Goal: Task Accomplishment & Management: Manage account settings

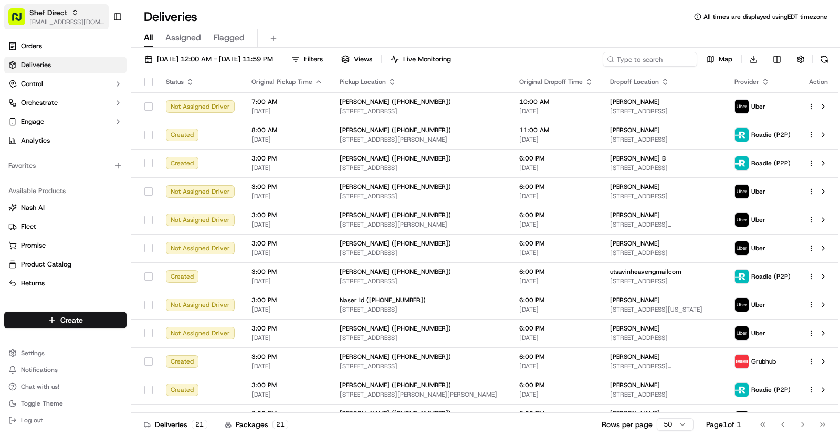
click at [61, 16] on span "Shef Direct" at bounding box center [48, 12] width 38 height 11
type input "org_gLbXPk"
click at [200, 50] on span "[PERSON_NAME] - Coral Gables" at bounding box center [186, 54] width 102 height 9
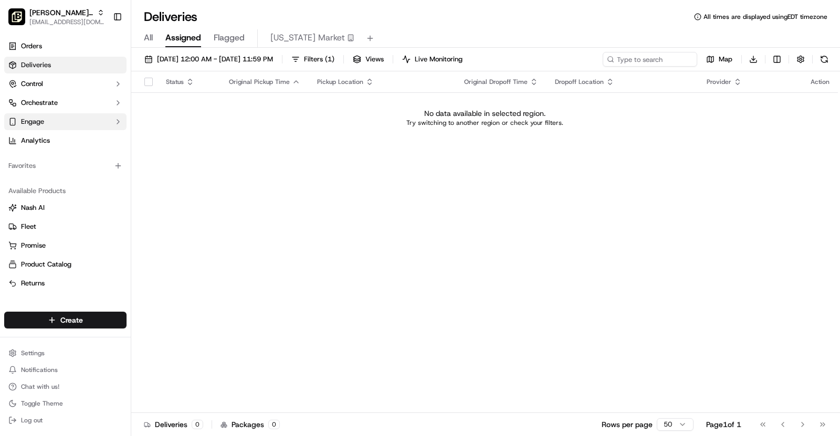
click at [47, 124] on button "Engage" at bounding box center [65, 121] width 122 height 17
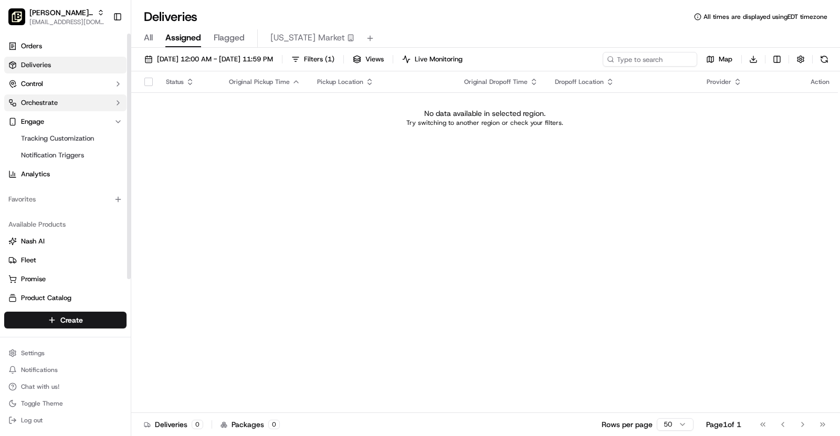
click at [65, 105] on button "Orchestrate" at bounding box center [65, 103] width 122 height 17
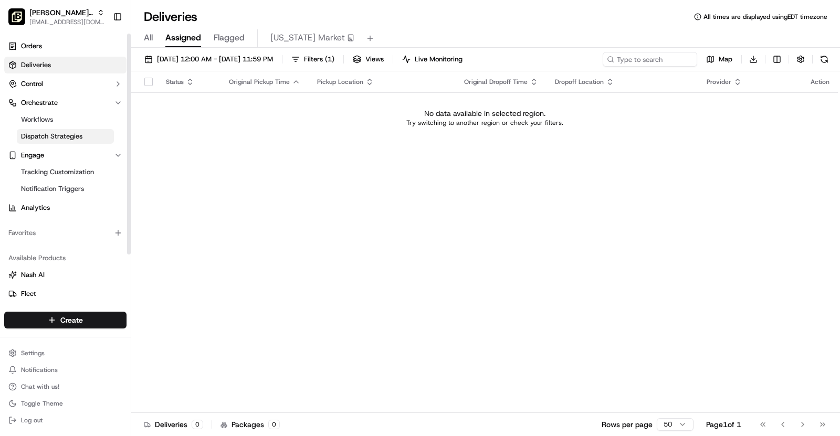
click at [70, 142] on link "Dispatch Strategies" at bounding box center [65, 136] width 97 height 15
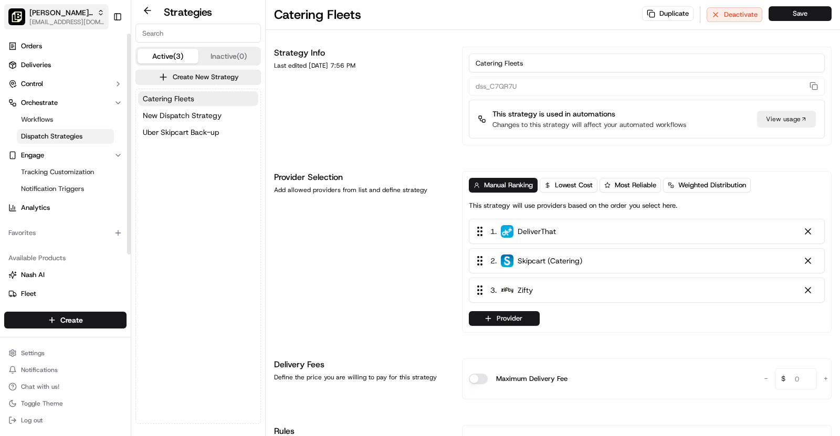
click at [84, 15] on span "[PERSON_NAME] - Coral Gables" at bounding box center [61, 12] width 64 height 11
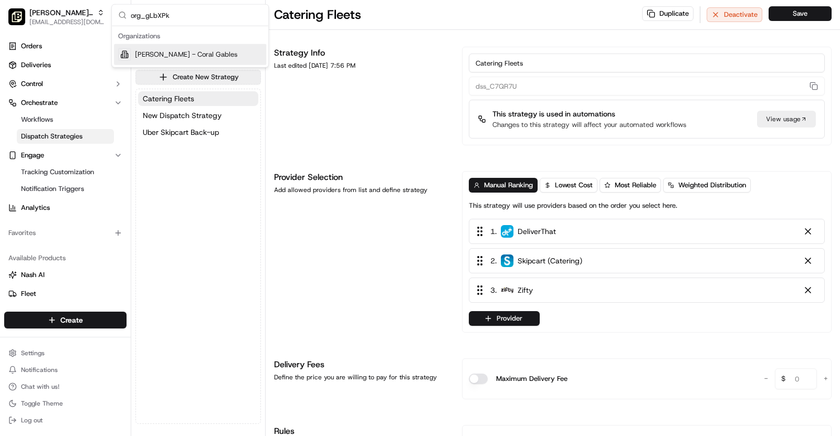
type input "org_gLbXPk"
click at [172, 55] on span "[PERSON_NAME] - Coral Gables" at bounding box center [186, 54] width 102 height 9
click at [496, 324] on button "Provider" at bounding box center [504, 318] width 71 height 15
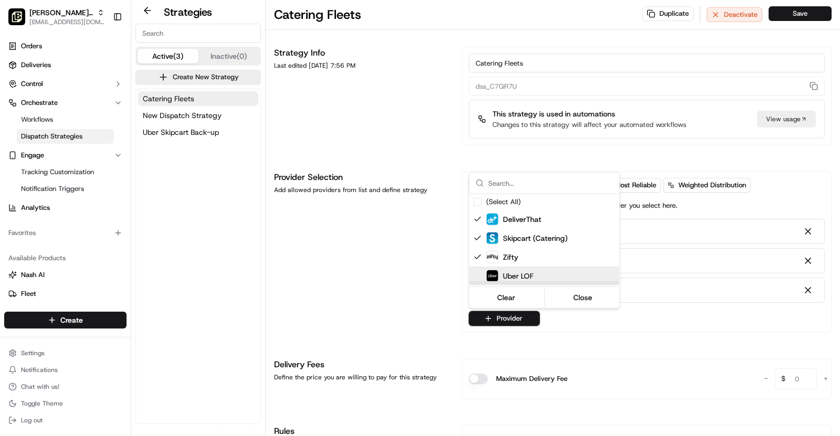
click at [516, 277] on span "Uber LOF" at bounding box center [518, 276] width 30 height 11
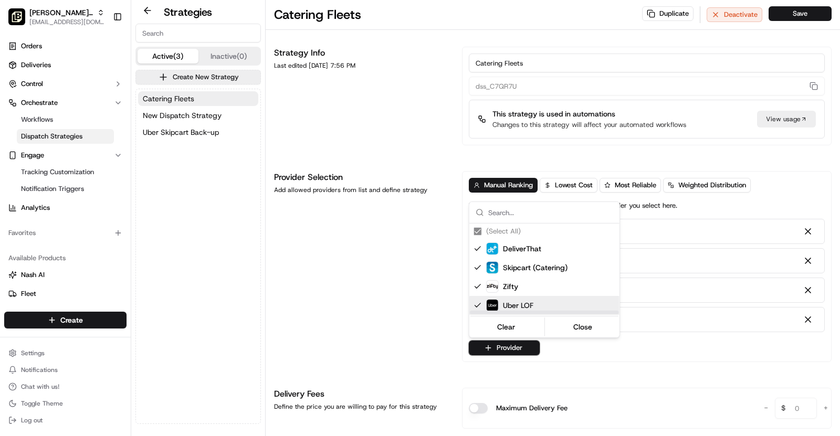
click at [666, 359] on html "[PERSON_NAME] - Coral Gables [EMAIL_ADDRESS][DOMAIN_NAME] Toggle Sidebar Orders…" at bounding box center [420, 218] width 840 height 436
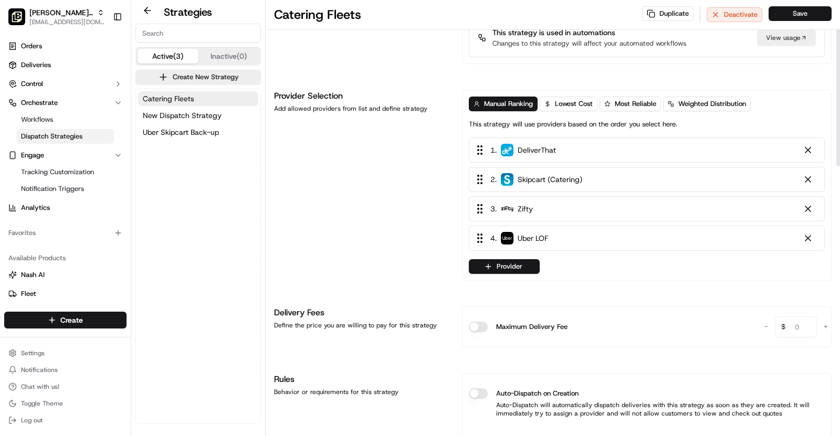
scroll to position [85, 0]
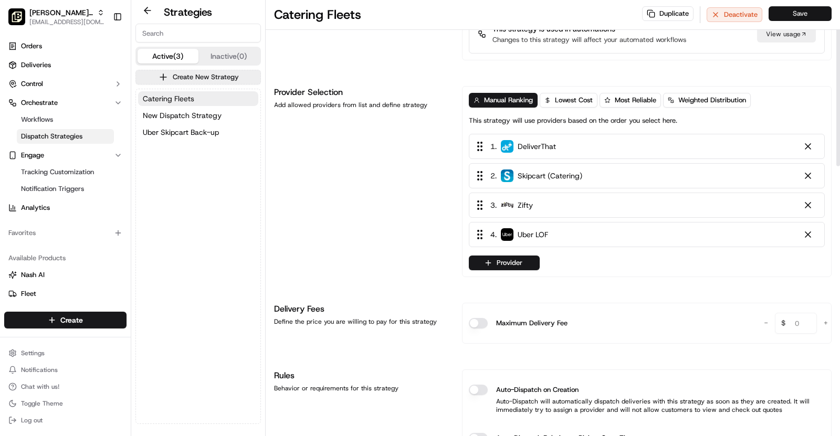
click at [804, 13] on button "Save" at bounding box center [800, 13] width 63 height 15
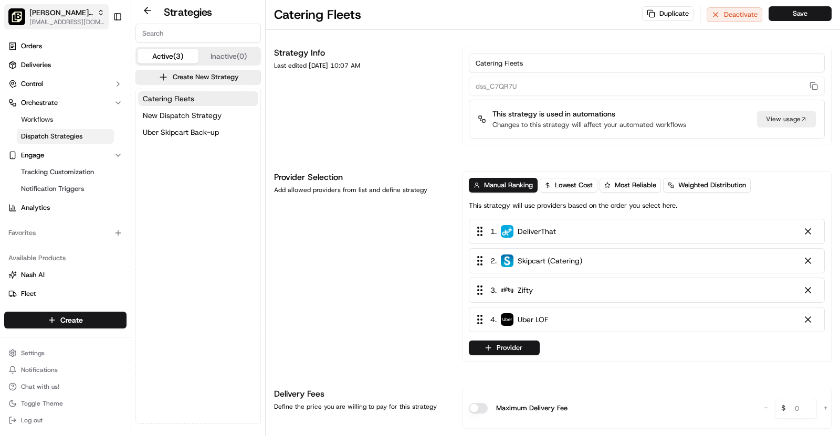
click at [76, 11] on span "[PERSON_NAME] - Coral Gables" at bounding box center [61, 12] width 64 height 11
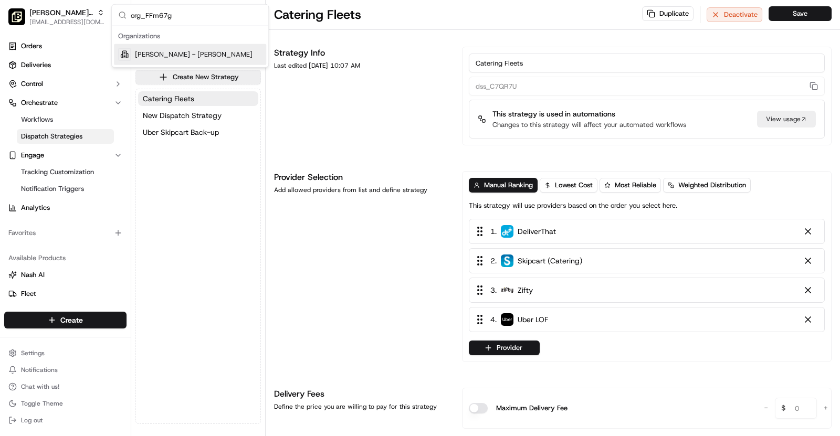
type input "org_FFm67g"
click at [184, 53] on span "[PERSON_NAME] - [PERSON_NAME]" at bounding box center [194, 54] width 118 height 9
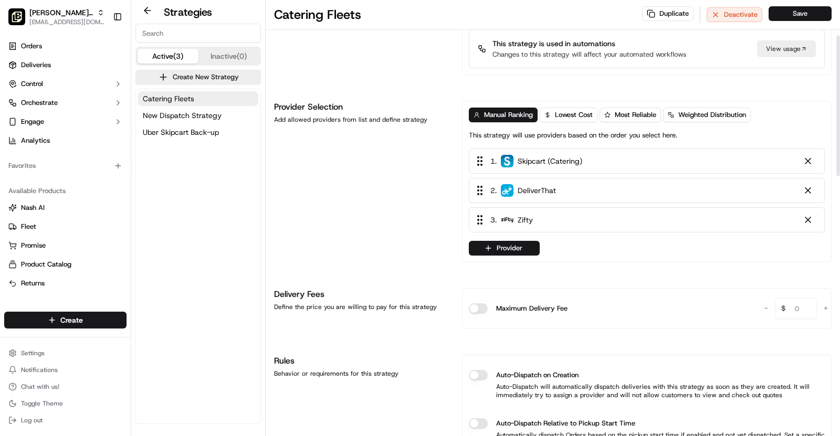
scroll to position [132, 0]
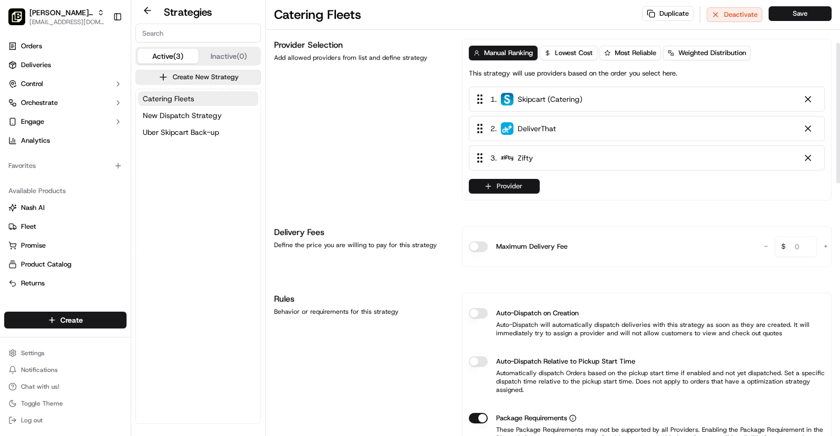
click at [503, 186] on button "Provider" at bounding box center [504, 186] width 71 height 15
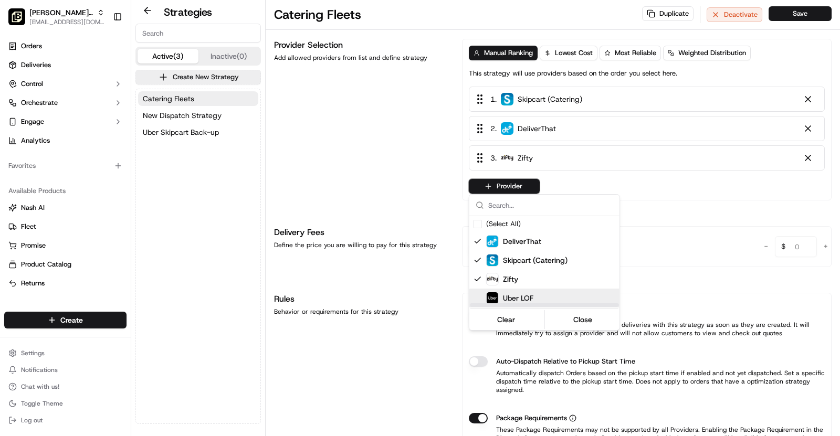
click at [522, 292] on div "Uber LOF" at bounding box center [509, 298] width 47 height 13
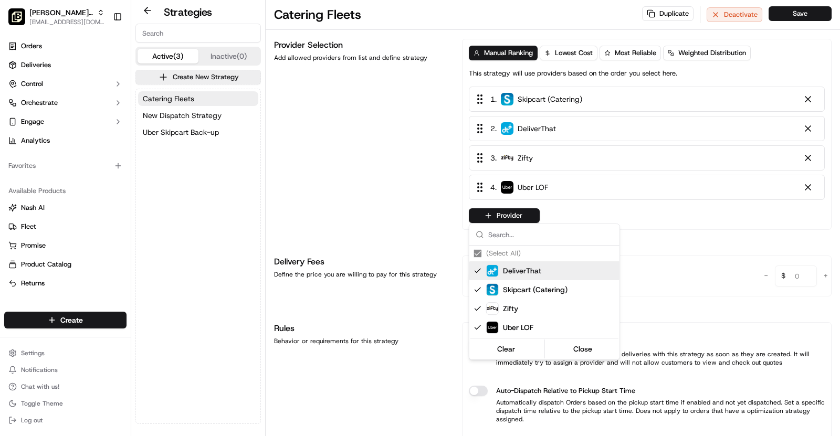
click at [362, 166] on html "[PERSON_NAME] SM [EMAIL_ADDRESS][DOMAIN_NAME] Toggle Sidebar Orders Deliveries …" at bounding box center [420, 218] width 840 height 436
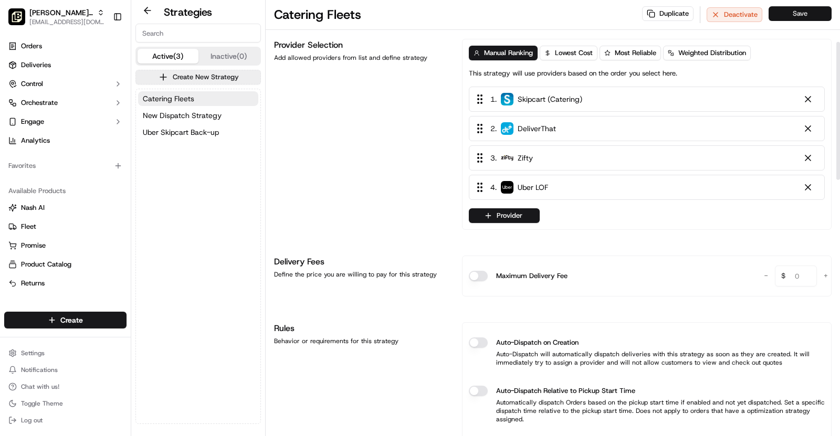
click at [800, 12] on button "Save" at bounding box center [800, 13] width 63 height 15
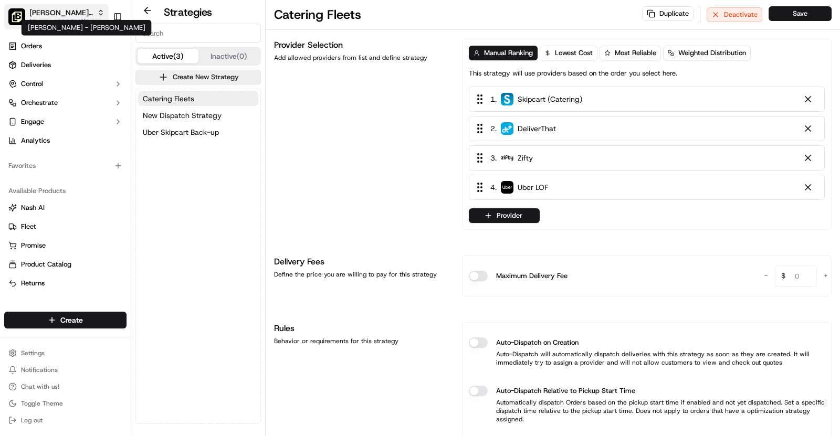
click at [87, 12] on span "[PERSON_NAME] - [PERSON_NAME]" at bounding box center [61, 12] width 64 height 11
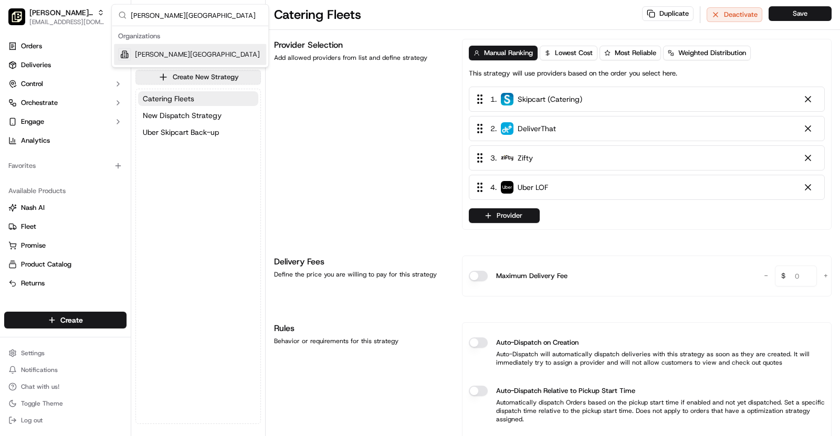
type input "[PERSON_NAME][GEOGRAPHIC_DATA]"
click at [207, 54] on span "[PERSON_NAME][GEOGRAPHIC_DATA]" at bounding box center [197, 54] width 125 height 9
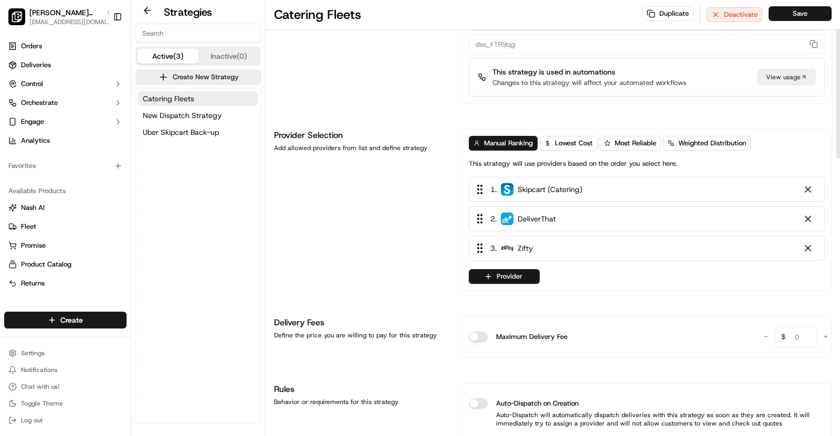
scroll to position [40, 0]
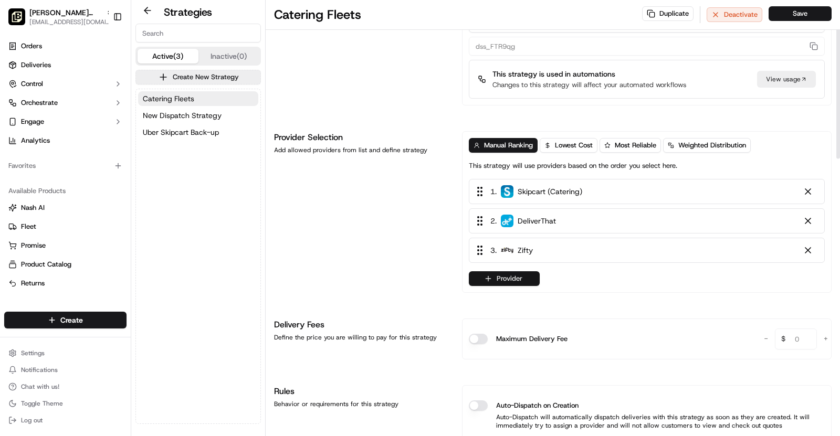
click at [525, 279] on button "Provider" at bounding box center [504, 279] width 71 height 15
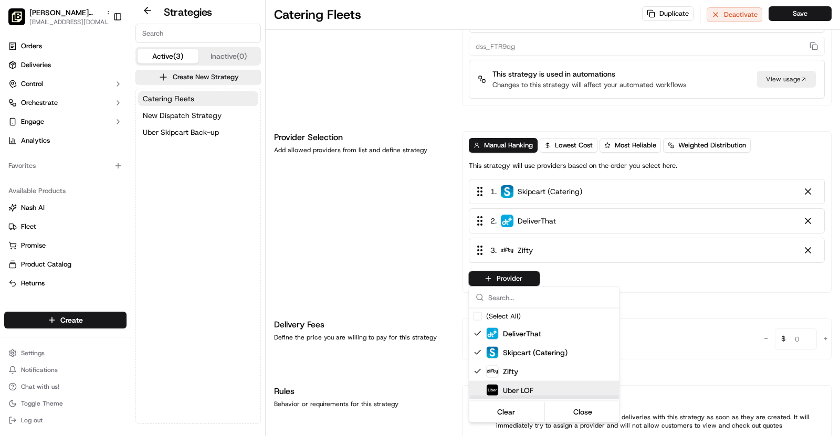
click at [538, 387] on div "Uber LOF" at bounding box center [570, 390] width 168 height 13
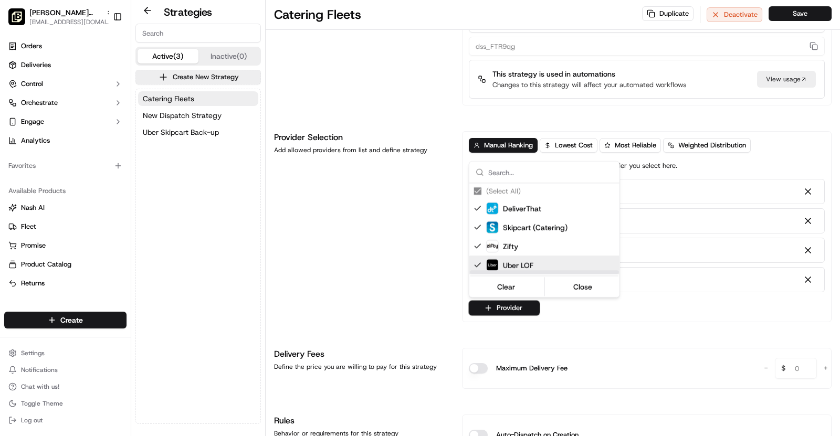
click at [401, 239] on html "[PERSON_NAME] Loop [PERSON_NAME][EMAIL_ADDRESS][DOMAIN_NAME] Toggle Sidebar Ord…" at bounding box center [420, 218] width 840 height 436
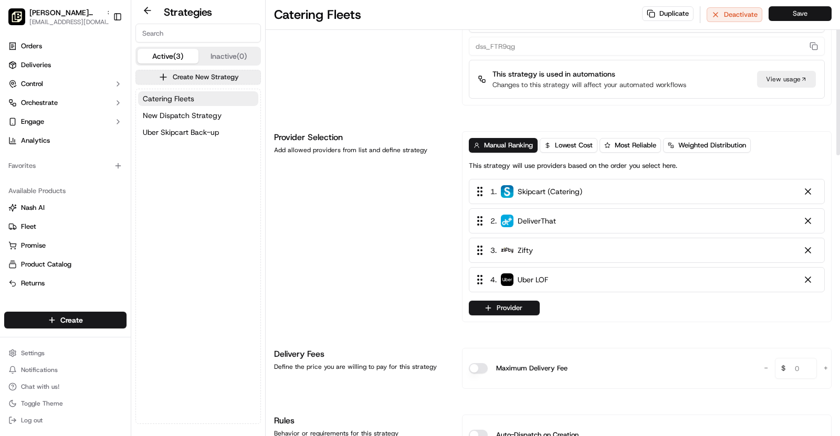
click at [797, 17] on button "Save" at bounding box center [800, 13] width 63 height 15
click at [798, 12] on button "Save" at bounding box center [800, 13] width 63 height 15
click at [158, 133] on span "Uber Skipcart Back-up" at bounding box center [181, 132] width 76 height 11
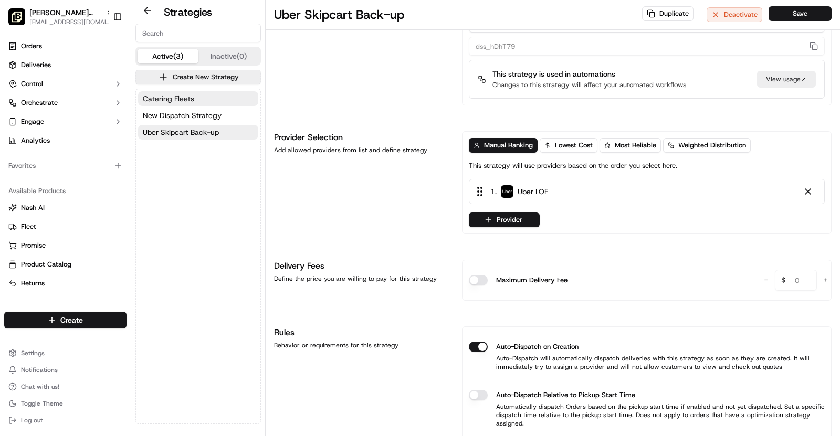
click at [204, 92] on button "Catering Fleets" at bounding box center [198, 98] width 120 height 15
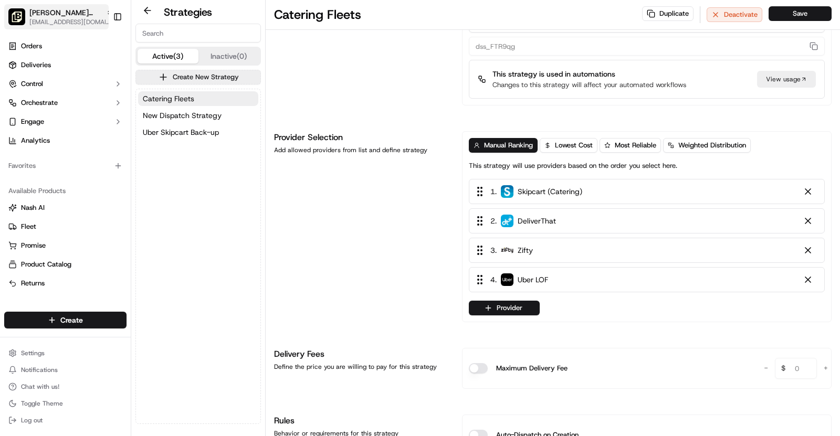
click at [74, 9] on span "[PERSON_NAME][GEOGRAPHIC_DATA]" at bounding box center [65, 12] width 72 height 11
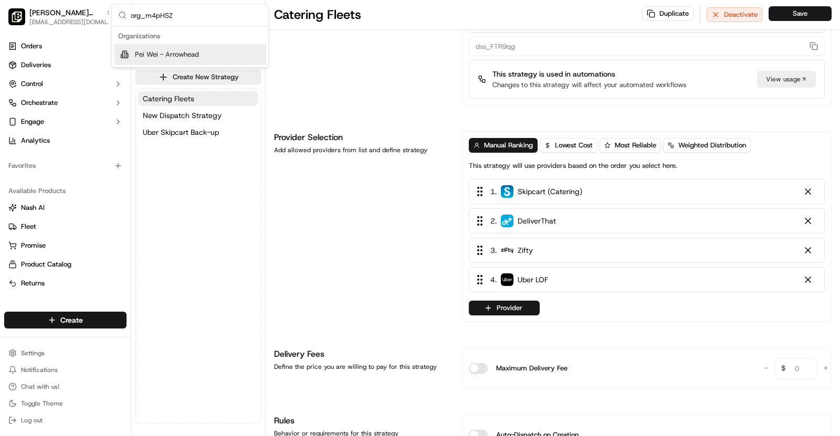
type input "org_m4pHSZ"
click at [204, 56] on div "Pei Wei - Arrowhead" at bounding box center [190, 54] width 152 height 21
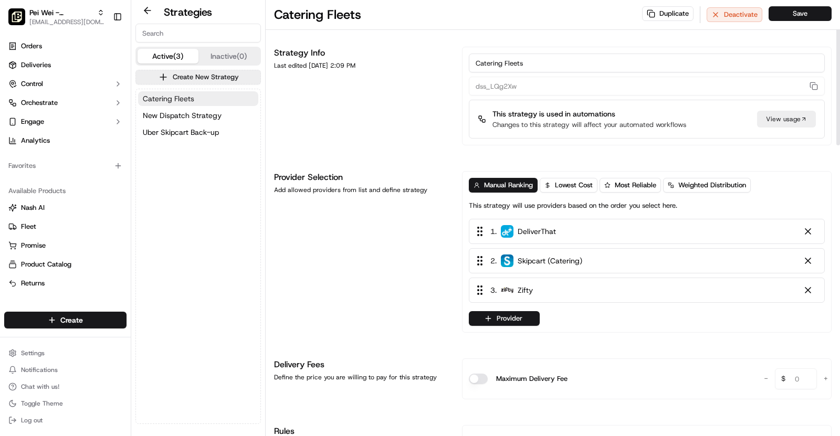
click at [205, 98] on button "Catering Fleets" at bounding box center [198, 98] width 120 height 15
click at [508, 314] on button "Provider" at bounding box center [504, 318] width 71 height 15
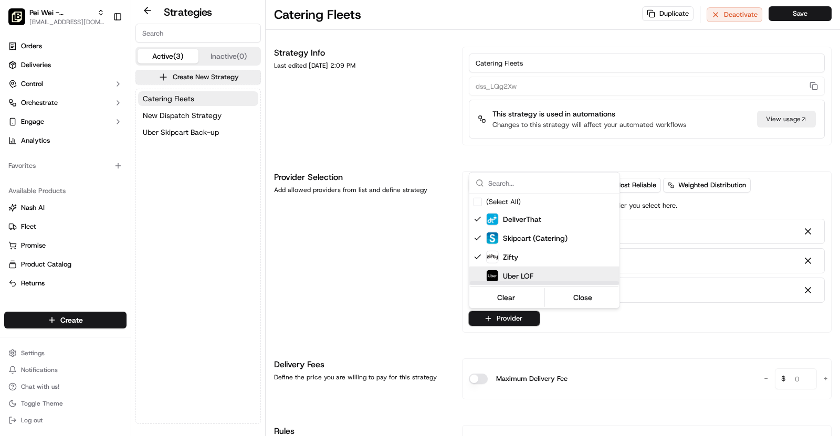
click at [544, 279] on div "Uber LOF" at bounding box center [570, 276] width 168 height 13
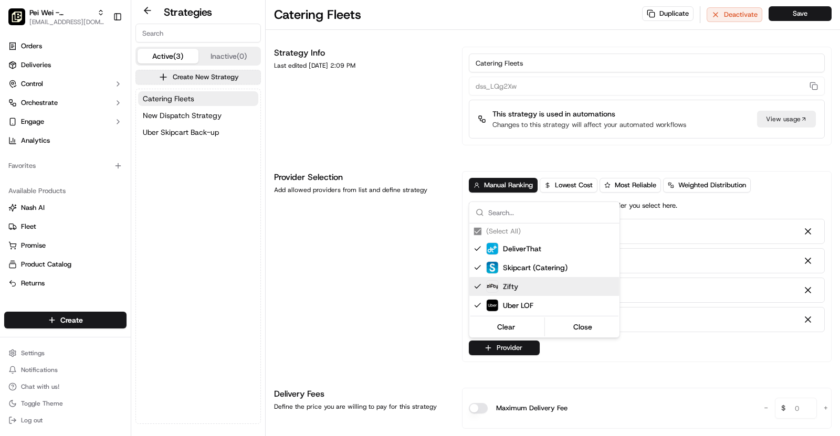
click at [659, 329] on html "[PERSON_NAME] - Arrowhead [EMAIL_ADDRESS][DOMAIN_NAME] Toggle Sidebar Orders De…" at bounding box center [420, 218] width 840 height 436
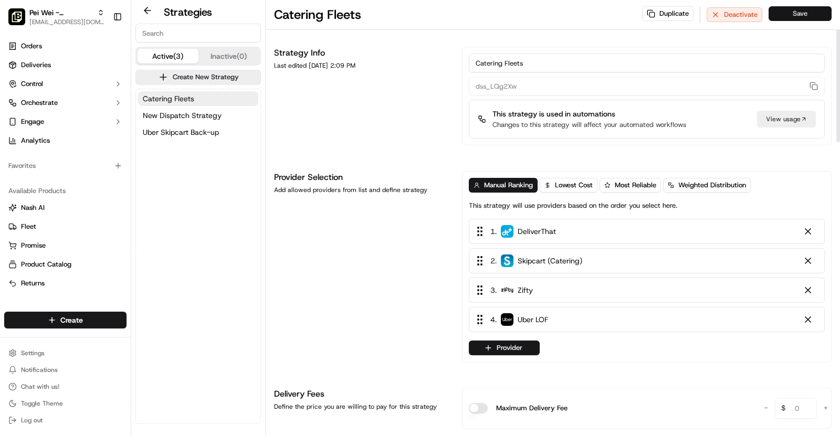
click at [794, 15] on button "Save" at bounding box center [800, 13] width 63 height 15
click at [192, 131] on span "Uber Skipcart Back-up" at bounding box center [181, 132] width 76 height 11
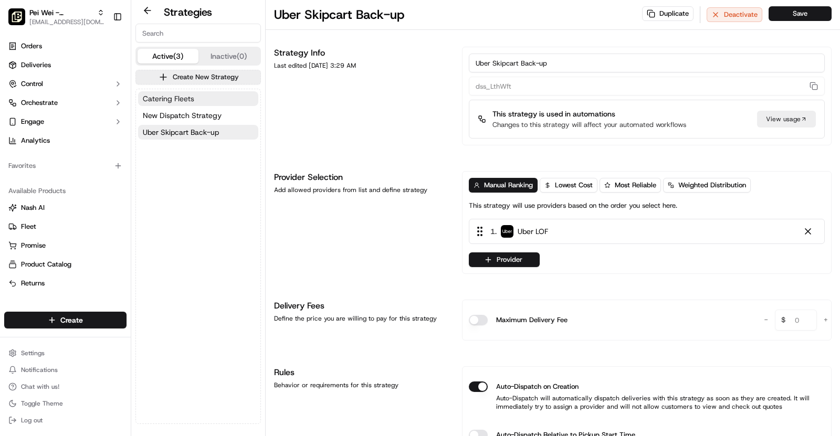
click at [189, 100] on span "Catering Fleets" at bounding box center [168, 98] width 51 height 11
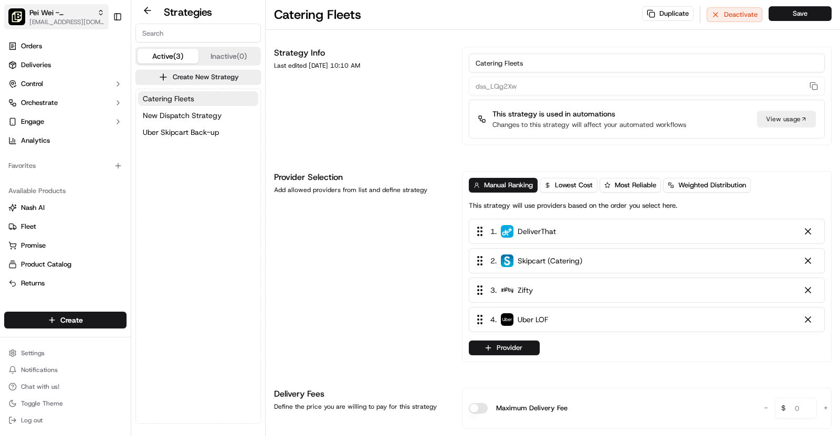
click at [70, 18] on span "[EMAIL_ADDRESS][DOMAIN_NAME]" at bounding box center [66, 22] width 75 height 8
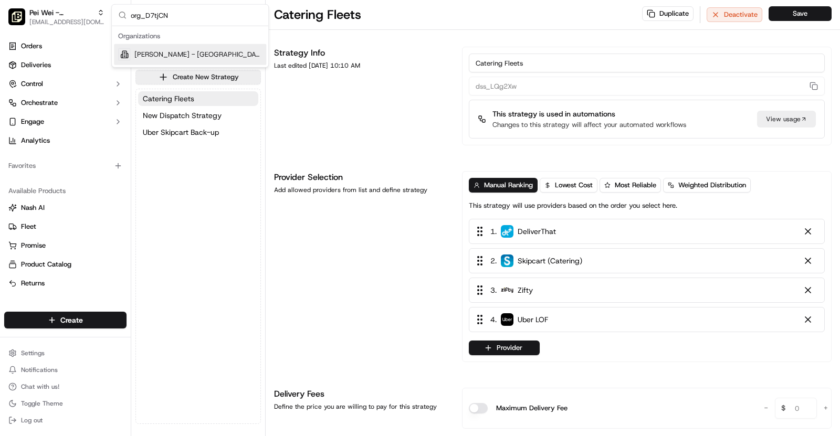
type input "org_D7tjCN"
click at [197, 50] on div "[PERSON_NAME] - [GEOGRAPHIC_DATA]" at bounding box center [190, 54] width 152 height 21
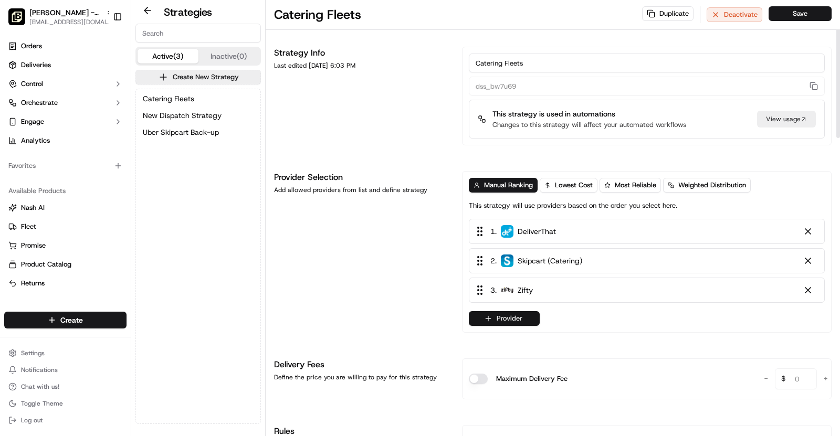
click at [512, 316] on button "Provider" at bounding box center [504, 318] width 71 height 15
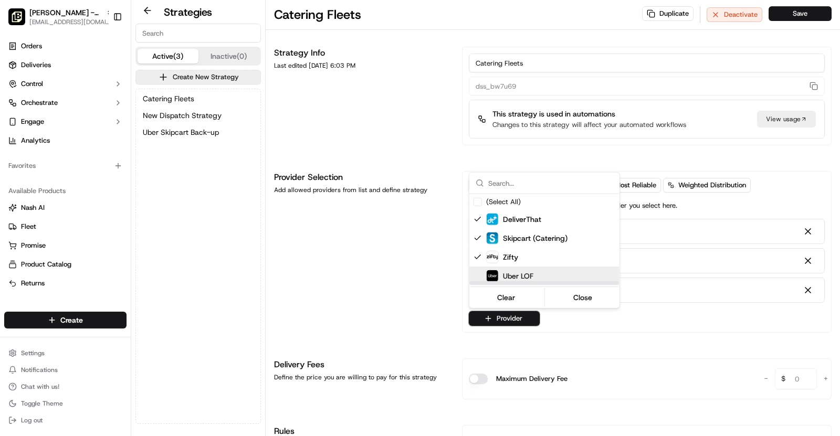
click at [569, 277] on div "Uber LOF" at bounding box center [570, 276] width 168 height 13
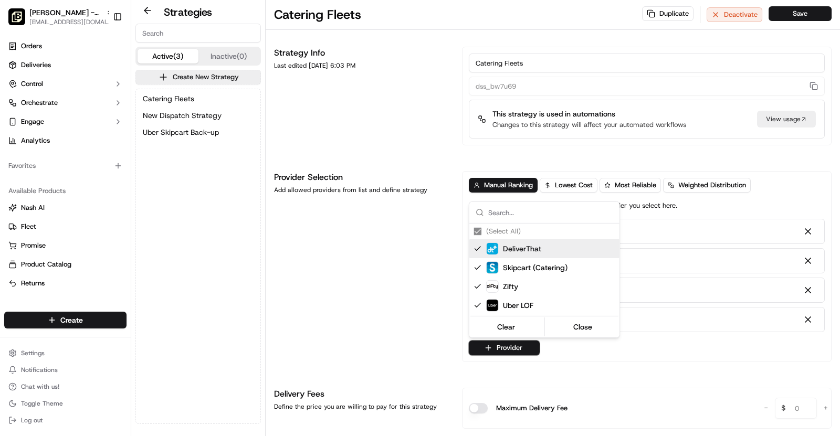
click at [787, 6] on html "[PERSON_NAME] - Arcadia [EMAIL_ADDRESS][DOMAIN_NAME] Toggle Sidebar Orders Deli…" at bounding box center [420, 218] width 840 height 436
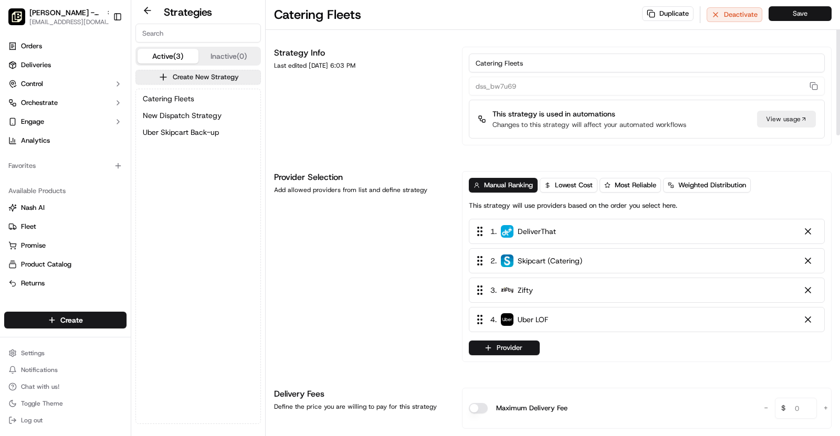
click at [790, 13] on button "Save" at bounding box center [800, 13] width 63 height 15
click at [210, 98] on button "Catering Fleets" at bounding box center [198, 98] width 120 height 15
click at [68, 11] on span "[PERSON_NAME] - [GEOGRAPHIC_DATA]" at bounding box center [65, 12] width 72 height 11
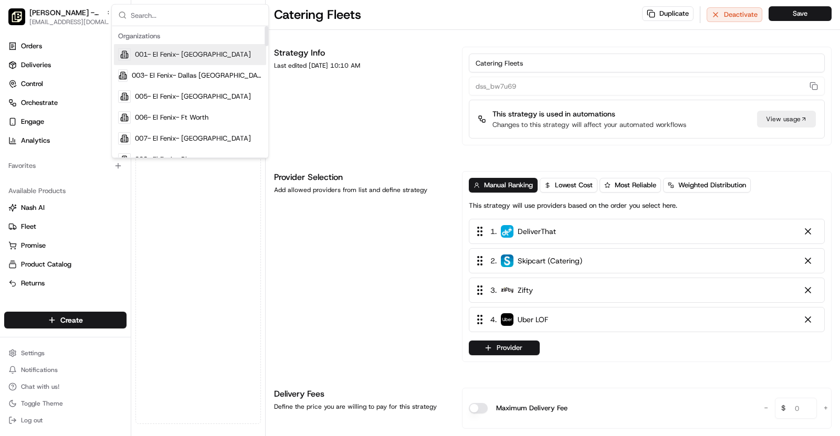
type input "org_ZeSmLf"
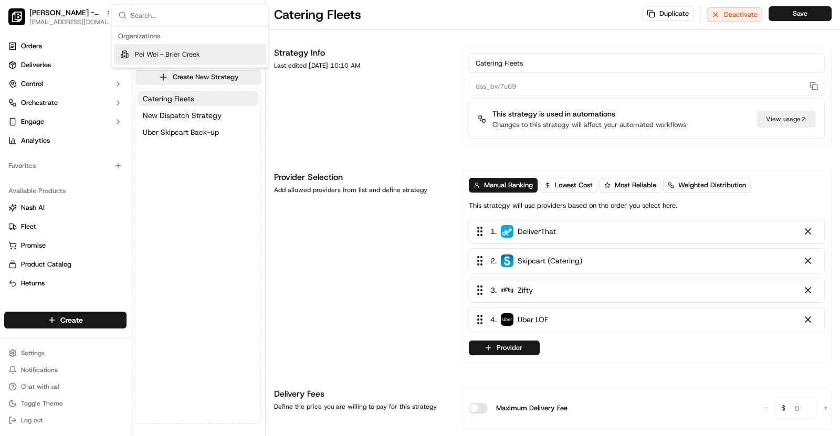
click at [237, 165] on div "Catering Fleets New Dispatch Strategy Uber Skipcart Back-up" at bounding box center [198, 256] width 124 height 335
click at [204, 97] on button "Catering Fleets" at bounding box center [198, 98] width 120 height 15
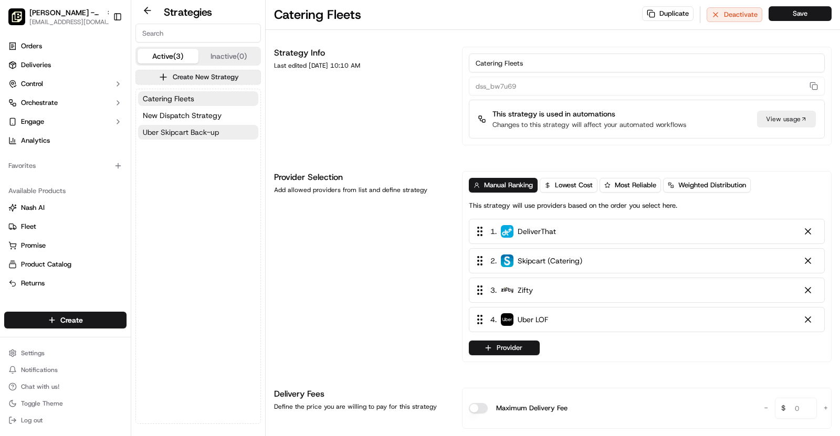
click at [212, 132] on span "Uber Skipcart Back-up" at bounding box center [181, 132] width 76 height 11
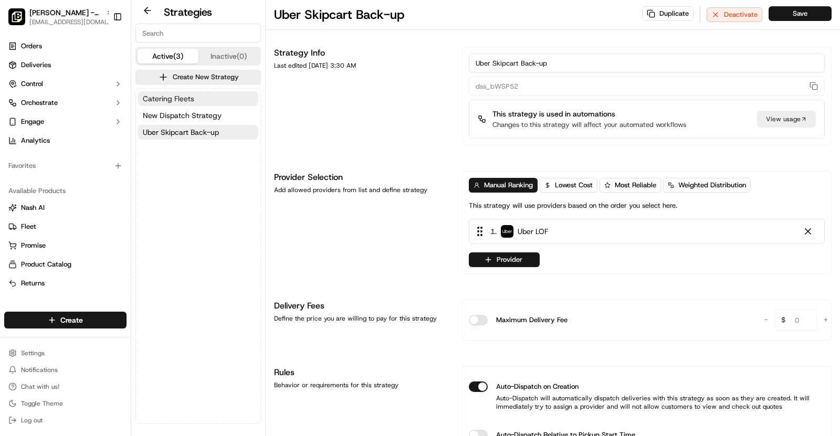
click at [182, 98] on span "Catering Fleets" at bounding box center [168, 98] width 51 height 11
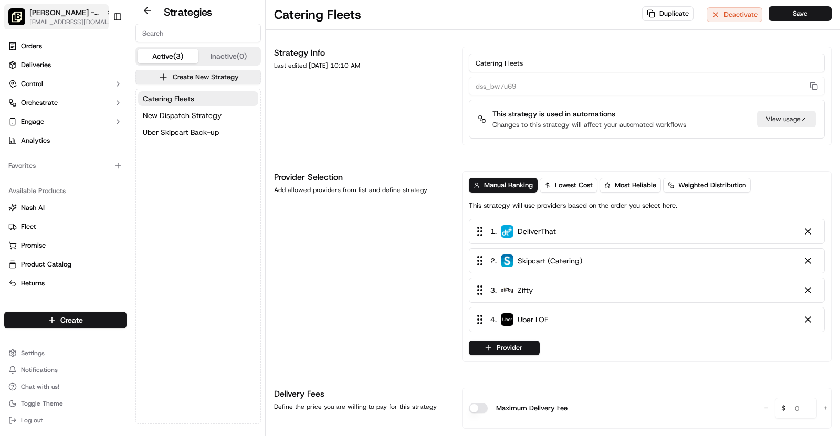
click at [88, 17] on div "[PERSON_NAME] - [GEOGRAPHIC_DATA]" at bounding box center [71, 12] width 84 height 11
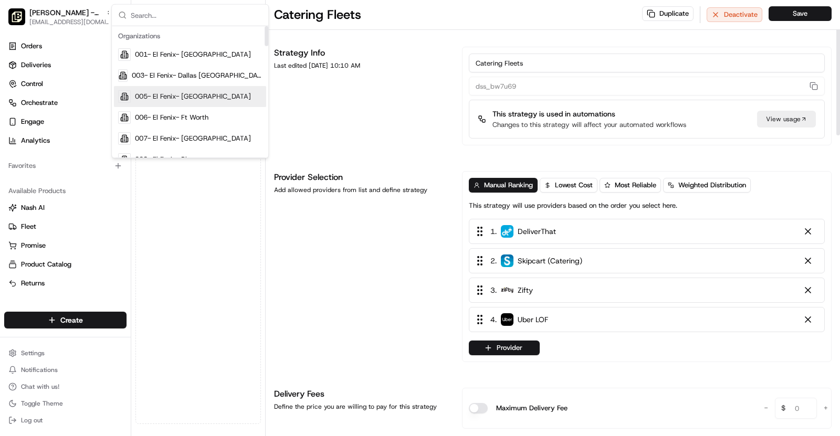
click at [366, 252] on div "Provider Selection Add allowed providers from list and define strategy" at bounding box center [361, 266] width 175 height 191
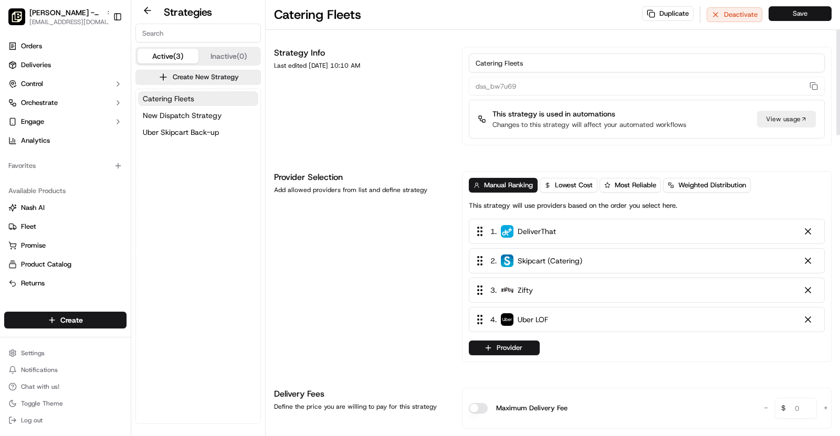
click at [807, 18] on button "Save" at bounding box center [800, 13] width 63 height 15
click at [85, 11] on span "[PERSON_NAME] - [GEOGRAPHIC_DATA]" at bounding box center [65, 12] width 72 height 11
type input "org_ZeSmLf"
click at [202, 55] on div "Pei Wei - Brier Creek" at bounding box center [190, 54] width 152 height 21
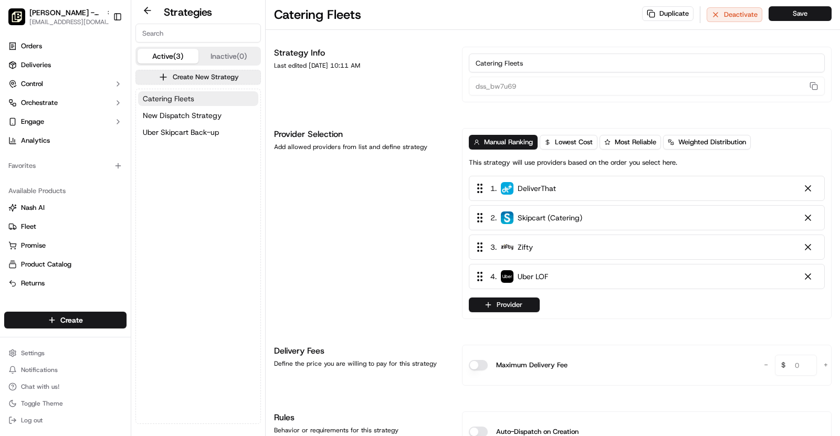
click at [196, 99] on button "Catering Fleets" at bounding box center [198, 98] width 120 height 15
click at [229, 127] on button "Uber Skipcart Back-up" at bounding box center [198, 132] width 120 height 15
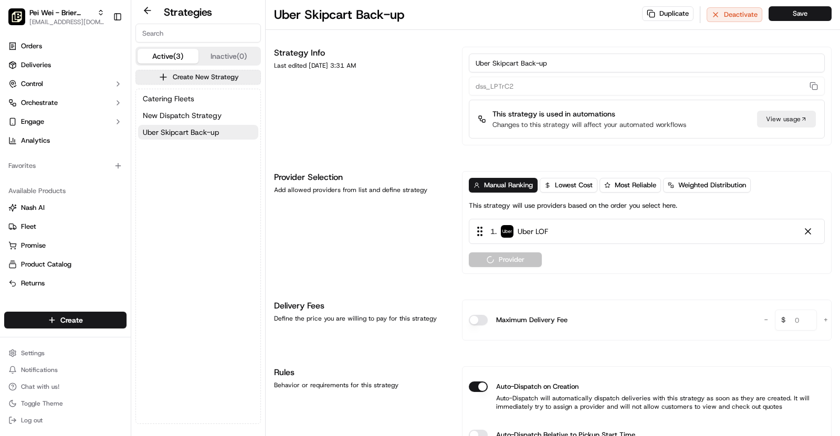
click at [209, 96] on button "Catering Fleets" at bounding box center [198, 98] width 120 height 15
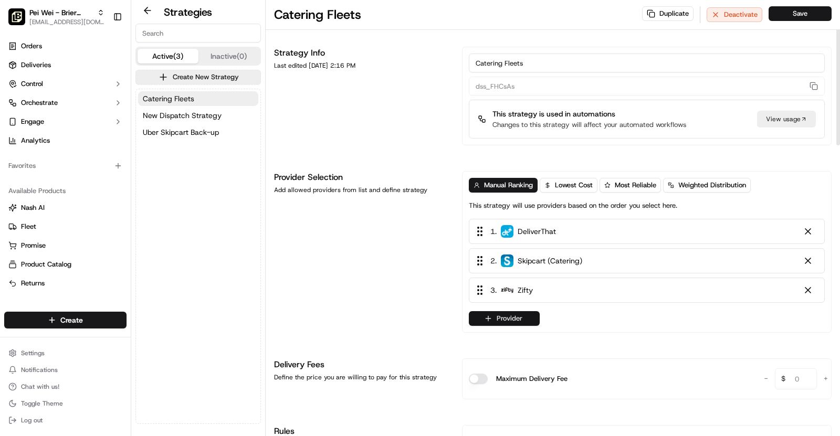
click at [517, 318] on button "Provider" at bounding box center [504, 318] width 71 height 15
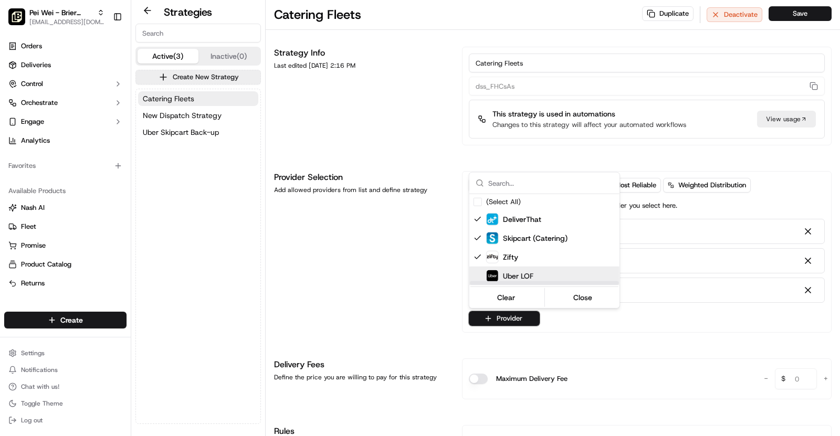
click at [522, 276] on span "Uber LOF" at bounding box center [518, 276] width 30 height 11
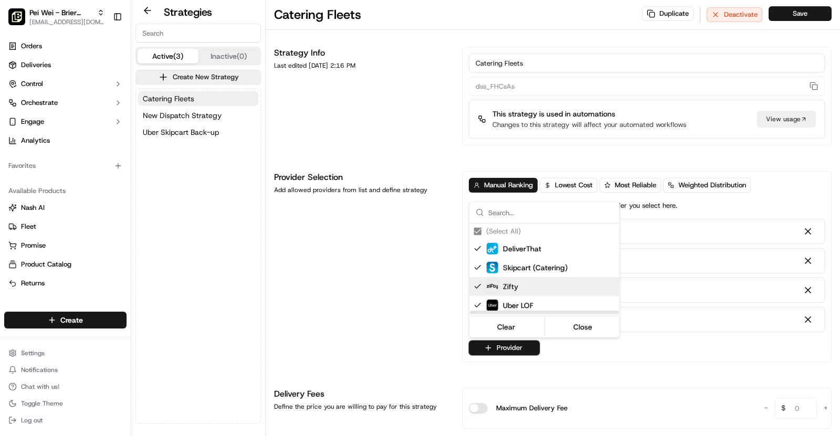
click at [679, 370] on html "[PERSON_NAME] Creek [EMAIL_ADDRESS][DOMAIN_NAME] Toggle Sidebar Orders Deliveri…" at bounding box center [420, 218] width 840 height 436
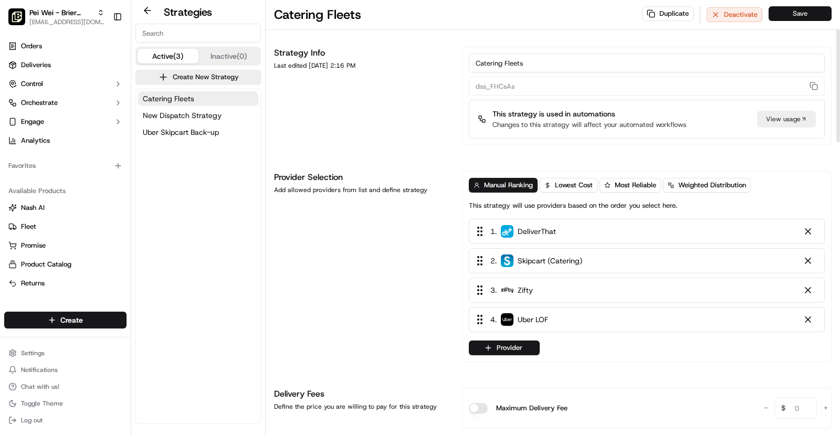
click at [796, 18] on button "Save" at bounding box center [800, 13] width 63 height 15
click at [801, 10] on button "Save" at bounding box center [800, 13] width 63 height 15
click at [79, 14] on span "Pei Wei - Brier Creek" at bounding box center [61, 12] width 64 height 11
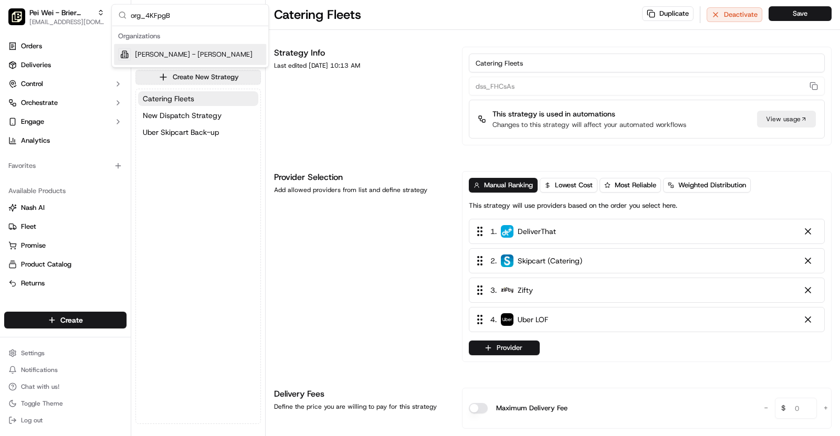
type input "org_4KFpgB"
click at [189, 55] on span "[PERSON_NAME] - [PERSON_NAME]" at bounding box center [194, 54] width 118 height 9
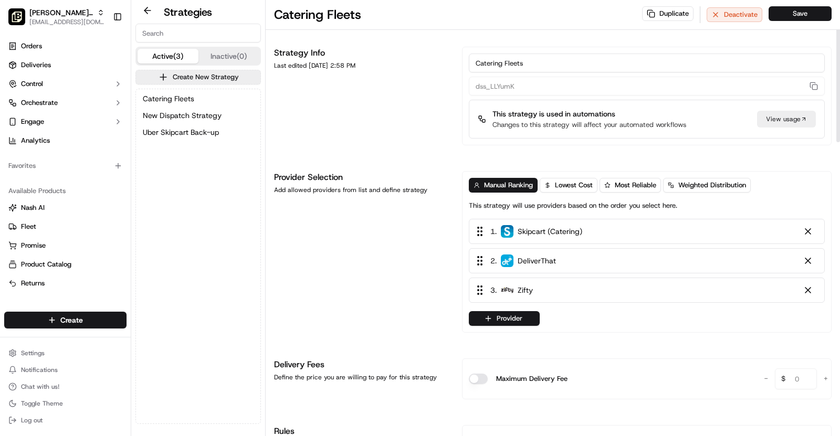
click at [516, 327] on div "Manual Ranking Lowest Cost Most Reliable Weighted Distribution This strategy wi…" at bounding box center [647, 252] width 370 height 162
click at [495, 316] on button "Provider" at bounding box center [504, 318] width 71 height 15
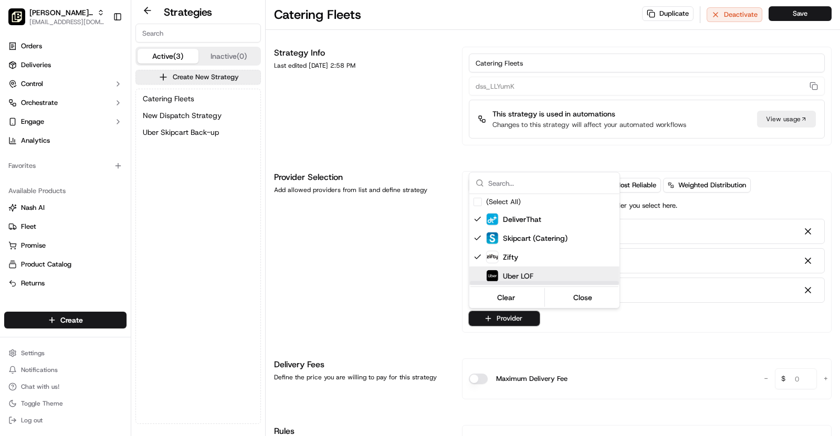
click at [539, 276] on div "Uber LOF" at bounding box center [570, 276] width 168 height 13
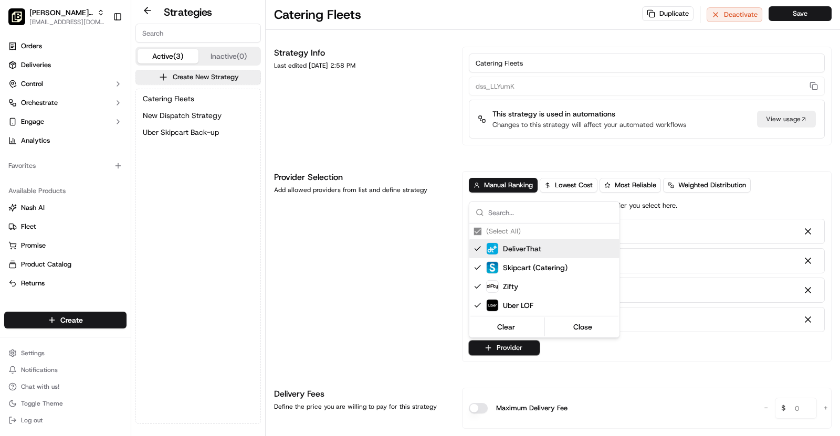
click at [808, 15] on html "[PERSON_NAME] - [PERSON_NAME] [PERSON_NAME][EMAIL_ADDRESS][DOMAIN_NAME] Toggle …" at bounding box center [420, 218] width 840 height 436
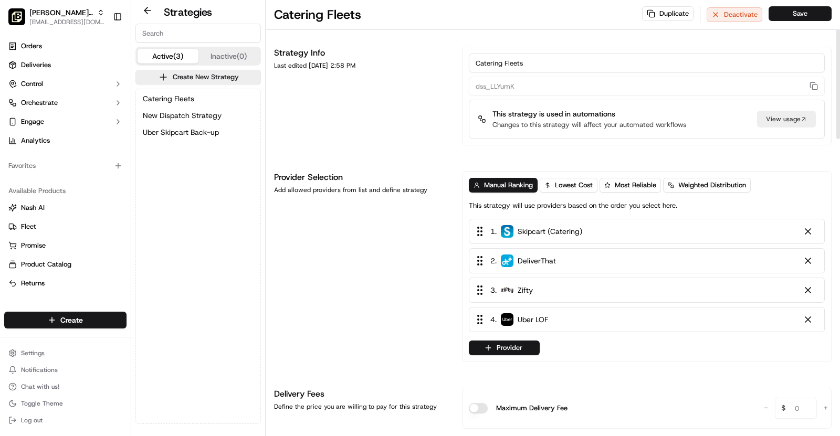
click at [808, 15] on button "Save" at bounding box center [800, 13] width 63 height 15
click at [197, 98] on button "Catering Fleets" at bounding box center [198, 98] width 120 height 15
click at [59, 14] on span "[PERSON_NAME] - [PERSON_NAME]" at bounding box center [61, 12] width 64 height 11
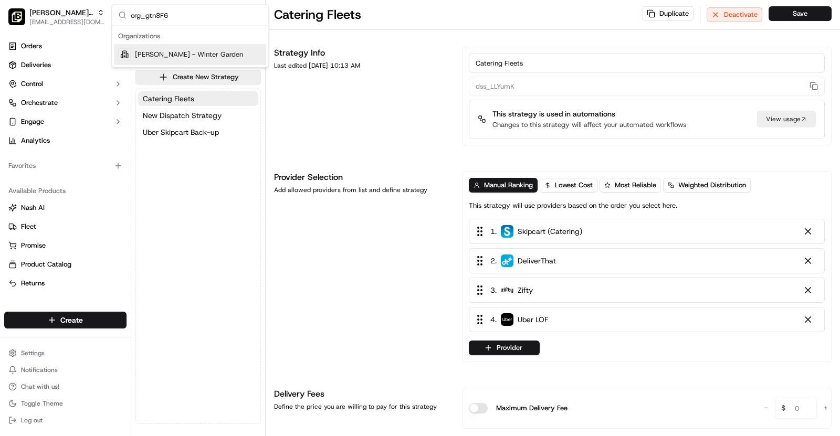
type input "org_gtn8F6"
click at [191, 50] on span "[PERSON_NAME] - Winter Garden" at bounding box center [189, 54] width 108 height 9
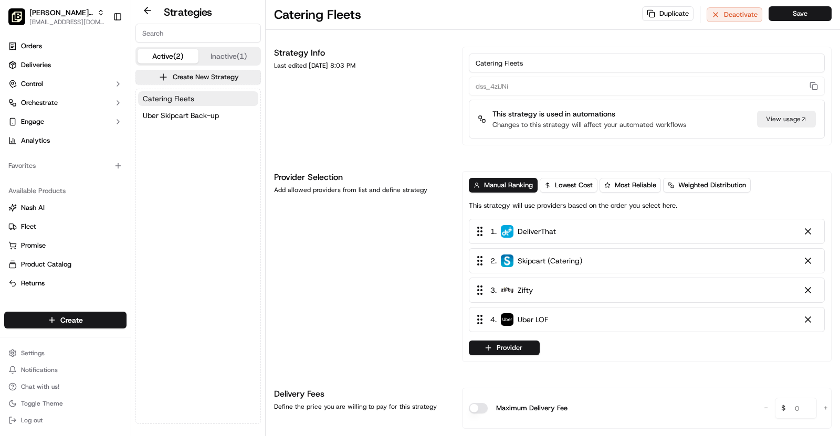
click at [196, 93] on button "Catering Fleets" at bounding box center [198, 98] width 120 height 15
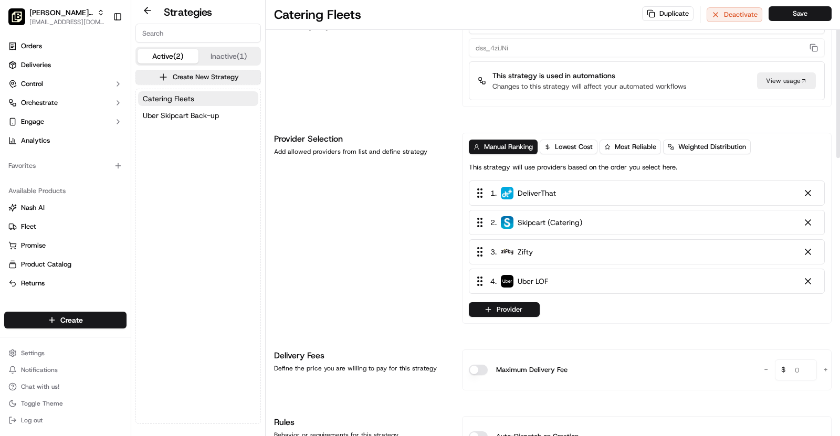
scroll to position [33, 0]
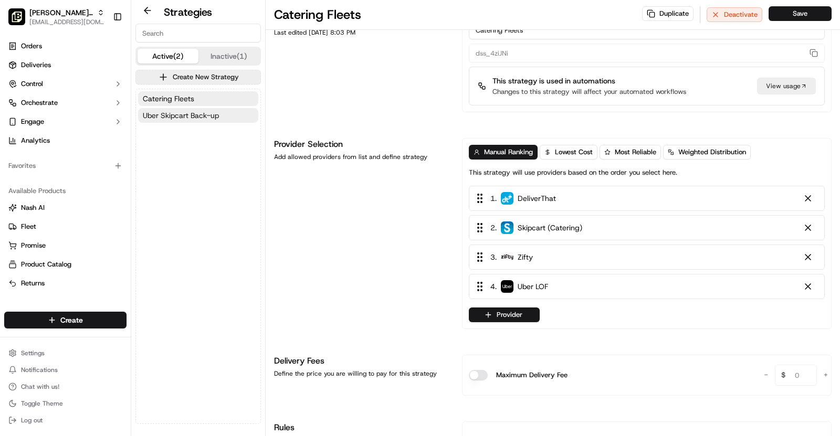
click at [206, 112] on span "Uber Skipcart Back-up" at bounding box center [181, 115] width 76 height 11
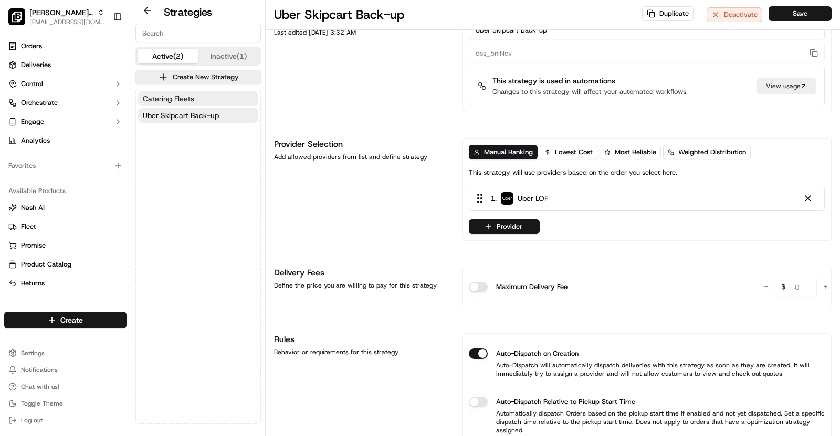
click at [189, 99] on span "Catering Fleets" at bounding box center [168, 98] width 51 height 11
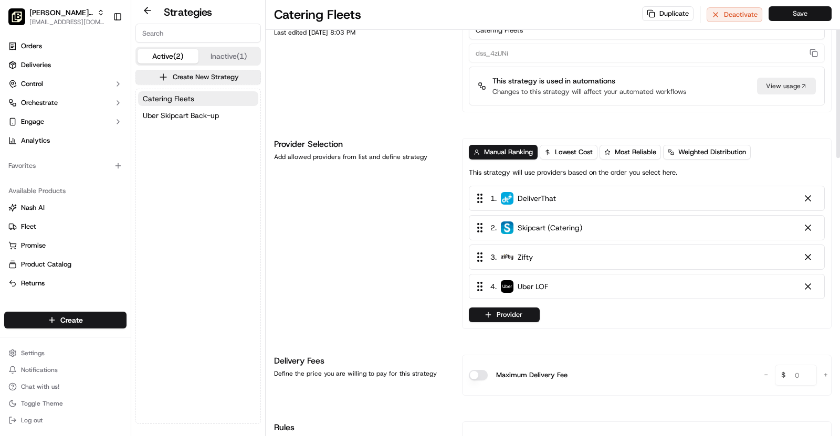
click at [802, 14] on button "Save" at bounding box center [800, 13] width 63 height 15
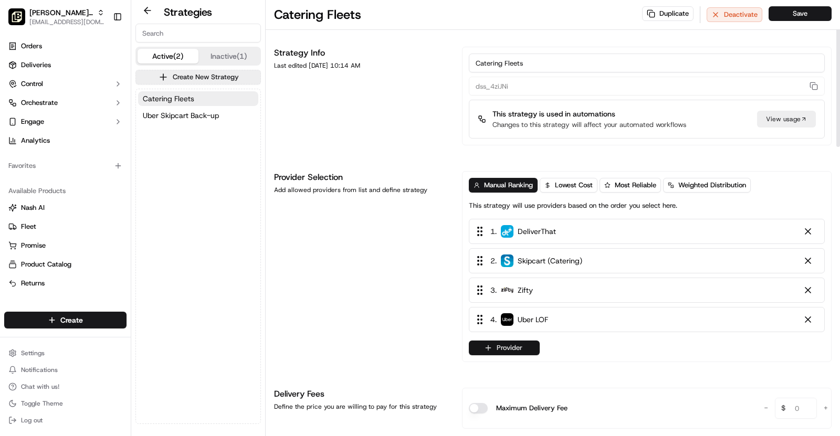
click at [505, 349] on button "Provider" at bounding box center [504, 348] width 71 height 15
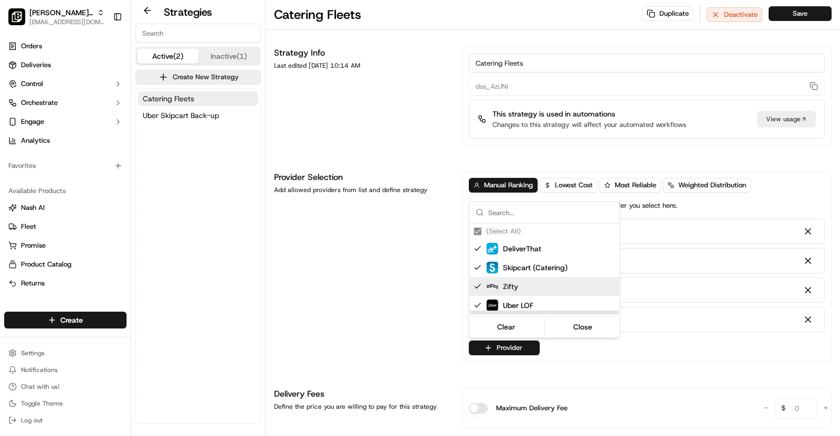
click at [355, 306] on html "[PERSON_NAME] - Winter Garden [EMAIL_ADDRESS][DOMAIN_NAME] Toggle Sidebar Order…" at bounding box center [420, 218] width 840 height 436
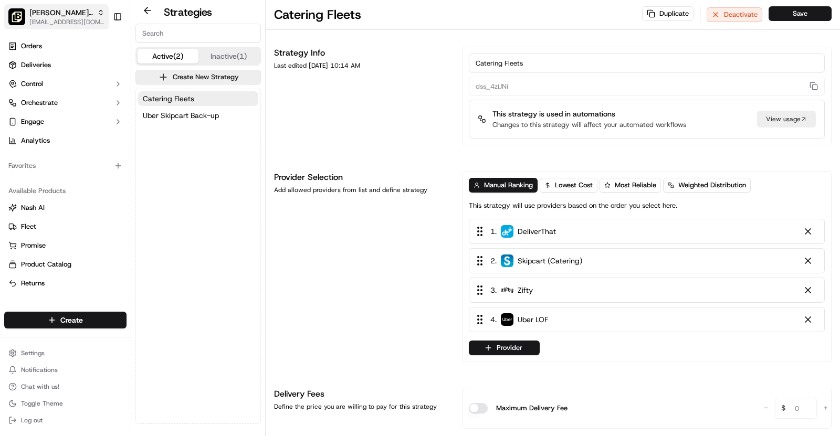
click at [88, 7] on span "[PERSON_NAME] - Winter Garden" at bounding box center [61, 12] width 64 height 11
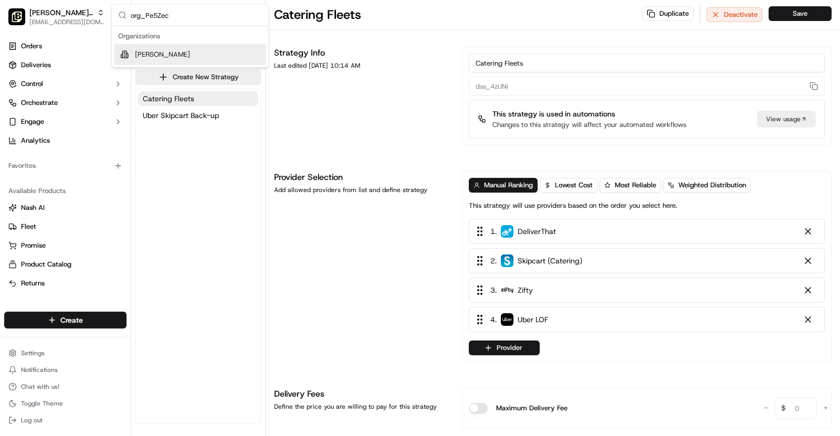
type input "org_Pe5Zec"
click at [206, 58] on div "[PERSON_NAME]" at bounding box center [190, 54] width 152 height 21
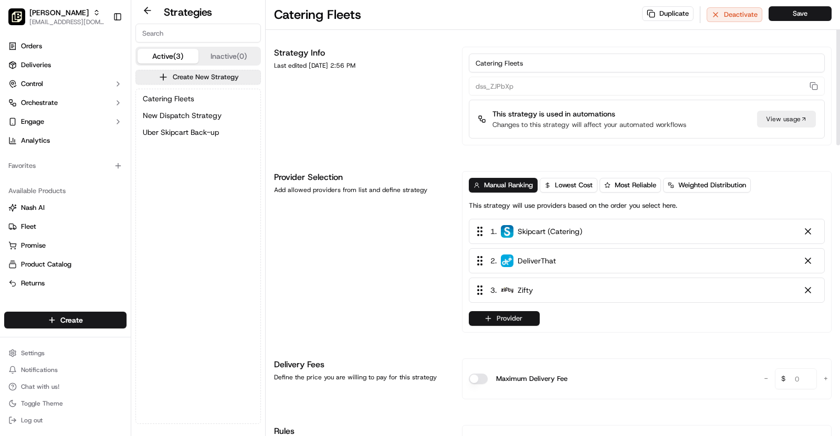
click at [510, 311] on button "Provider" at bounding box center [504, 318] width 71 height 15
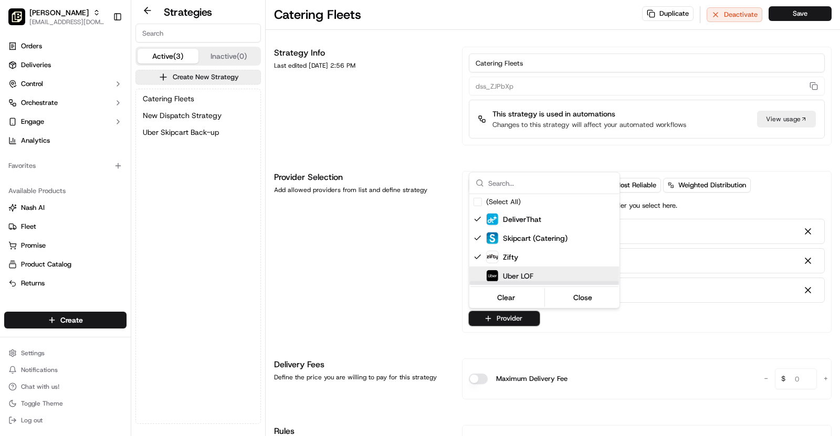
click at [527, 277] on span "Uber LOF" at bounding box center [518, 276] width 30 height 11
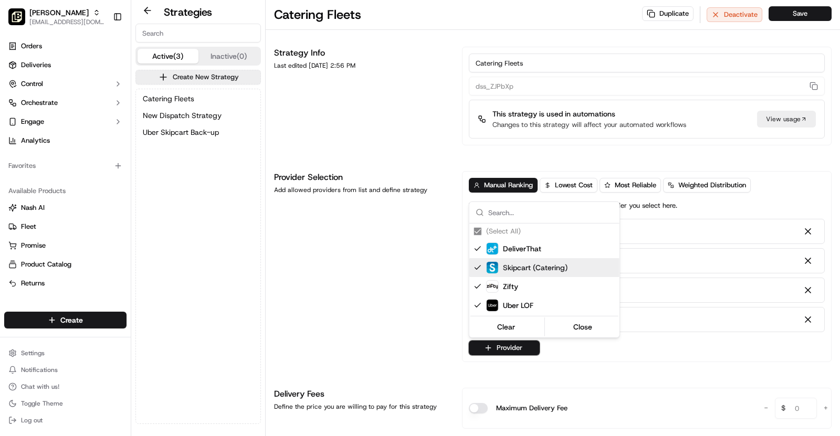
click at [796, 11] on html "[PERSON_NAME] - Kingwood [EMAIL_ADDRESS][DOMAIN_NAME] Toggle Sidebar Orders Del…" at bounding box center [420, 218] width 840 height 436
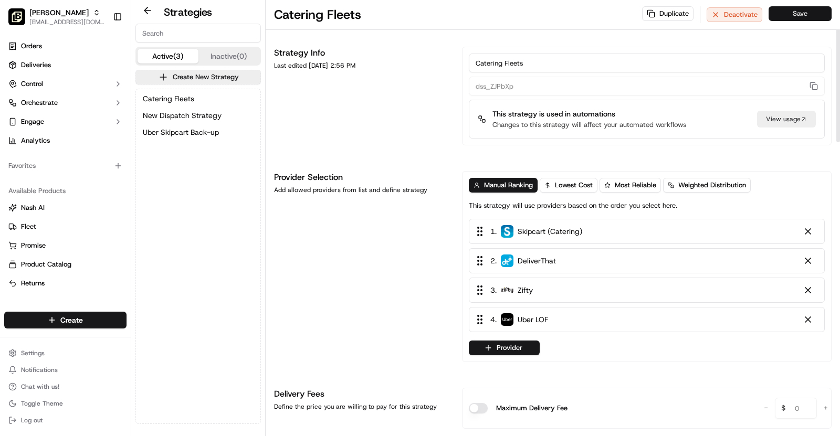
click at [798, 14] on button "Save" at bounding box center [800, 13] width 63 height 15
click at [204, 127] on span "Uber Skipcart Back-up" at bounding box center [181, 132] width 76 height 11
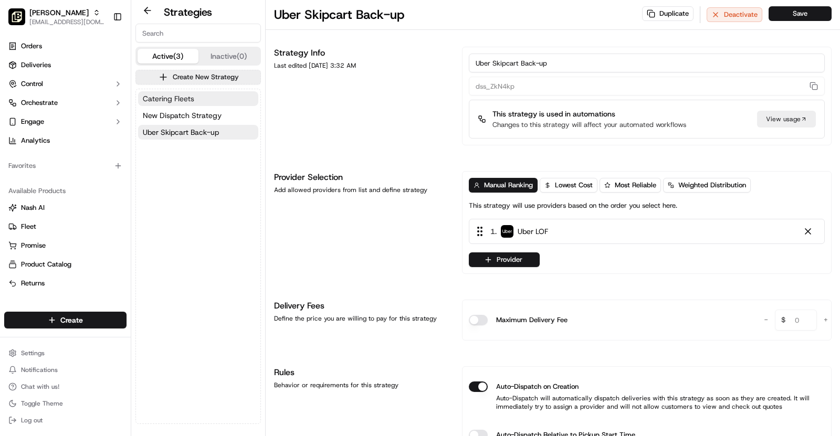
click at [187, 98] on span "Catering Fleets" at bounding box center [168, 98] width 51 height 11
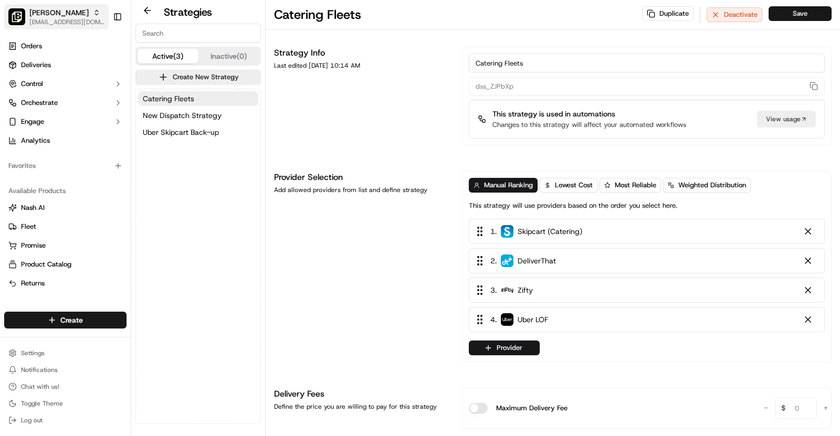
click at [46, 13] on span "[PERSON_NAME]" at bounding box center [58, 12] width 59 height 11
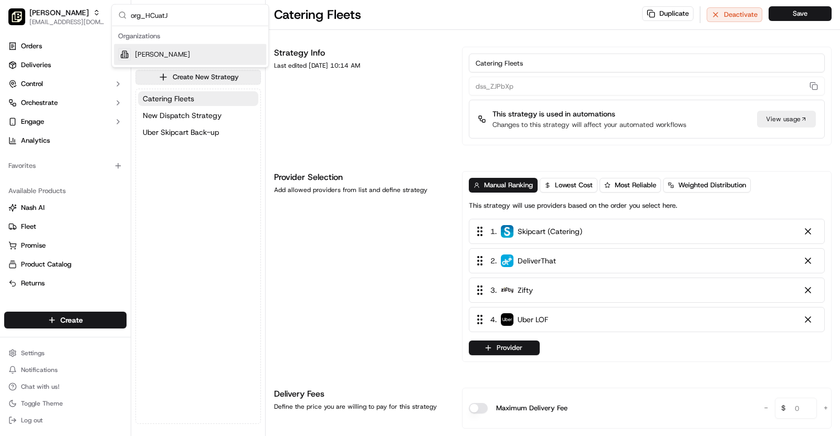
type input "org_HCuatJ"
click at [194, 49] on div "[PERSON_NAME]" at bounding box center [190, 54] width 152 height 21
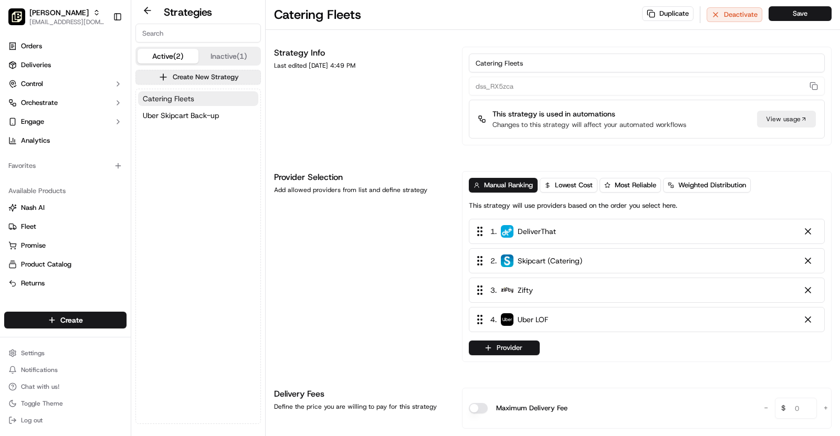
click at [176, 95] on span "Catering Fleets" at bounding box center [168, 98] width 51 height 11
click at [184, 110] on span "Uber Skipcart Back-up" at bounding box center [181, 115] width 76 height 11
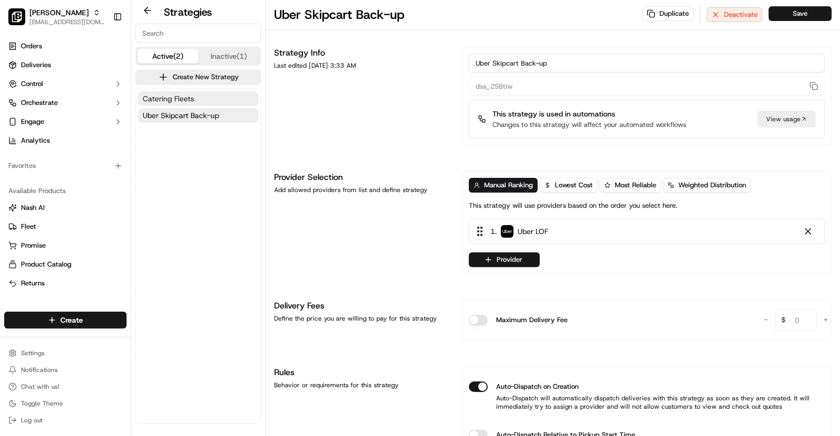
click at [173, 101] on span "Catering Fleets" at bounding box center [168, 98] width 51 height 11
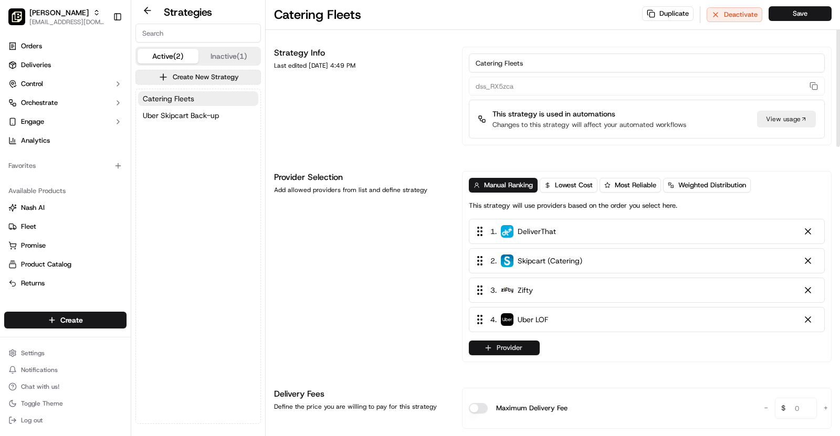
click at [516, 352] on button "Provider" at bounding box center [504, 348] width 71 height 15
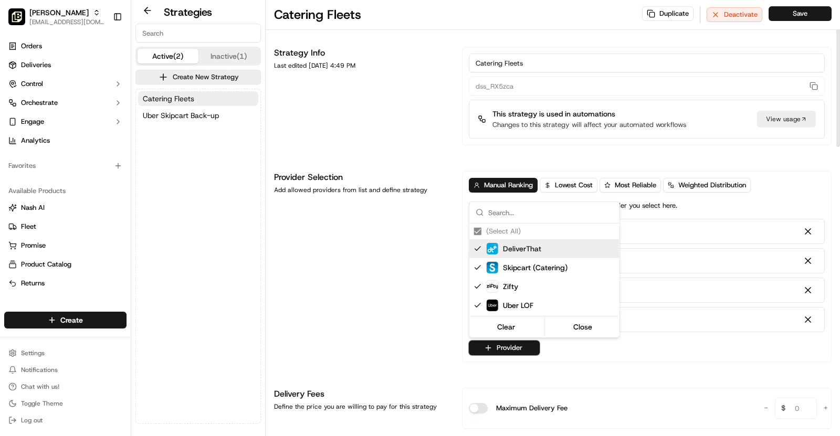
click at [387, 311] on html "[PERSON_NAME] - Weston [EMAIL_ADDRESS][DOMAIN_NAME] Toggle Sidebar Orders Deliv…" at bounding box center [420, 218] width 840 height 436
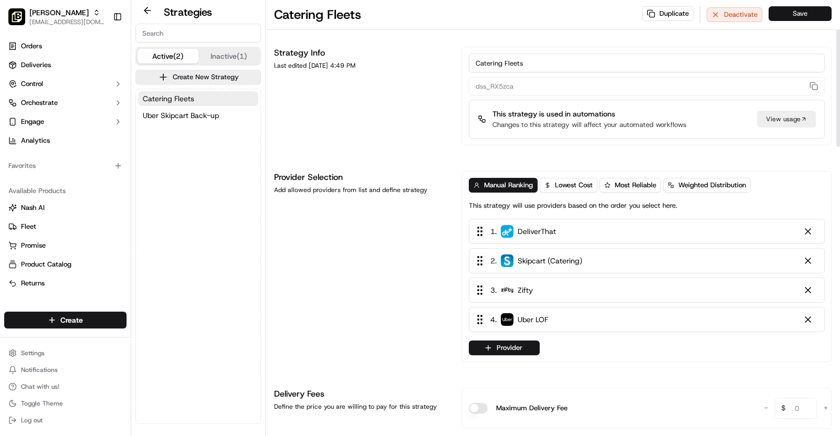
click at [798, 16] on button "Save" at bounding box center [800, 13] width 63 height 15
click at [212, 112] on span "Uber Skipcart Back-up" at bounding box center [181, 115] width 76 height 11
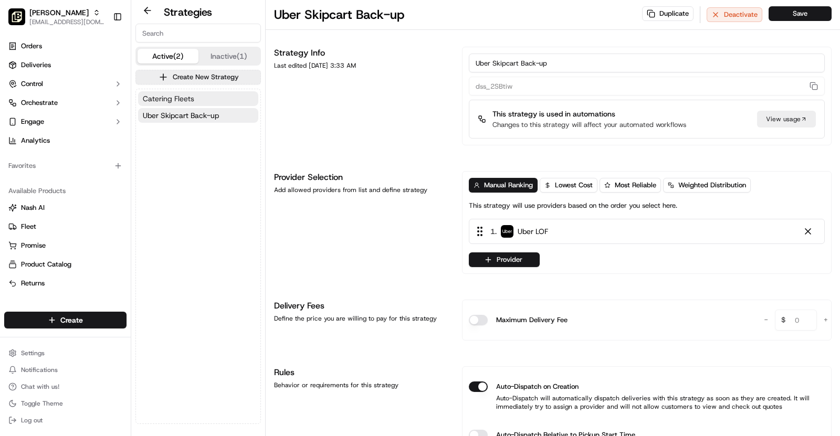
click at [192, 95] on span "Catering Fleets" at bounding box center [168, 98] width 51 height 11
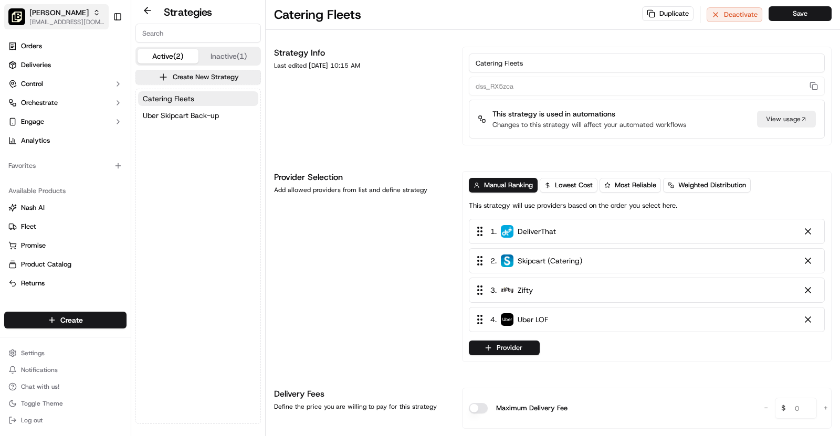
click at [85, 16] on span "[PERSON_NAME]" at bounding box center [58, 12] width 59 height 11
type input "Pei Wei - Celebration"
click at [192, 50] on span "Pei Wei - Celebration" at bounding box center [168, 54] width 66 height 9
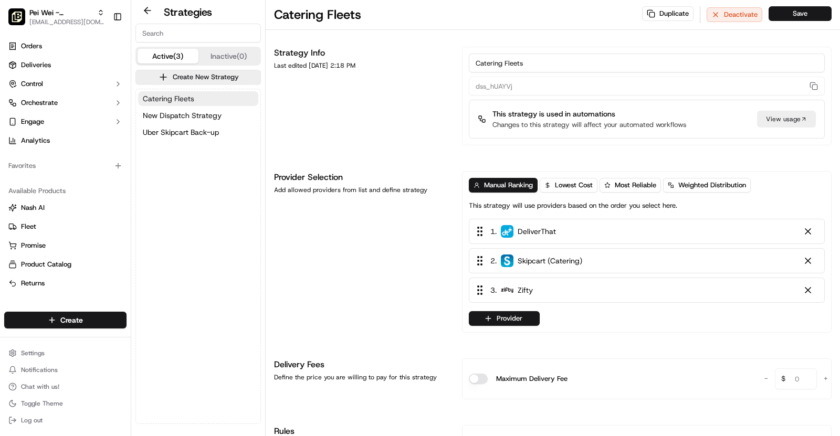
click at [186, 92] on button "Catering Fleets" at bounding box center [198, 98] width 120 height 15
click at [517, 317] on button "Provider" at bounding box center [504, 318] width 71 height 15
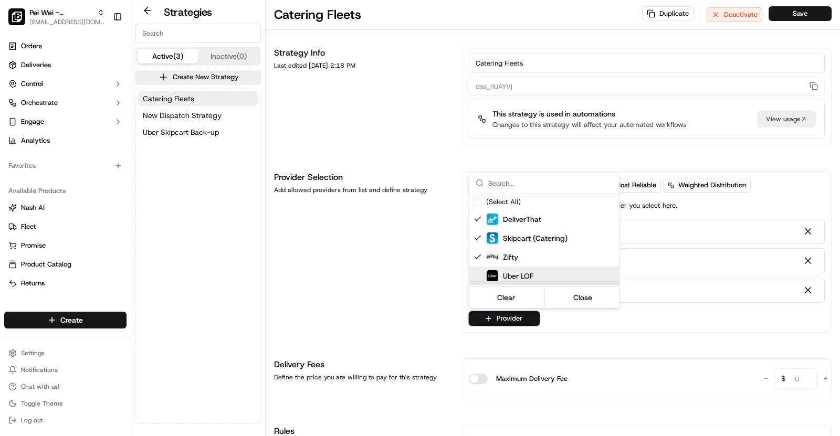
click at [538, 277] on div "Uber LOF" at bounding box center [570, 276] width 168 height 13
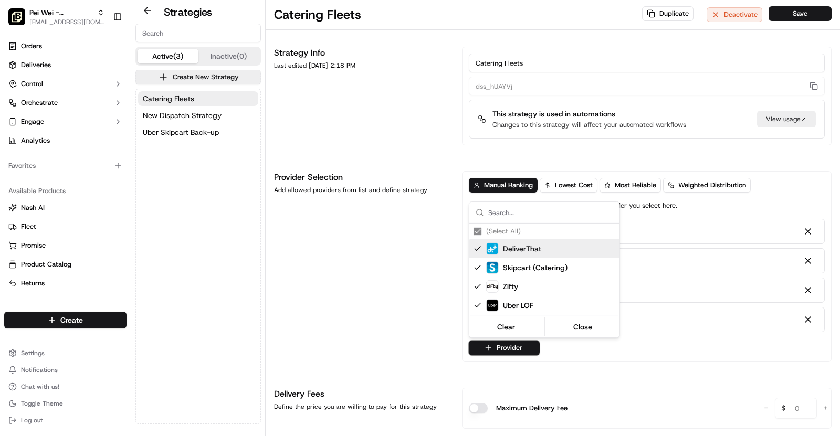
click at [797, 19] on html "[PERSON_NAME] - Celebration [EMAIL_ADDRESS][DOMAIN_NAME] Toggle Sidebar Orders …" at bounding box center [420, 218] width 840 height 436
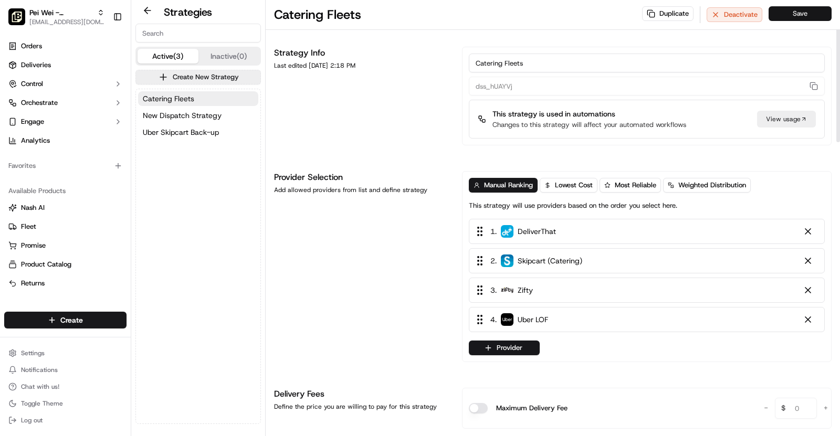
click at [800, 12] on button "Save" at bounding box center [800, 13] width 63 height 15
click at [801, 19] on button "Save" at bounding box center [800, 13] width 63 height 15
click at [202, 128] on span "Uber Skipcart Back-up" at bounding box center [181, 132] width 76 height 11
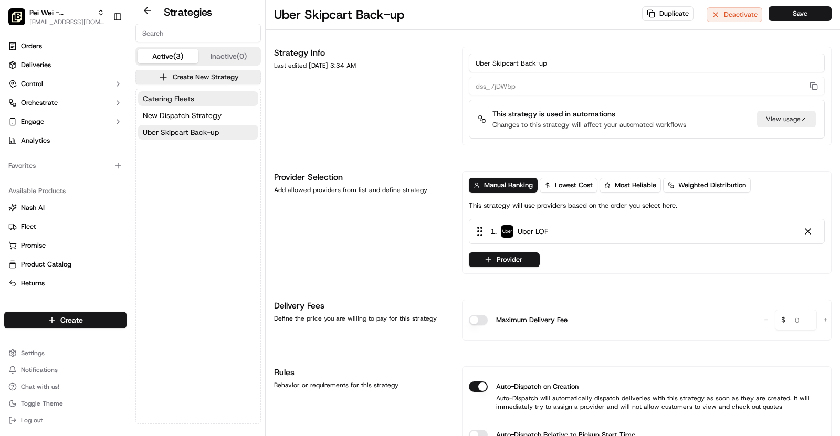
click at [186, 100] on span "Catering Fleets" at bounding box center [168, 98] width 51 height 11
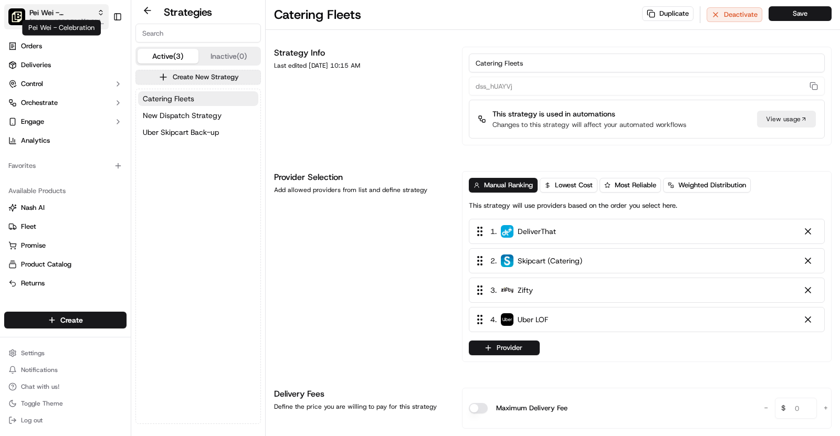
click at [67, 14] on span "Pei Wei - Celebration" at bounding box center [61, 12] width 64 height 11
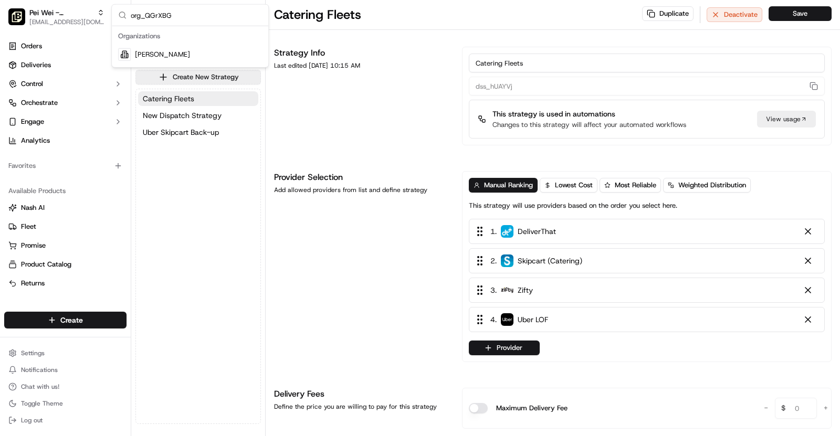
type input "org_QGrXBG"
click at [187, 50] on div "[PERSON_NAME]" at bounding box center [190, 54] width 152 height 21
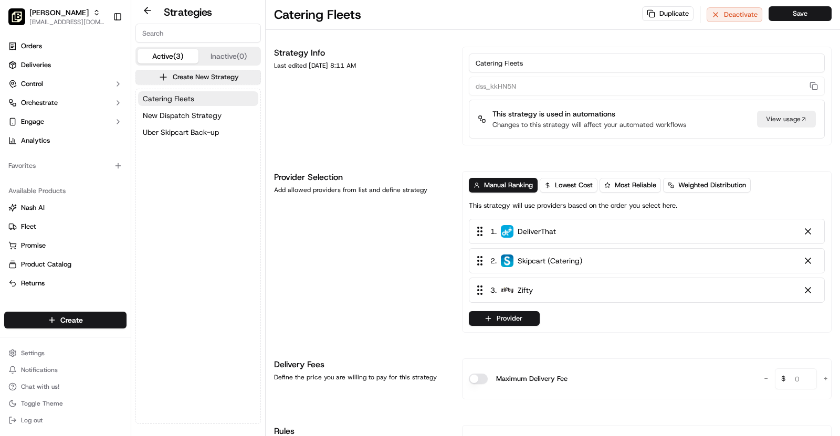
click at [193, 94] on span "Catering Fleets" at bounding box center [168, 98] width 51 height 11
click at [525, 314] on button "Provider" at bounding box center [504, 318] width 71 height 15
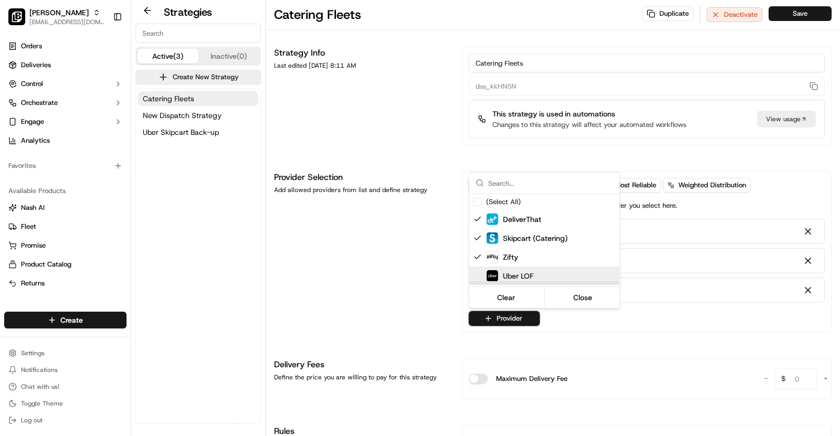
click at [535, 276] on div "Uber LOF" at bounding box center [570, 276] width 168 height 13
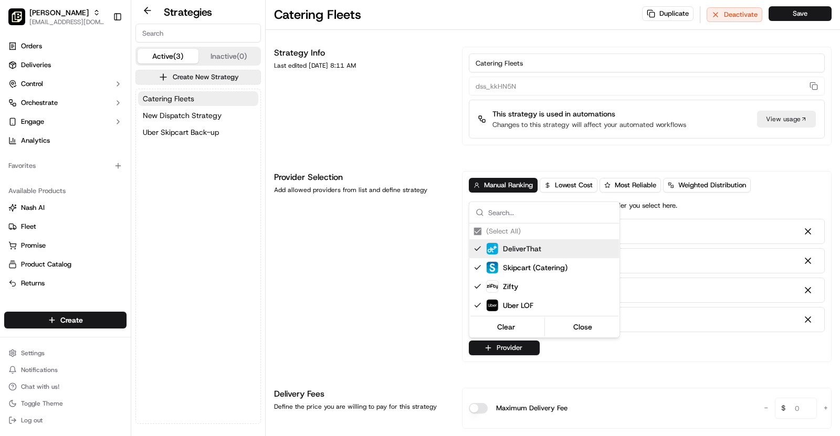
click at [800, 13] on html "[PERSON_NAME] - Gilbert [EMAIL_ADDRESS][DOMAIN_NAME] Toggle Sidebar Orders Deli…" at bounding box center [420, 218] width 840 height 436
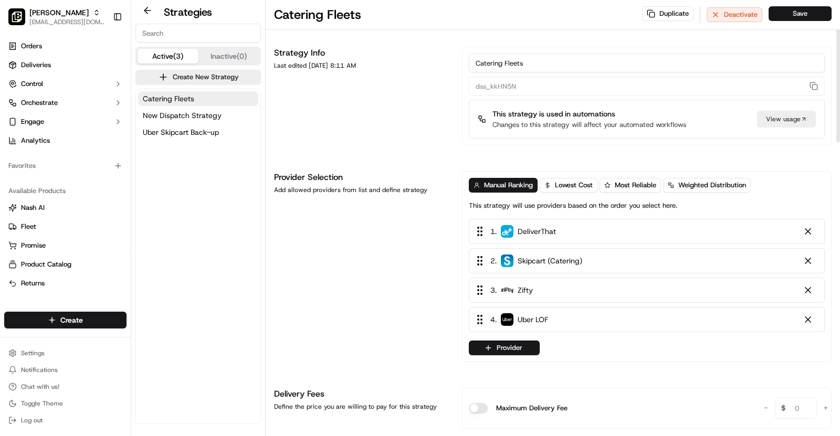
click at [800, 13] on button "Save" at bounding box center [800, 13] width 63 height 15
click at [196, 125] on button "Uber Skipcart Back-up" at bounding box center [198, 132] width 120 height 15
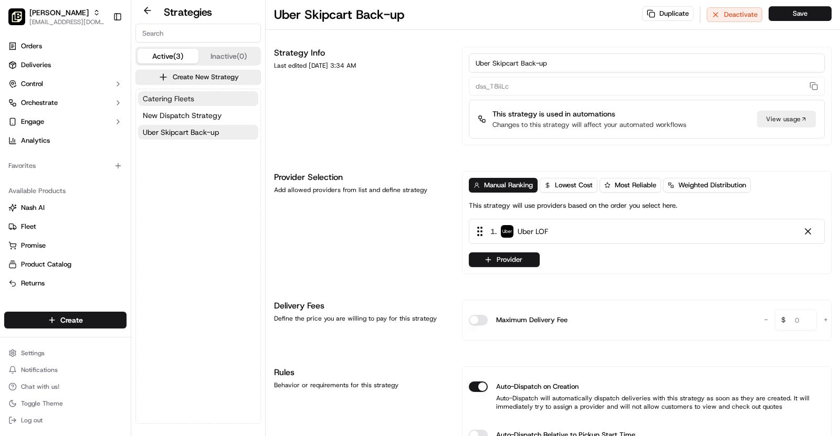
click at [181, 97] on span "Catering Fleets" at bounding box center [168, 98] width 51 height 11
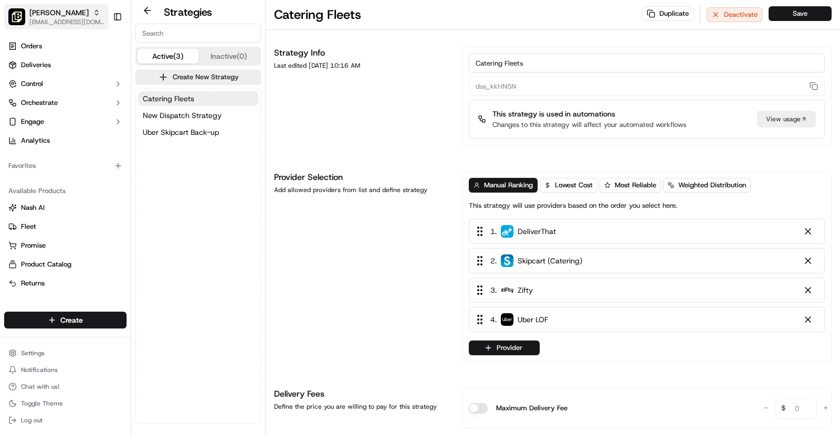
click at [88, 21] on span "[EMAIL_ADDRESS][DOMAIN_NAME]" at bounding box center [66, 22] width 75 height 8
type input "org_L6x7f2"
click at [183, 54] on div "[PERSON_NAME]" at bounding box center [190, 54] width 152 height 21
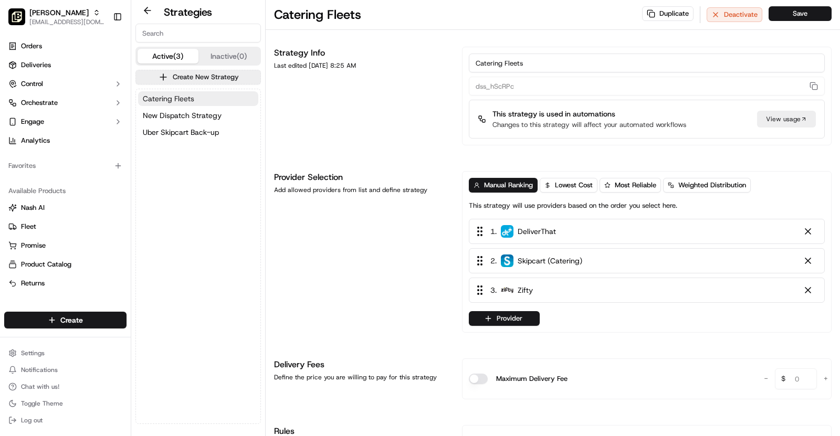
click at [170, 100] on span "Catering Fleets" at bounding box center [168, 98] width 51 height 11
click at [528, 315] on button "Provider" at bounding box center [504, 318] width 71 height 15
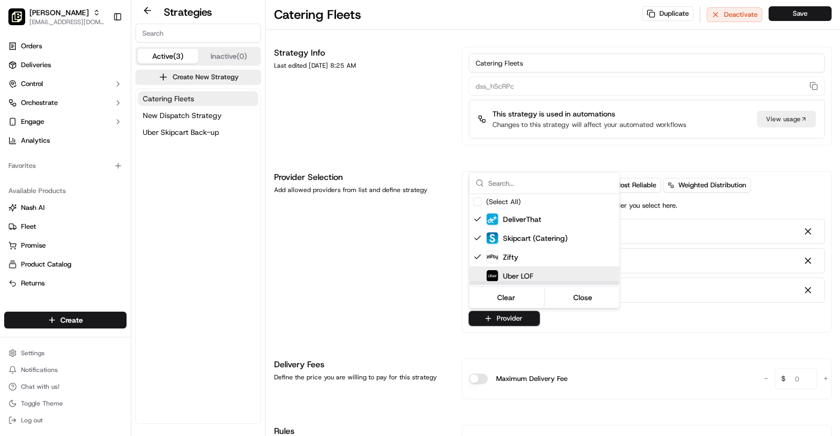
click at [540, 275] on div "Uber LOF" at bounding box center [570, 276] width 168 height 13
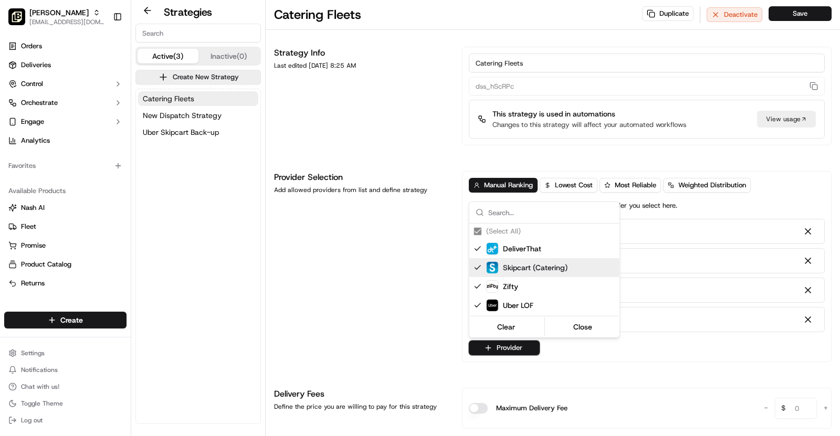
click at [800, 17] on html "[PERSON_NAME] - Mesa [EMAIL_ADDRESS][DOMAIN_NAME] Toggle Sidebar Orders Deliver…" at bounding box center [420, 218] width 840 height 436
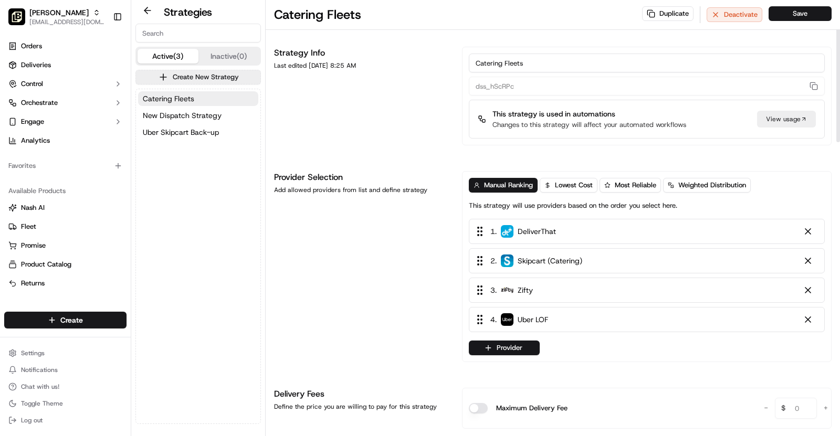
click at [800, 17] on button "Save" at bounding box center [800, 13] width 63 height 15
click at [811, 12] on button "Save" at bounding box center [800, 13] width 63 height 15
click at [799, 17] on button "Save" at bounding box center [800, 13] width 63 height 15
click at [183, 137] on span "Uber Skipcart Back-up" at bounding box center [181, 132] width 76 height 11
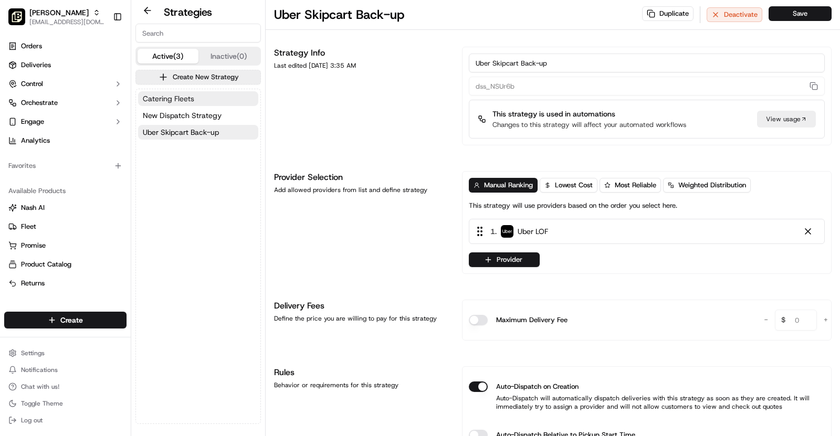
click at [196, 96] on button "Catering Fleets" at bounding box center [198, 98] width 120 height 15
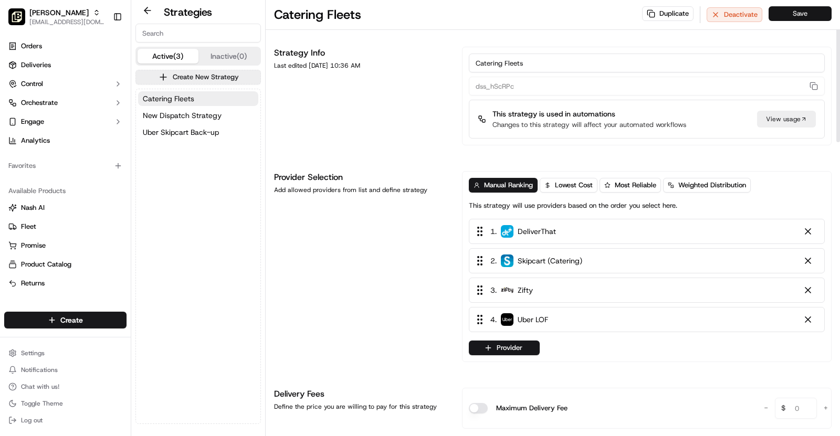
click at [798, 17] on button "Save" at bounding box center [800, 13] width 63 height 15
click at [51, 14] on span "[PERSON_NAME]" at bounding box center [58, 12] width 59 height 11
type input "org_3ubsD9"
click at [219, 56] on div "[PERSON_NAME] - [GEOGRAPHIC_DATA]" at bounding box center [190, 54] width 152 height 21
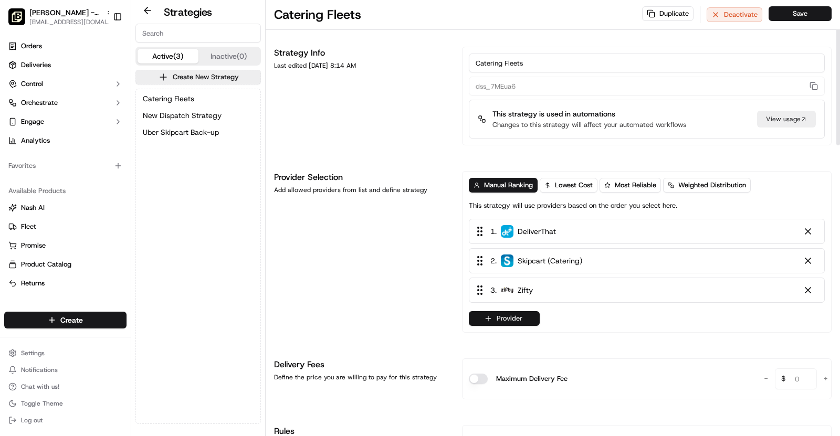
click at [522, 320] on button "Provider" at bounding box center [504, 318] width 71 height 15
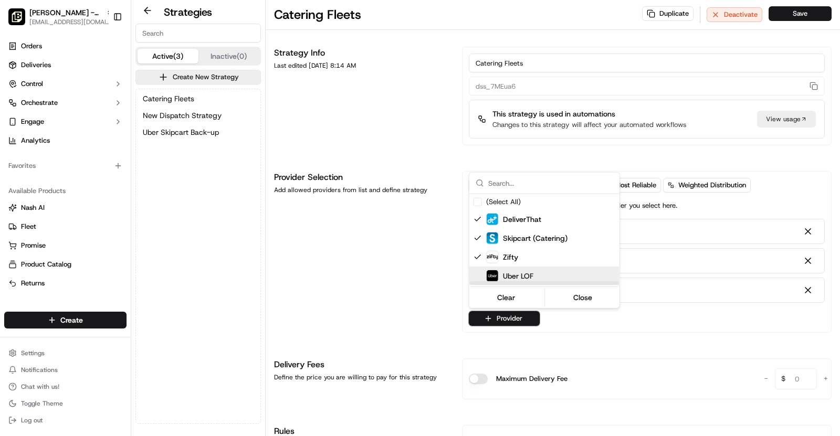
click at [529, 278] on span "Uber LOF" at bounding box center [518, 276] width 30 height 11
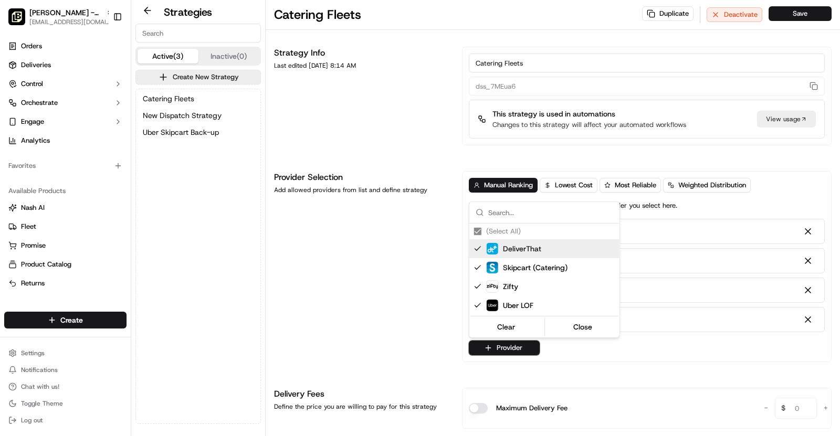
click at [809, 12] on html "[PERSON_NAME] - [GEOGRAPHIC_DATA] [EMAIL_ADDRESS][DOMAIN_NAME] Toggle Sidebar O…" at bounding box center [420, 218] width 840 height 436
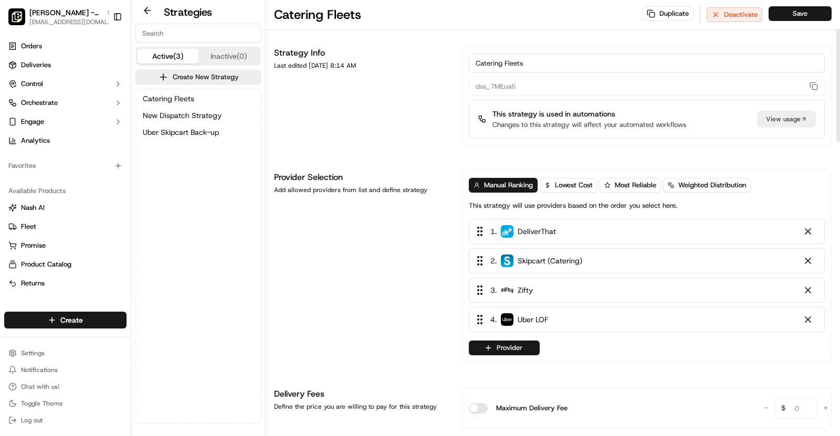
click at [809, 12] on button "Save" at bounding box center [800, 13] width 63 height 15
click at [808, 15] on button "Save" at bounding box center [800, 13] width 63 height 15
click at [210, 137] on button "Uber Skipcart Back-up" at bounding box center [198, 132] width 120 height 15
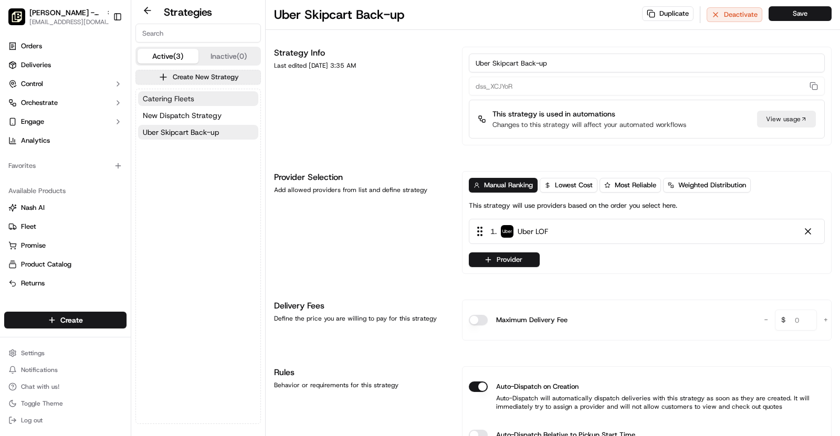
click at [199, 102] on button "Catering Fleets" at bounding box center [198, 98] width 120 height 15
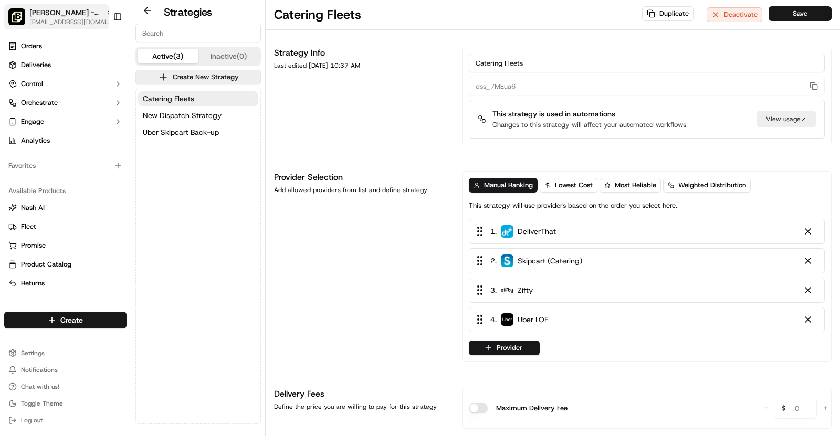
click at [46, 16] on span "[PERSON_NAME] - [GEOGRAPHIC_DATA]" at bounding box center [65, 12] width 72 height 11
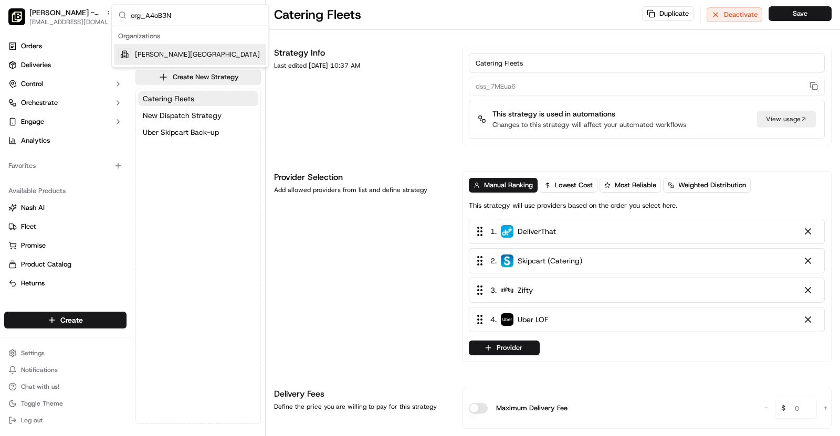
type input "org_A4oB3N"
click at [215, 48] on div "[PERSON_NAME][GEOGRAPHIC_DATA]" at bounding box center [190, 54] width 152 height 21
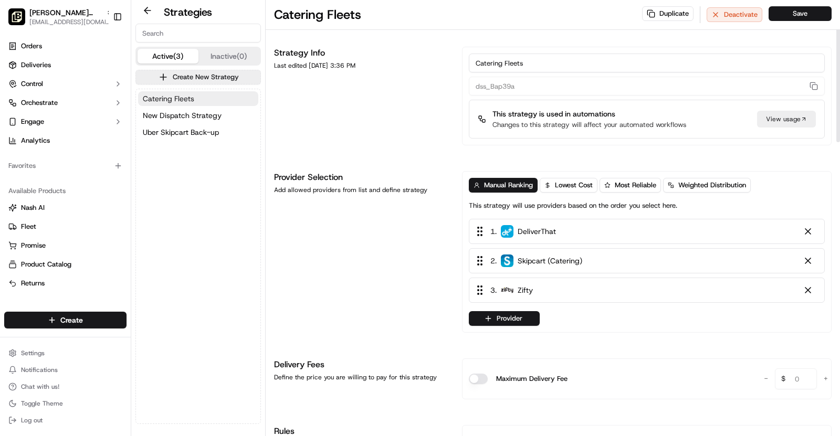
click at [185, 97] on span "Catering Fleets" at bounding box center [168, 98] width 51 height 11
click at [528, 319] on button "Provider" at bounding box center [504, 318] width 71 height 15
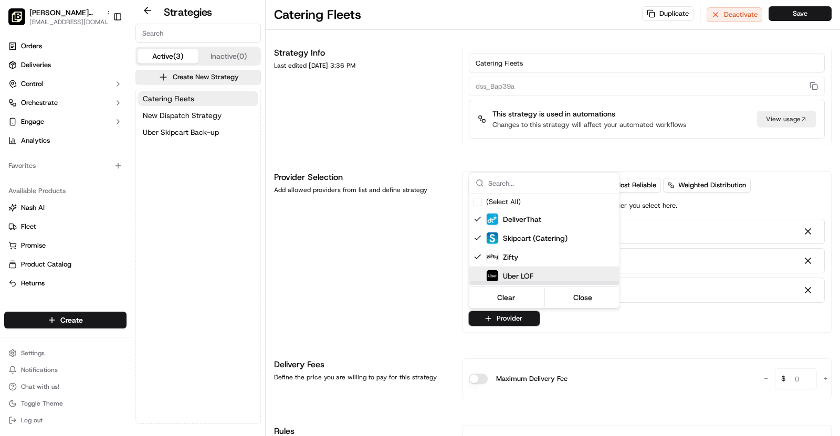
click at [561, 275] on div "Uber LOF" at bounding box center [570, 276] width 168 height 13
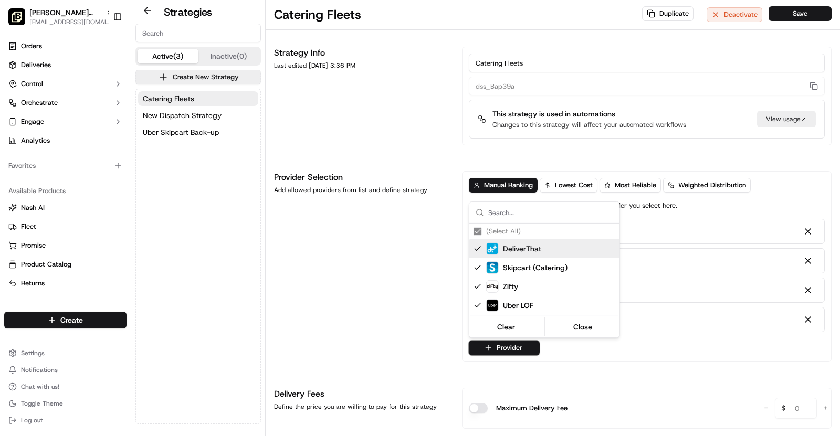
click at [815, 14] on html "[PERSON_NAME] Creek [EMAIL_ADDRESS][DOMAIN_NAME] Toggle Sidebar Orders Deliveri…" at bounding box center [420, 218] width 840 height 436
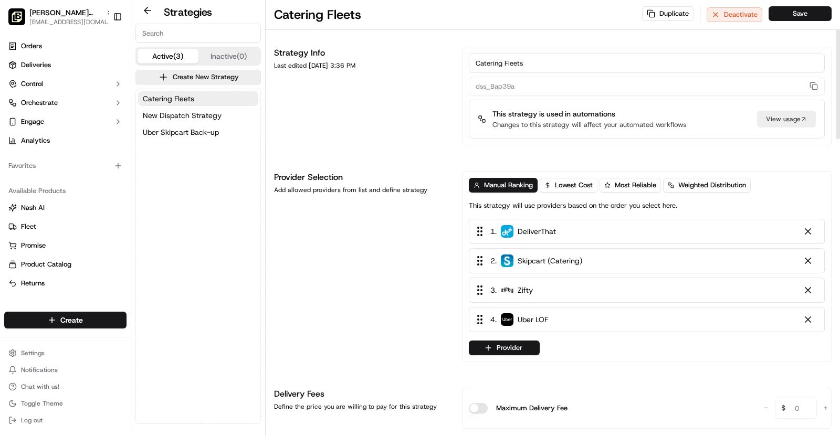
click at [815, 14] on button "Save" at bounding box center [800, 13] width 63 height 15
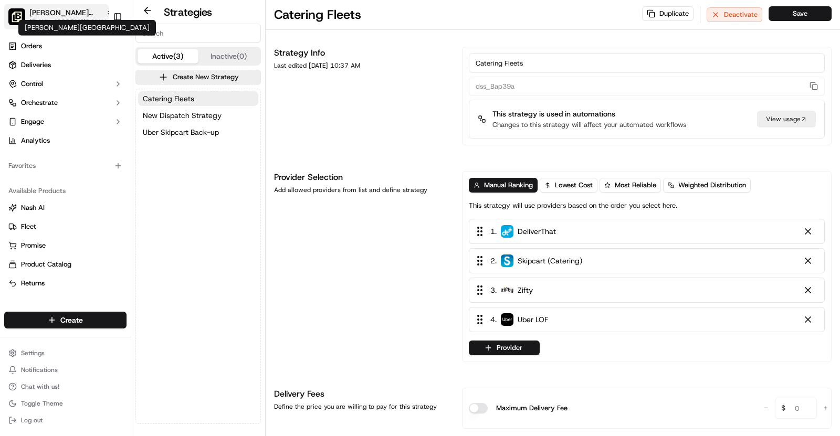
click at [89, 14] on span "[PERSON_NAME][GEOGRAPHIC_DATA]" at bounding box center [65, 12] width 72 height 11
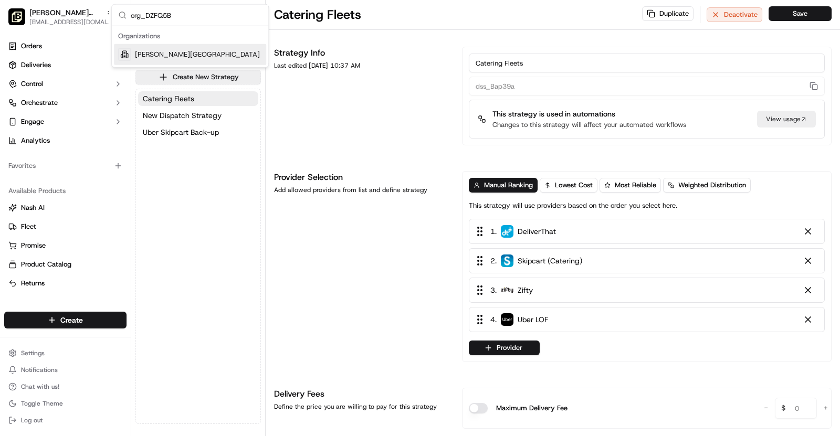
type input "org_DZFQ5B"
click at [228, 49] on div "[PERSON_NAME][GEOGRAPHIC_DATA]" at bounding box center [190, 54] width 152 height 21
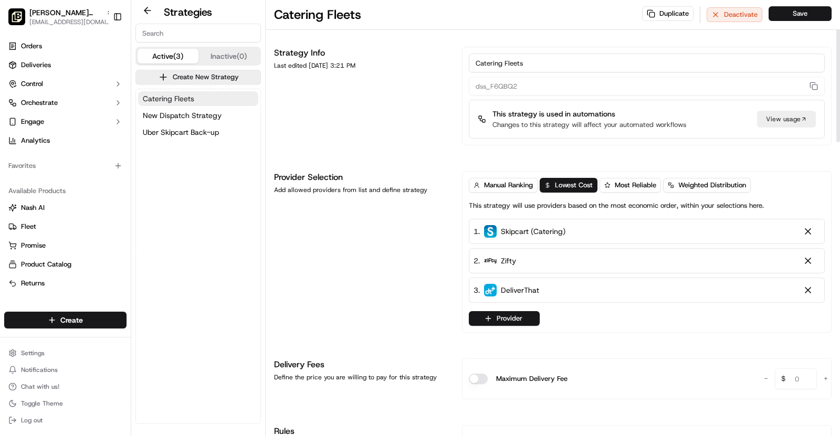
click at [189, 100] on span "Catering Fleets" at bounding box center [168, 98] width 51 height 11
click at [515, 318] on button "Provider" at bounding box center [504, 318] width 71 height 15
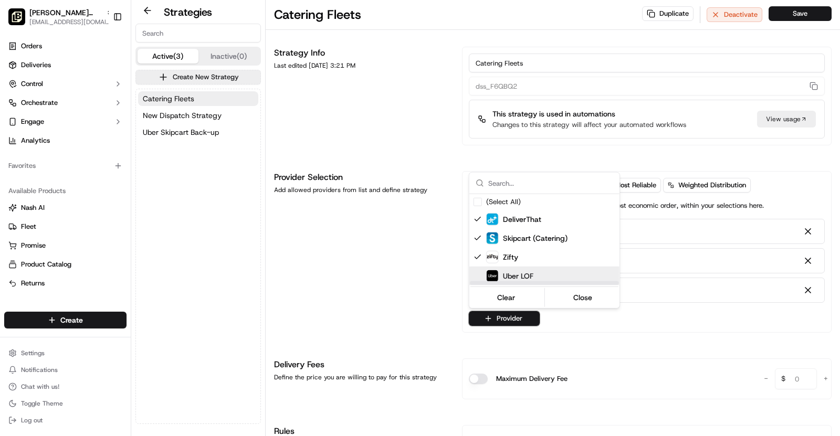
click at [521, 277] on span "Uber LOF" at bounding box center [518, 276] width 30 height 11
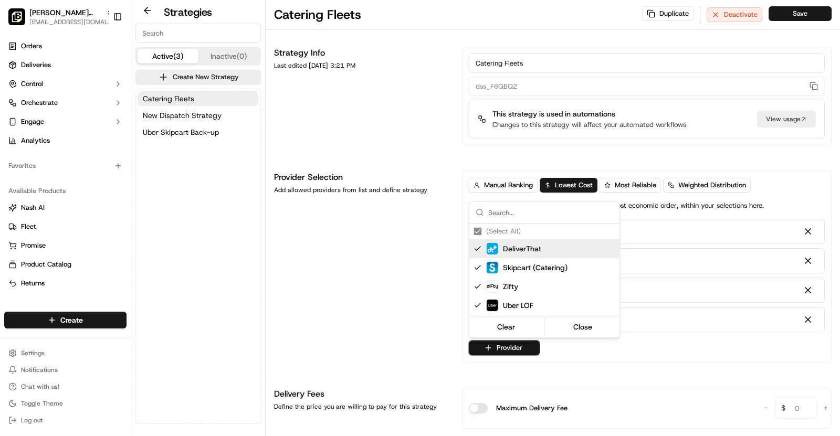
click at [800, 12] on html "[PERSON_NAME][GEOGRAPHIC_DATA] [PERSON_NAME][EMAIL_ADDRESS][DOMAIN_NAME] Toggle…" at bounding box center [420, 218] width 840 height 436
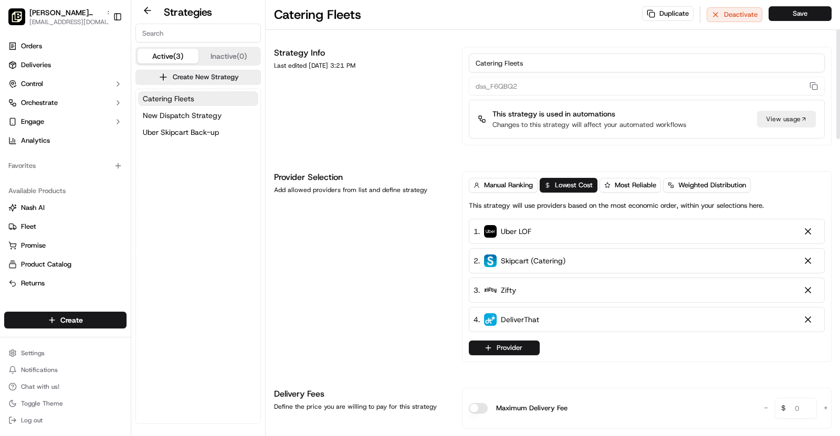
click at [800, 12] on button "Save" at bounding box center [800, 13] width 63 height 15
click at [498, 185] on span "Manual Ranking" at bounding box center [508, 185] width 49 height 9
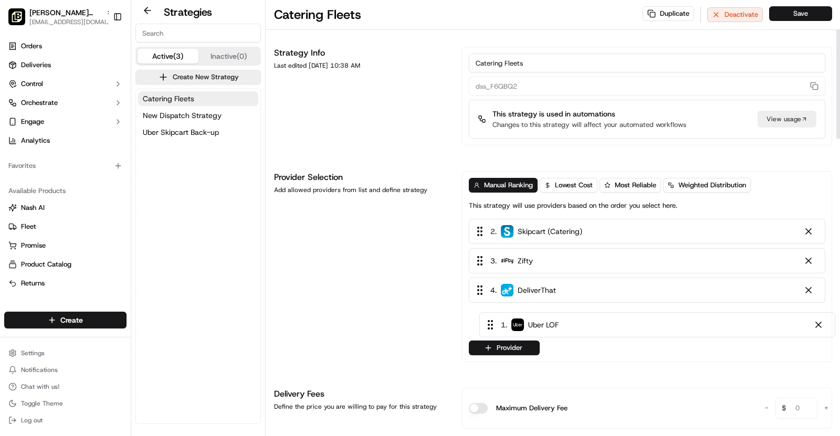
drag, startPoint x: 520, startPoint y: 229, endPoint x: 531, endPoint y: 324, distance: 95.6
click at [531, 325] on div "1 . Uber LOF 2 . Skipcart (Catering) 3 . Zifty 4 . DeliverThat" at bounding box center [647, 275] width 357 height 113
drag, startPoint x: 529, startPoint y: 261, endPoint x: 536, endPoint y: 306, distance: 45.2
click at [536, 306] on div "1 . Skipcart (Catering) 2 . Zifty 3 . DeliverThat 4 . Uber LOF" at bounding box center [647, 275] width 357 height 113
click at [809, 6] on button "Save" at bounding box center [800, 13] width 63 height 15
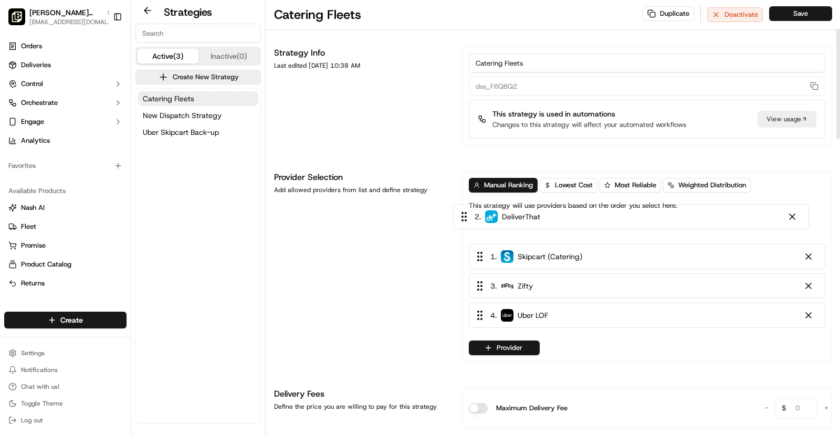
drag, startPoint x: 536, startPoint y: 258, endPoint x: 522, endPoint y: 214, distance: 46.5
click at [521, 214] on div "Manual Ranking Lowest Cost Most Reliable Weighted Distribution This strategy wi…" at bounding box center [647, 267] width 357 height 178
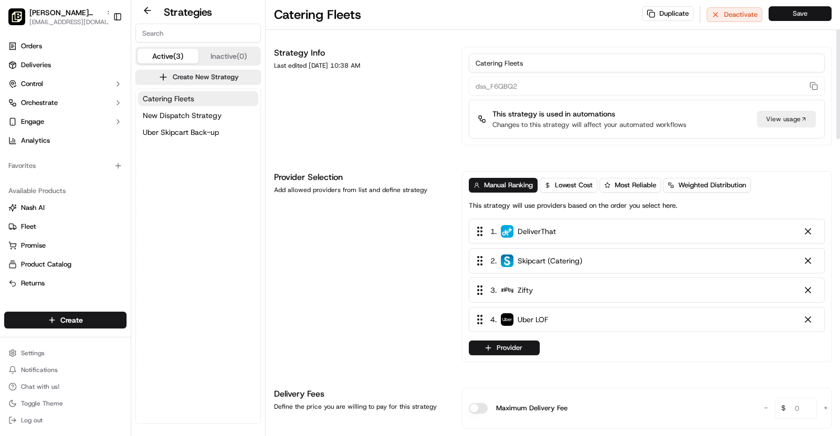
click at [796, 14] on button "Save" at bounding box center [800, 13] width 63 height 15
click at [215, 127] on span "Uber Skipcart Back-up" at bounding box center [181, 132] width 76 height 11
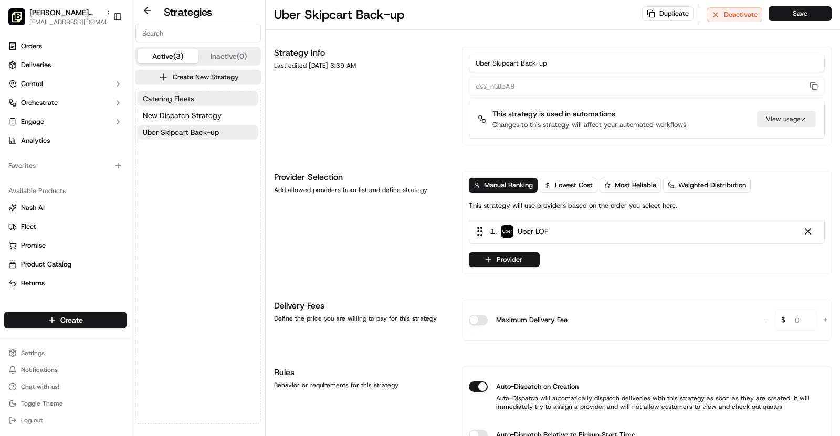
click at [205, 97] on button "Catering Fleets" at bounding box center [198, 98] width 120 height 15
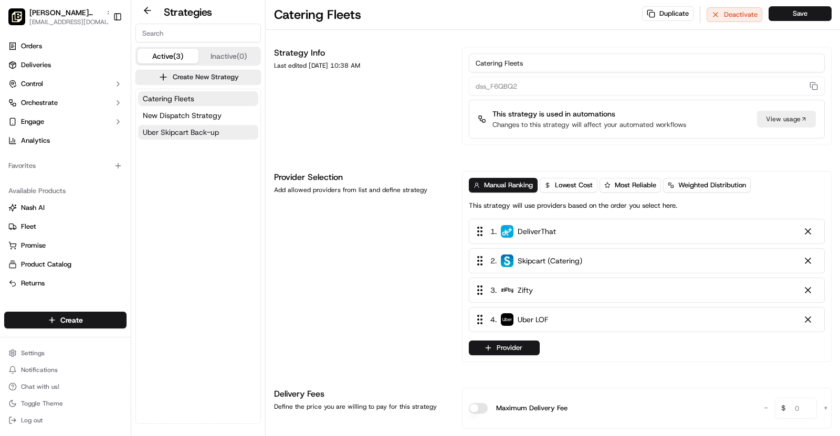
click at [218, 126] on button "Uber Skipcart Back-up" at bounding box center [198, 132] width 120 height 15
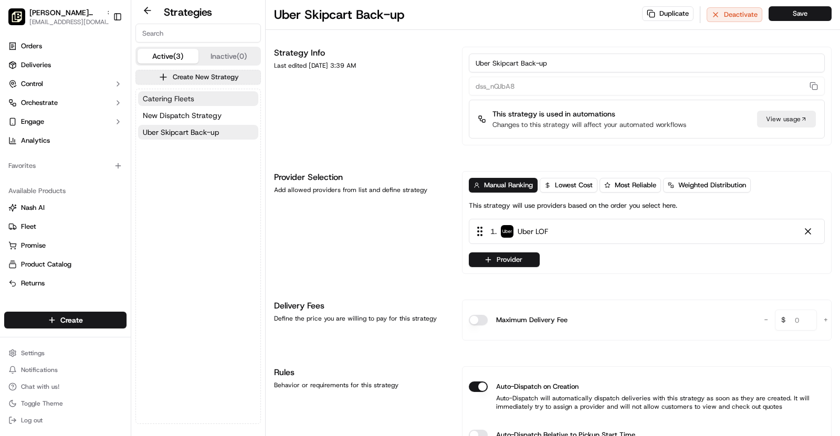
click at [210, 100] on button "Catering Fleets" at bounding box center [198, 98] width 120 height 15
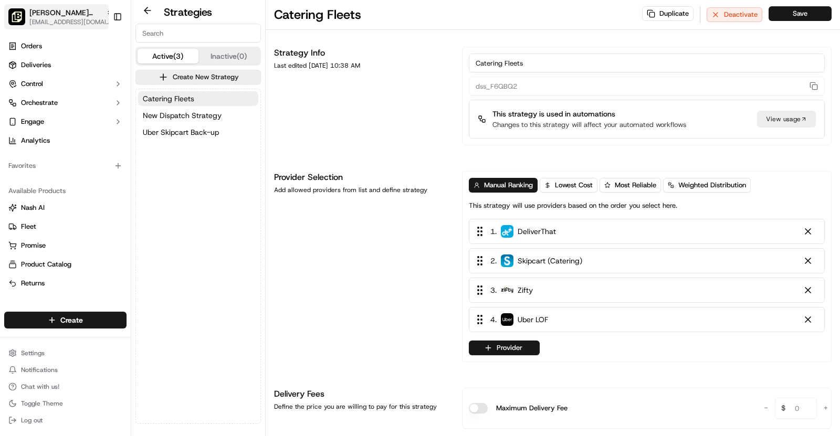
click at [62, 21] on span "[EMAIL_ADDRESS][DOMAIN_NAME]" at bounding box center [71, 22] width 84 height 8
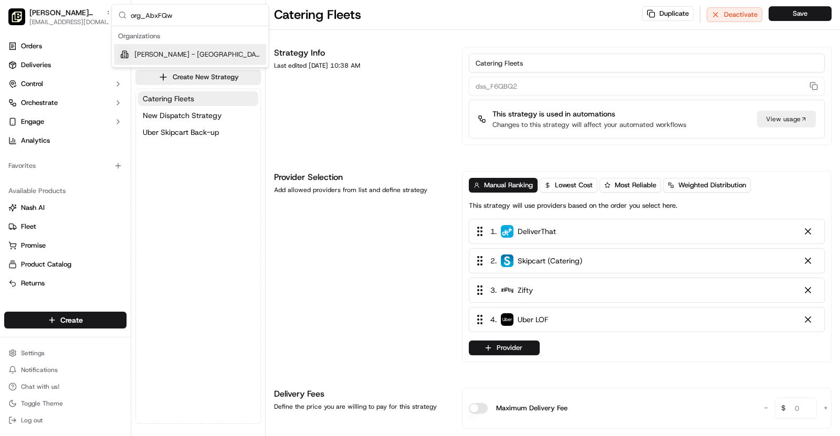
type input "org_AbxFQw"
click at [182, 55] on span "[PERSON_NAME] - [GEOGRAPHIC_DATA]" at bounding box center [198, 54] width 128 height 9
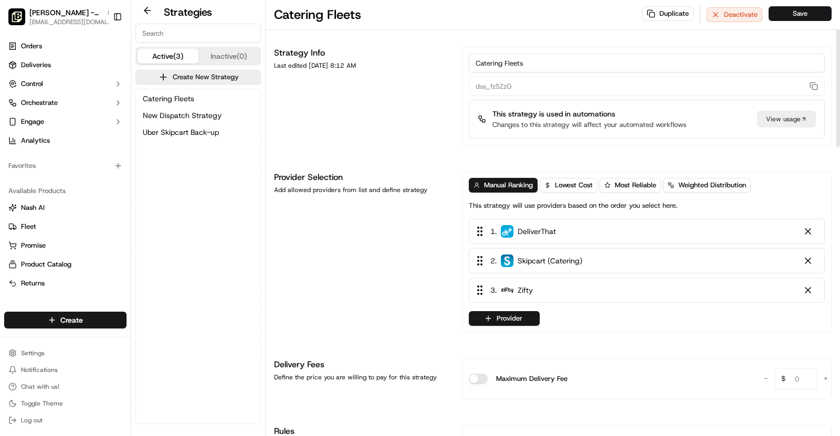
scroll to position [60, 0]
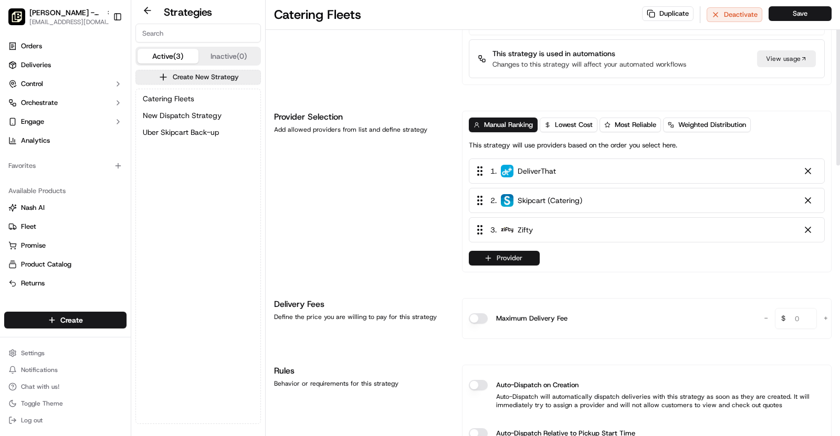
click at [498, 254] on button "Provider" at bounding box center [504, 258] width 71 height 15
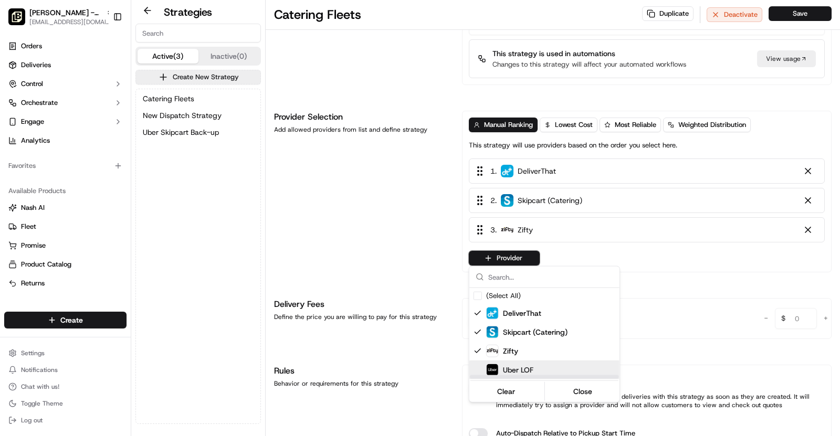
click at [534, 366] on div "Uber LOF" at bounding box center [570, 370] width 168 height 13
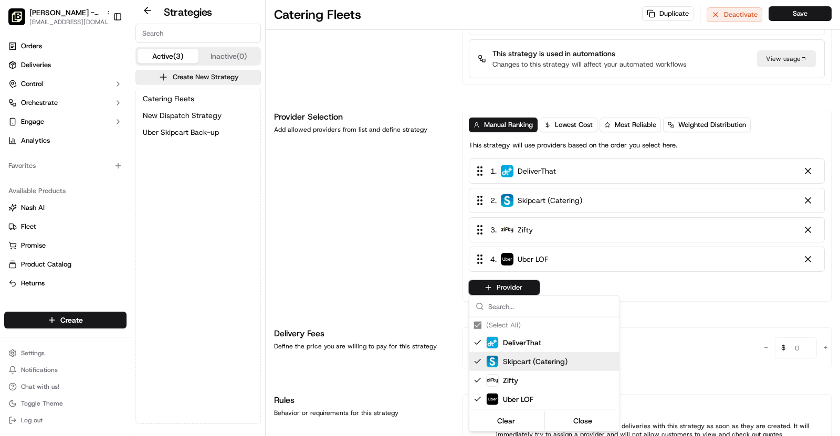
click at [812, 14] on html "[PERSON_NAME] - Greenville [EMAIL_ADDRESS][DOMAIN_NAME] Toggle Sidebar Orders D…" at bounding box center [420, 218] width 840 height 436
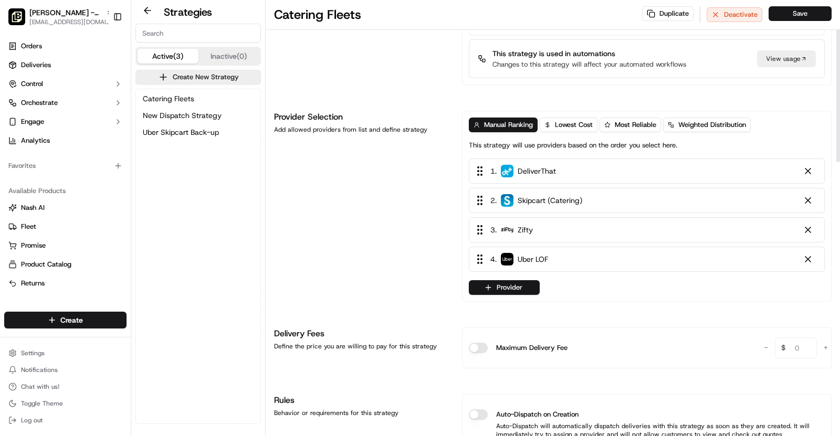
click at [812, 14] on button "Save" at bounding box center [800, 13] width 63 height 15
click at [196, 98] on button "Catering Fleets" at bounding box center [198, 98] width 120 height 15
click at [196, 135] on span "Uber Skipcart Back-up" at bounding box center [181, 132] width 76 height 11
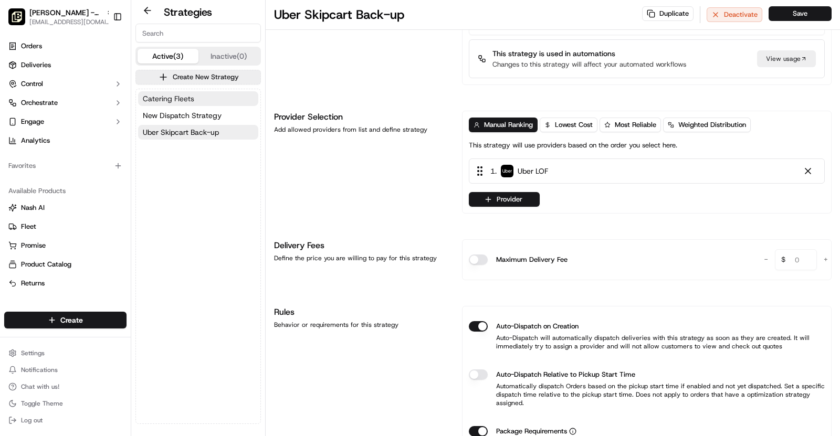
click at [182, 98] on span "Catering Fleets" at bounding box center [168, 98] width 51 height 11
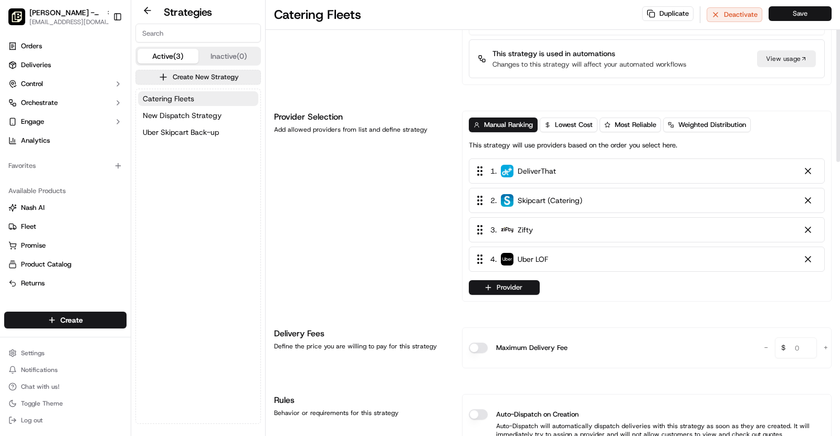
click at [799, 16] on button "Save" at bounding box center [800, 13] width 63 height 15
click at [215, 131] on span "Uber Skipcart Back-up" at bounding box center [181, 132] width 76 height 11
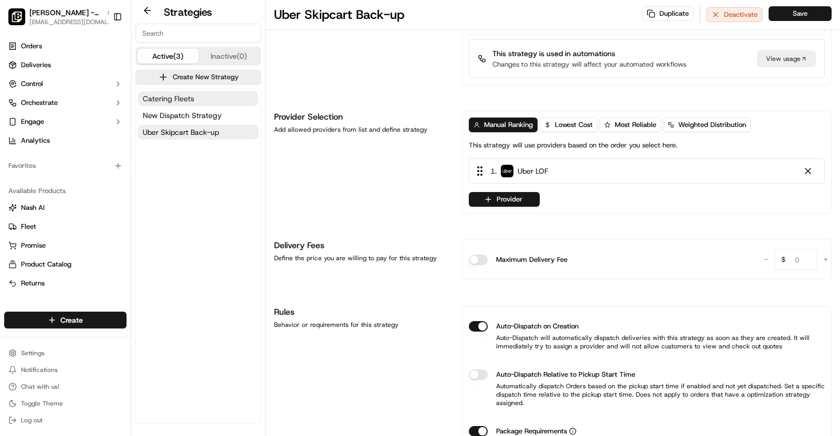
click at [189, 99] on span "Catering Fleets" at bounding box center [168, 98] width 51 height 11
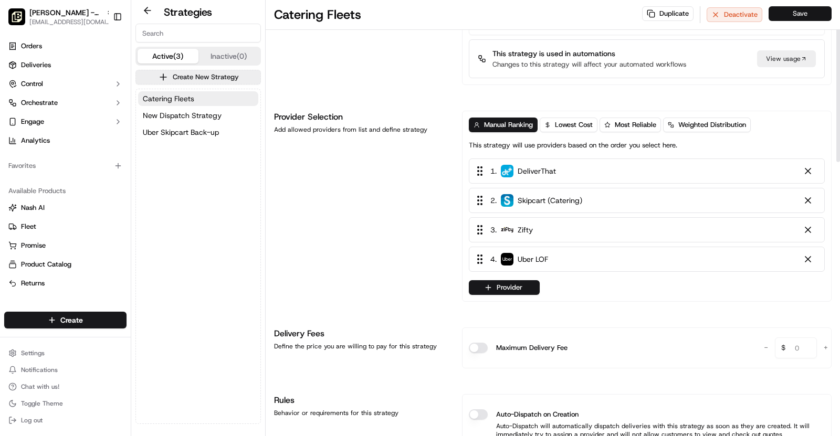
click at [800, 11] on button "Save" at bounding box center [800, 13] width 63 height 15
click at [196, 135] on span "Uber Skipcart Back-up" at bounding box center [181, 132] width 76 height 11
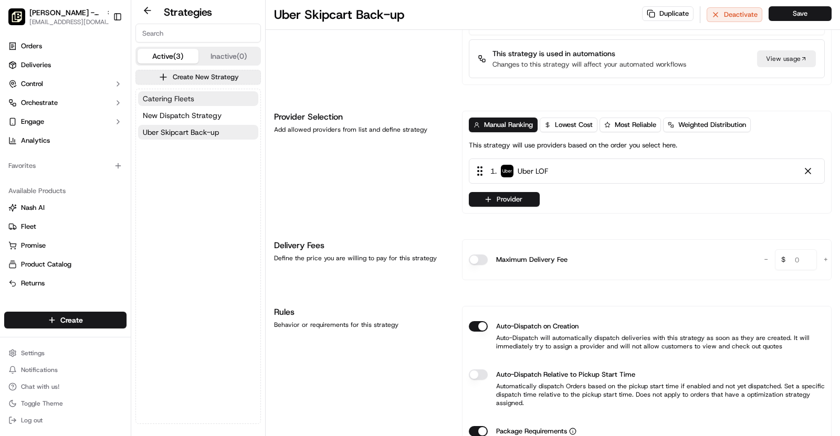
click at [191, 97] on span "Catering Fleets" at bounding box center [168, 98] width 51 height 11
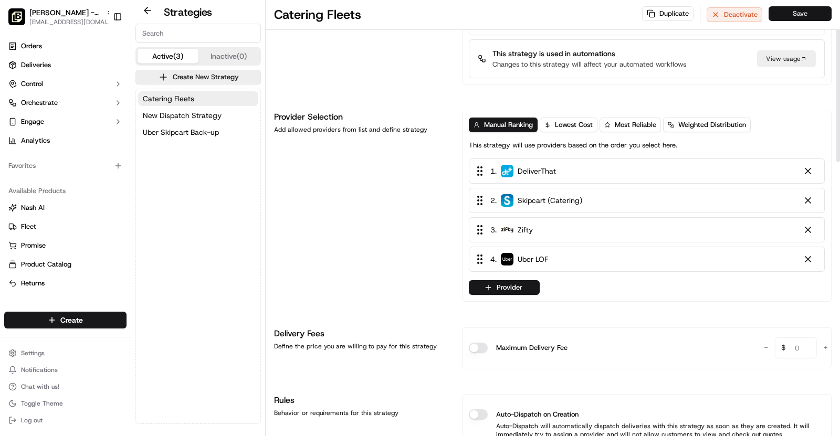
click at [808, 16] on button "Save" at bounding box center [800, 13] width 63 height 15
click at [199, 134] on span "Uber Skipcart Back-up" at bounding box center [181, 132] width 76 height 11
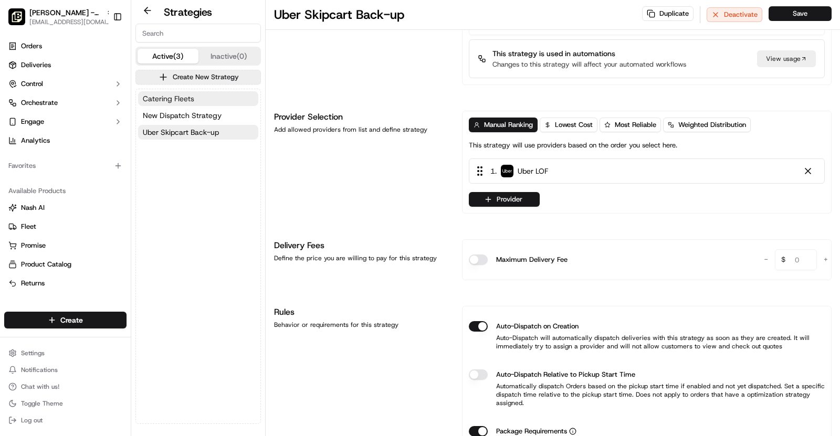
click at [187, 99] on span "Catering Fleets" at bounding box center [168, 98] width 51 height 11
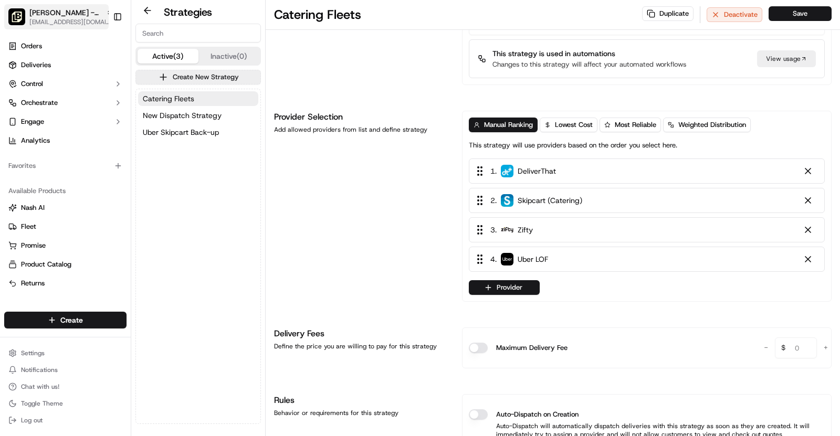
click at [69, 12] on span "[PERSON_NAME] - [GEOGRAPHIC_DATA]" at bounding box center [65, 12] width 72 height 11
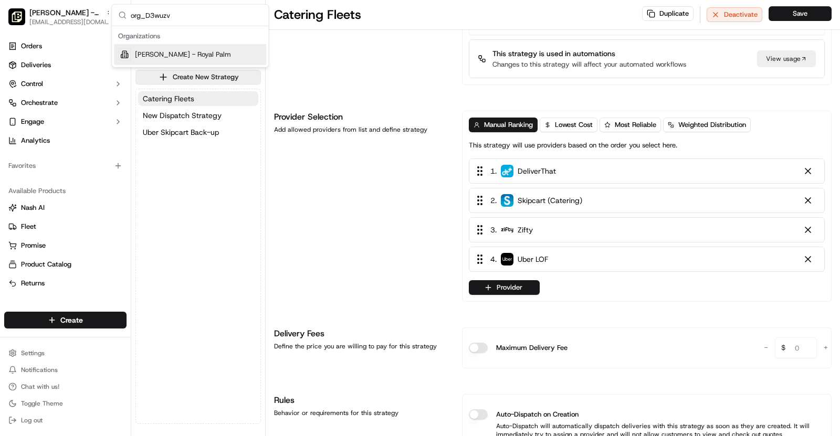
type input "org_D3wuzv"
click at [179, 50] on span "[PERSON_NAME] - Royal Palm" at bounding box center [183, 54] width 96 height 9
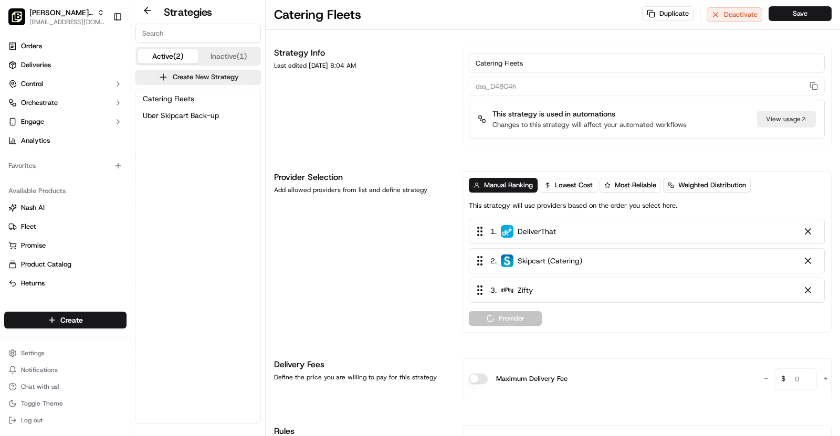
click at [227, 96] on button "Catering Fleets" at bounding box center [198, 98] width 120 height 15
click at [525, 314] on button "Provider" at bounding box center [504, 318] width 71 height 15
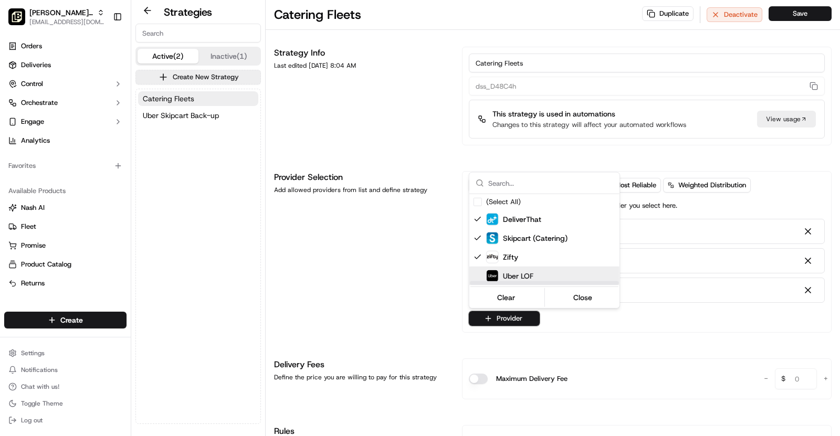
click at [536, 276] on div "Uber LOF" at bounding box center [570, 276] width 168 height 13
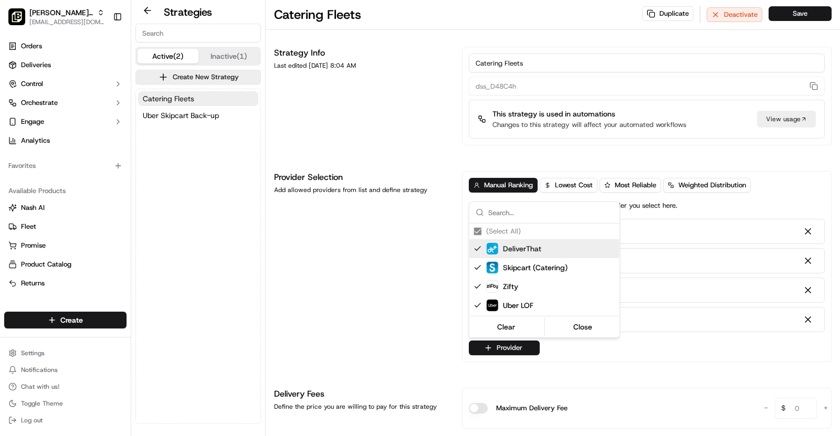
click at [792, 14] on html "[PERSON_NAME] - Royal Palm [EMAIL_ADDRESS][DOMAIN_NAME] Toggle Sidebar Orders D…" at bounding box center [420, 218] width 840 height 436
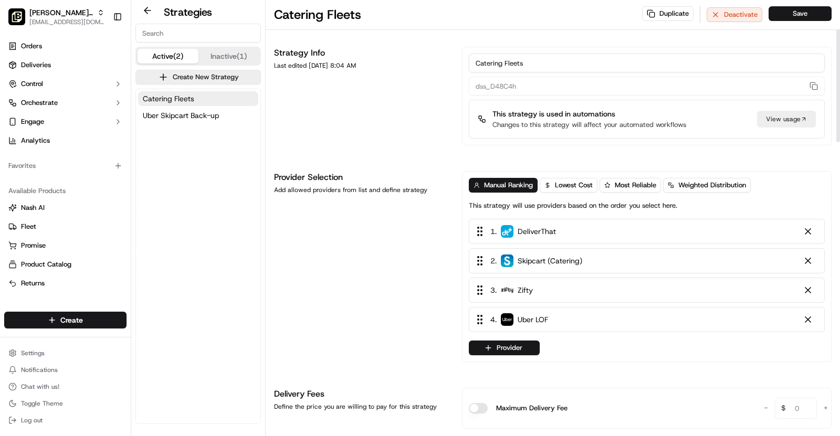
click at [792, 14] on button "Save" at bounding box center [800, 13] width 63 height 15
click at [184, 116] on span "Uber Skipcart Back-up" at bounding box center [181, 115] width 76 height 11
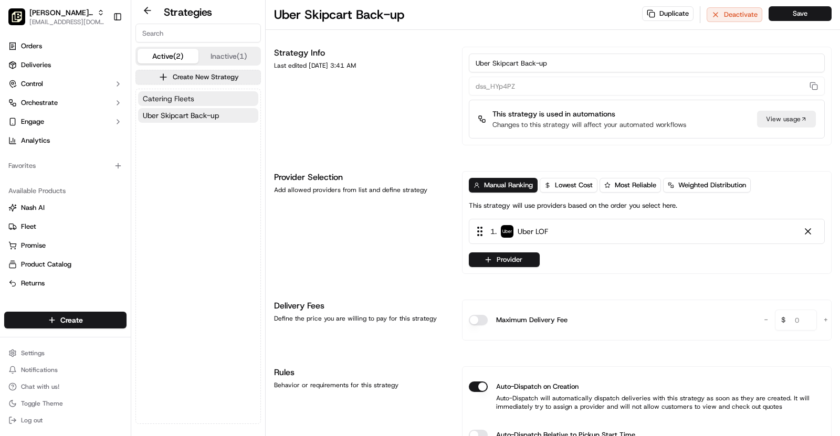
click at [203, 100] on button "Catering Fleets" at bounding box center [198, 98] width 120 height 15
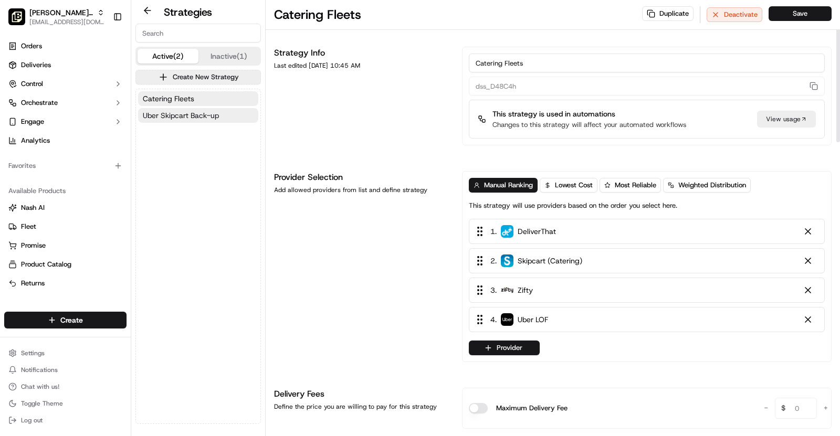
click at [204, 113] on span "Uber Skipcart Back-up" at bounding box center [181, 115] width 76 height 11
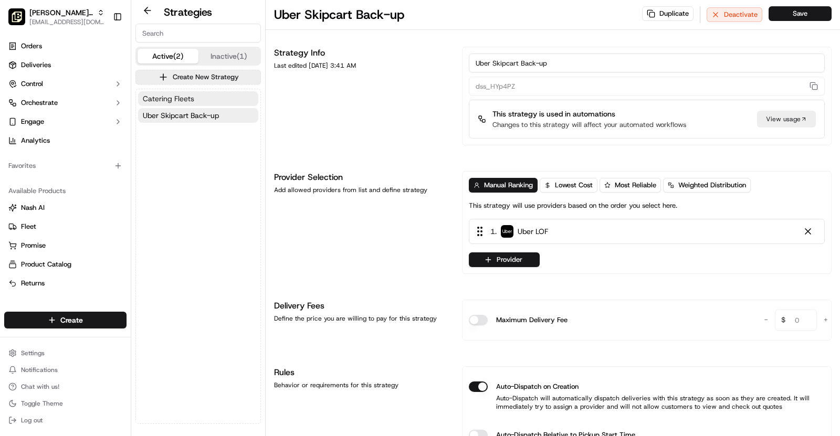
click at [185, 100] on span "Catering Fleets" at bounding box center [168, 98] width 51 height 11
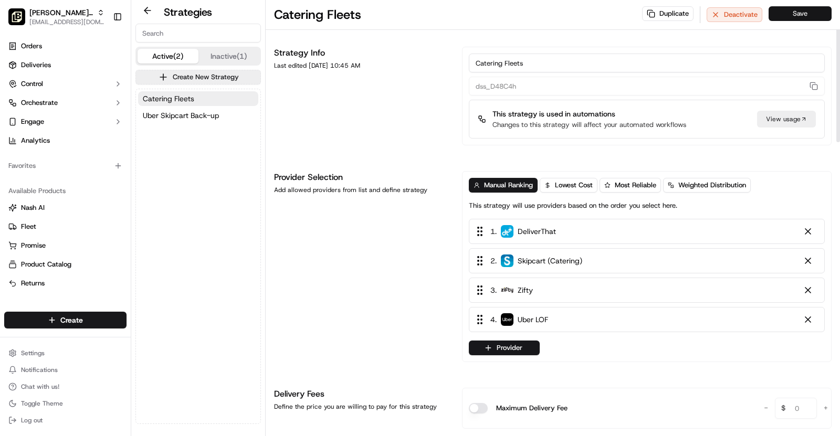
click at [792, 9] on button "Save" at bounding box center [800, 13] width 63 height 15
click at [88, 14] on span "[PERSON_NAME] - Royal Palm" at bounding box center [61, 12] width 64 height 11
type input "org_U88cmA"
click at [188, 55] on span "[PERSON_NAME] - [US_STATE][GEOGRAPHIC_DATA]" at bounding box center [197, 54] width 130 height 9
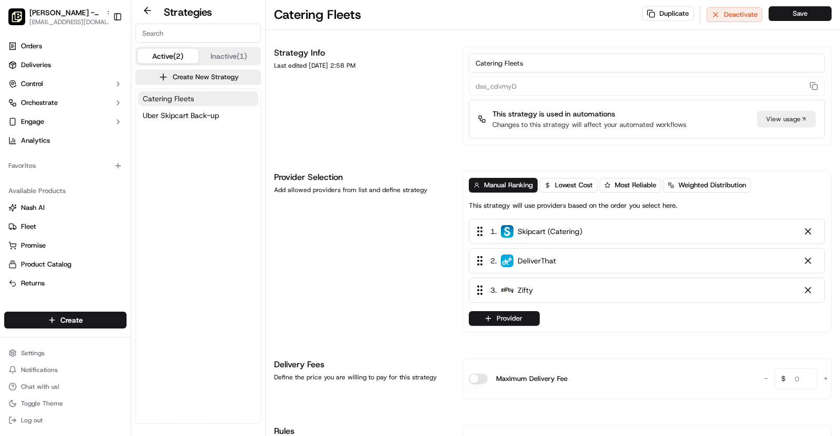
click at [203, 101] on button "Catering Fleets" at bounding box center [198, 98] width 120 height 15
click at [518, 315] on button "Provider" at bounding box center [504, 318] width 71 height 15
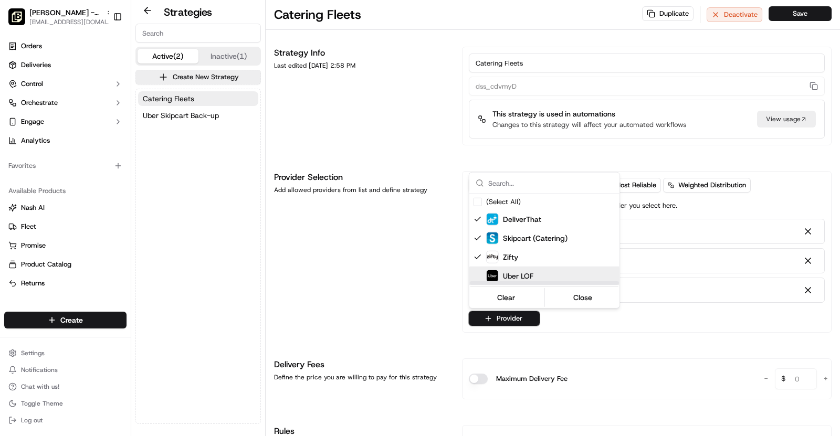
click at [535, 283] on div "Suggestions" at bounding box center [544, 284] width 149 height 4
click at [524, 278] on span "Uber LOF" at bounding box center [518, 276] width 30 height 11
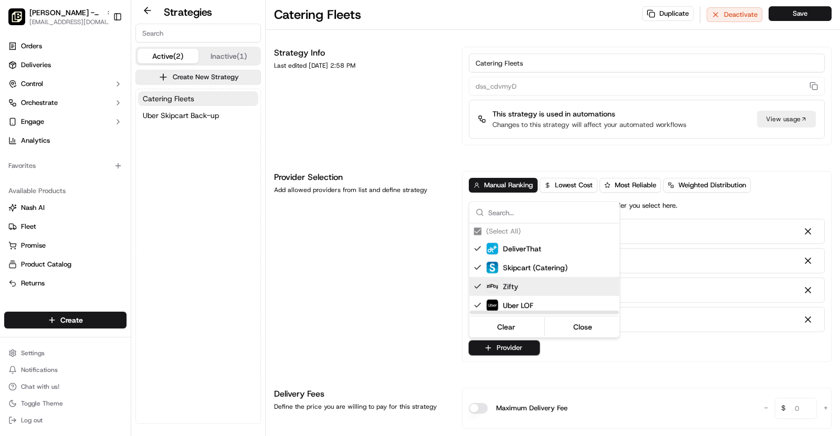
click at [387, 297] on html "[PERSON_NAME] - [US_STATE][GEOGRAPHIC_DATA] [EMAIL_ADDRESS][DOMAIN_NAME] Toggle…" at bounding box center [420, 218] width 840 height 436
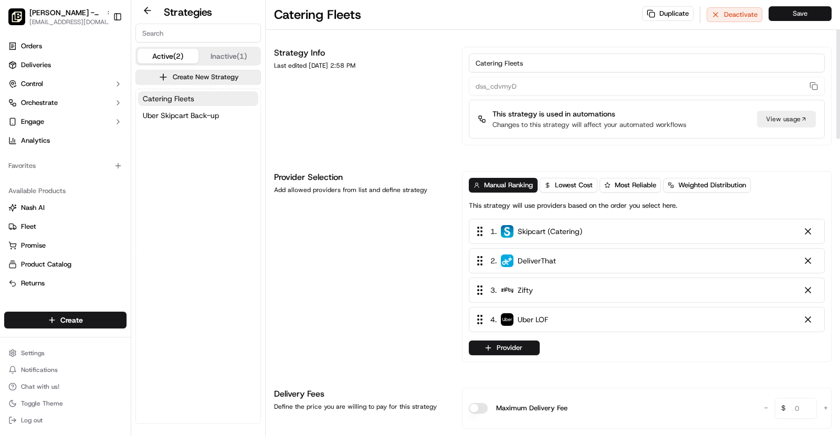
click at [792, 15] on button "Save" at bounding box center [800, 13] width 63 height 15
click at [191, 117] on span "Uber Skipcart Back-up" at bounding box center [181, 115] width 76 height 11
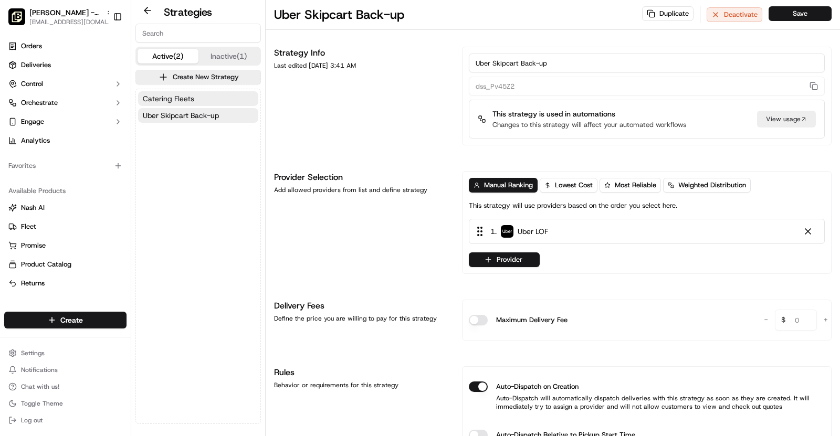
click at [174, 95] on span "Catering Fleets" at bounding box center [168, 98] width 51 height 11
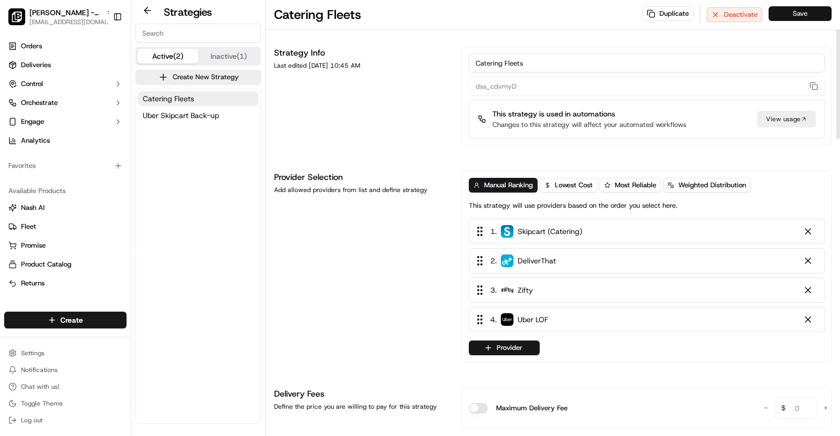
click at [791, 11] on button "Save" at bounding box center [800, 13] width 63 height 15
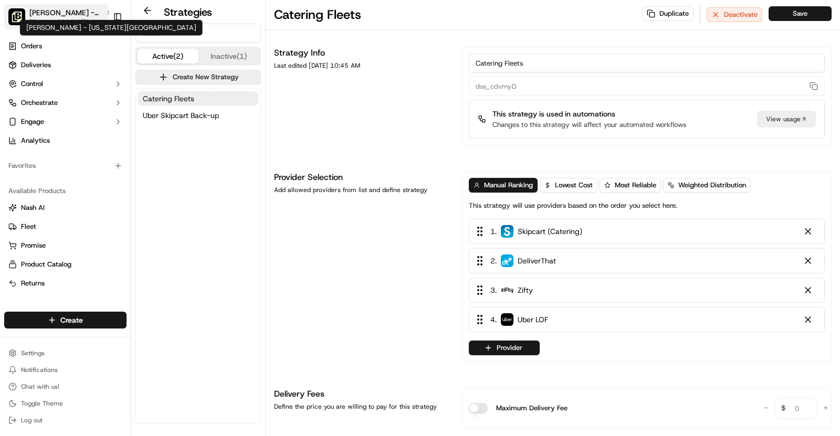
click at [85, 16] on span "[PERSON_NAME] - [US_STATE][GEOGRAPHIC_DATA]" at bounding box center [65, 12] width 72 height 11
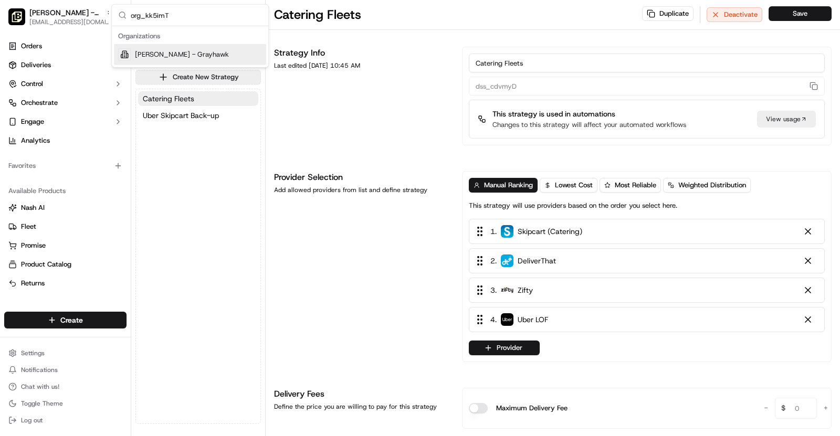
type input "org_kk5imT"
click at [197, 49] on div "[PERSON_NAME] - Grayhawk" at bounding box center [190, 54] width 152 height 21
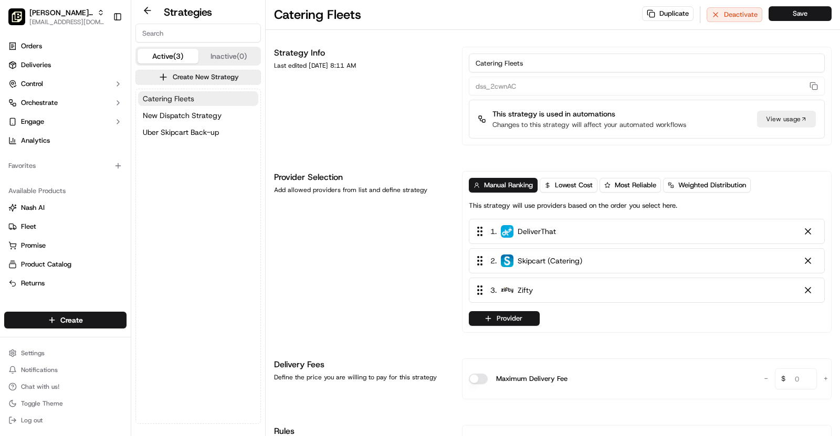
click at [210, 104] on button "Catering Fleets" at bounding box center [198, 98] width 120 height 15
click at [519, 318] on button "Provider" at bounding box center [504, 318] width 71 height 15
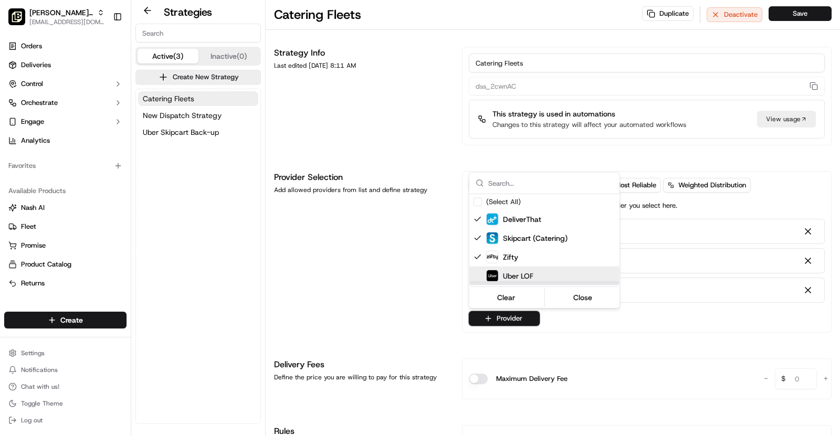
click at [546, 274] on div "Uber LOF" at bounding box center [570, 276] width 168 height 13
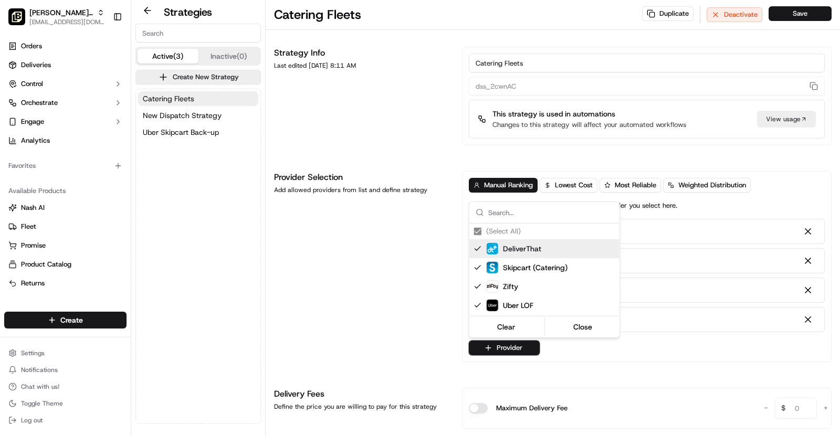
click at [793, 13] on html "[PERSON_NAME] - Grayhawk [EMAIL_ADDRESS][DOMAIN_NAME] Toggle Sidebar Orders Del…" at bounding box center [420, 218] width 840 height 436
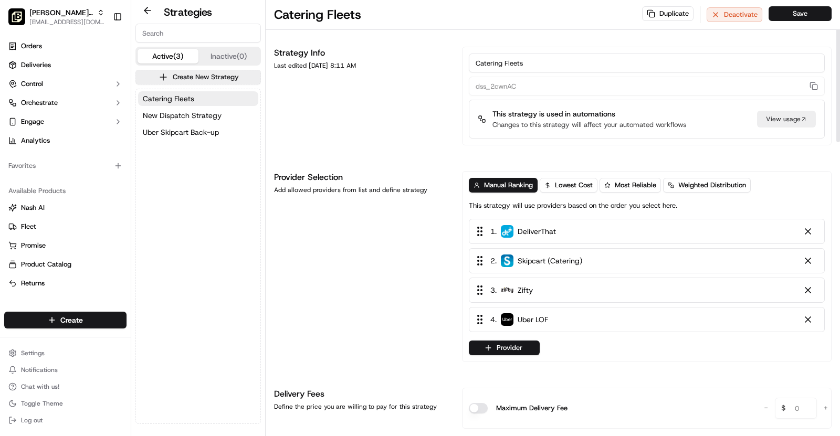
click at [793, 13] on button "Save" at bounding box center [800, 13] width 63 height 15
click at [811, 17] on button "Save" at bounding box center [800, 13] width 63 height 15
click at [49, 15] on span "[PERSON_NAME] - Grayhawk" at bounding box center [61, 12] width 64 height 11
type input "org_U88cmA"
click at [188, 55] on span "[PERSON_NAME] - [US_STATE][GEOGRAPHIC_DATA]" at bounding box center [197, 54] width 130 height 9
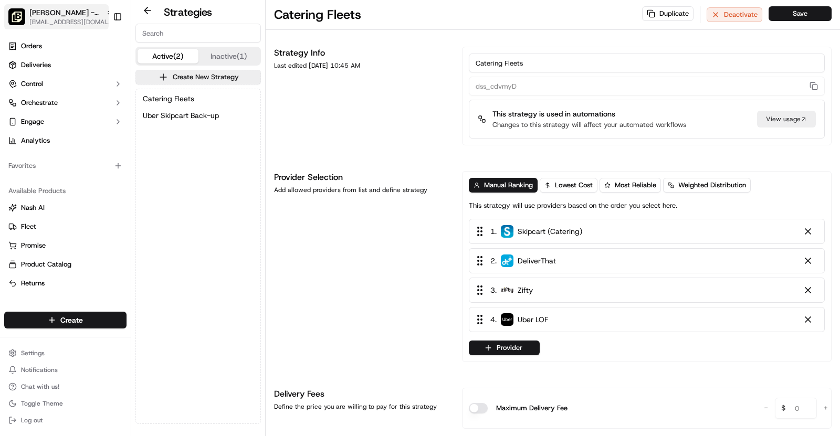
click at [78, 8] on span "[PERSON_NAME] - [US_STATE][GEOGRAPHIC_DATA]" at bounding box center [65, 12] width 72 height 11
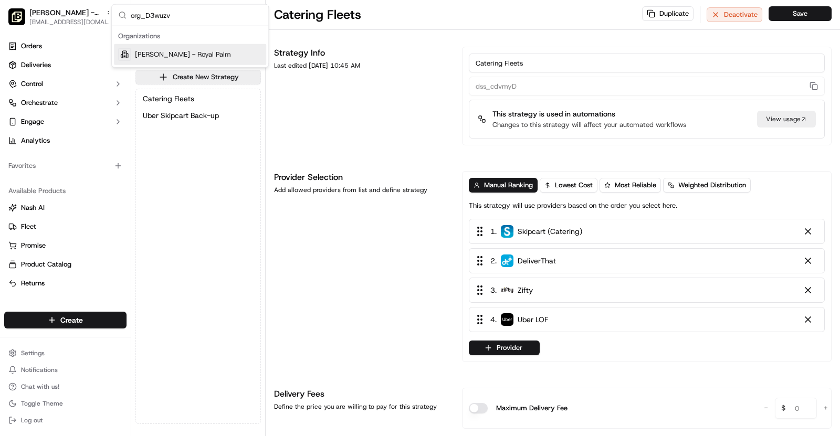
type input "org_D3wuzv"
click at [232, 49] on div "[PERSON_NAME] - Royal Palm" at bounding box center [190, 54] width 152 height 21
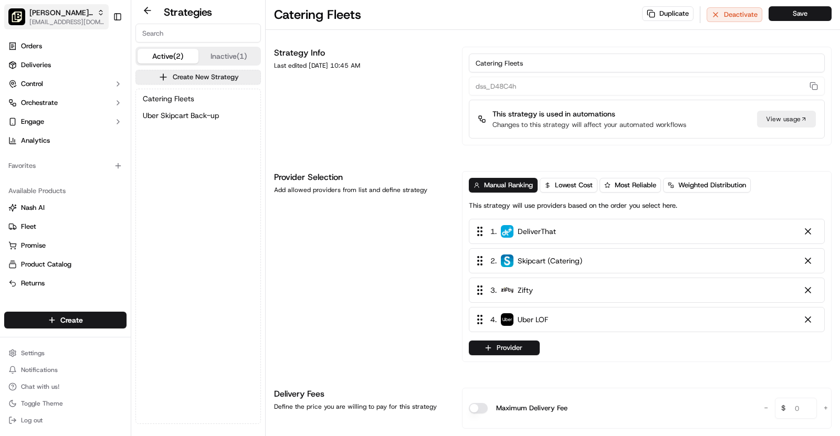
click at [65, 14] on span "[PERSON_NAME] - Royal Palm" at bounding box center [61, 12] width 64 height 11
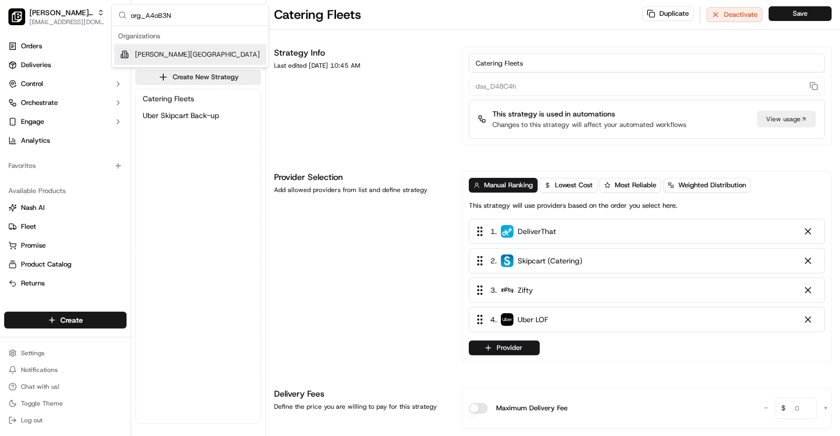
type input "org_A4oB3N"
click at [214, 47] on div "[PERSON_NAME][GEOGRAPHIC_DATA]" at bounding box center [190, 54] width 152 height 21
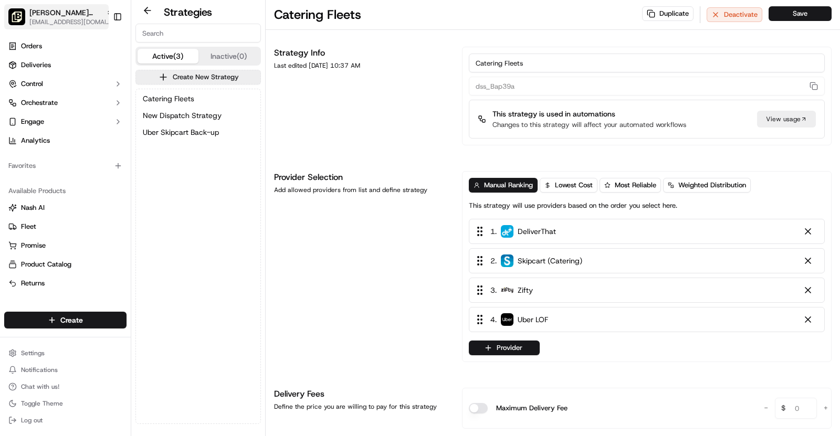
click at [66, 11] on span "[PERSON_NAME][GEOGRAPHIC_DATA]" at bounding box center [65, 12] width 72 height 11
type input "org_kk5imT"
click at [211, 52] on div "[PERSON_NAME] - Grayhawk" at bounding box center [190, 54] width 152 height 21
click at [800, 19] on button "Save" at bounding box center [800, 13] width 63 height 15
click at [56, 10] on span "[PERSON_NAME] - Grayhawk" at bounding box center [61, 12] width 64 height 11
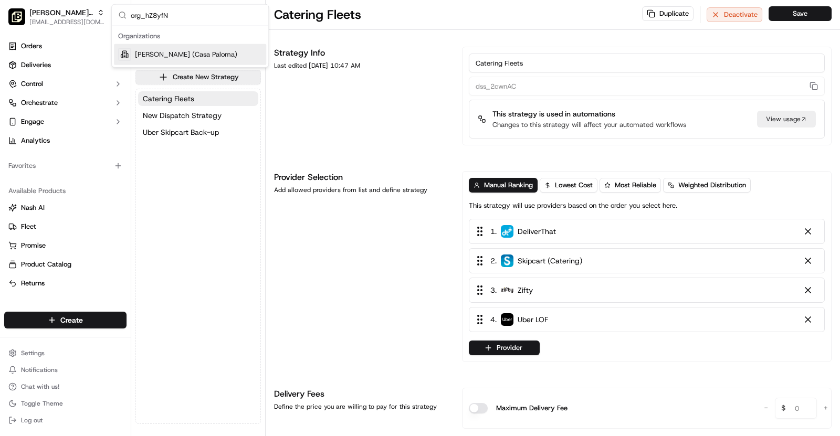
type input "org_hZ8yfN"
click at [183, 54] on span "[PERSON_NAME] (Casa Paloma)" at bounding box center [186, 54] width 102 height 9
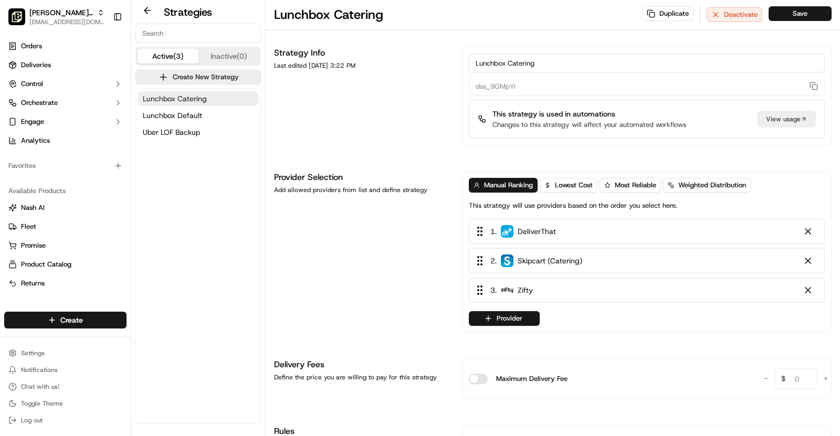
click at [193, 99] on span "Lunchbox Catering" at bounding box center [175, 98] width 64 height 11
click at [493, 318] on button "Provider" at bounding box center [504, 318] width 71 height 15
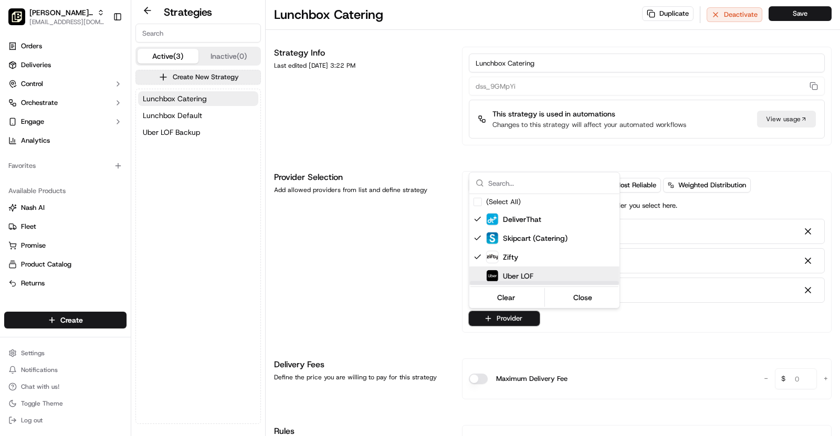
click at [533, 277] on span "Uber LOF" at bounding box center [518, 276] width 30 height 11
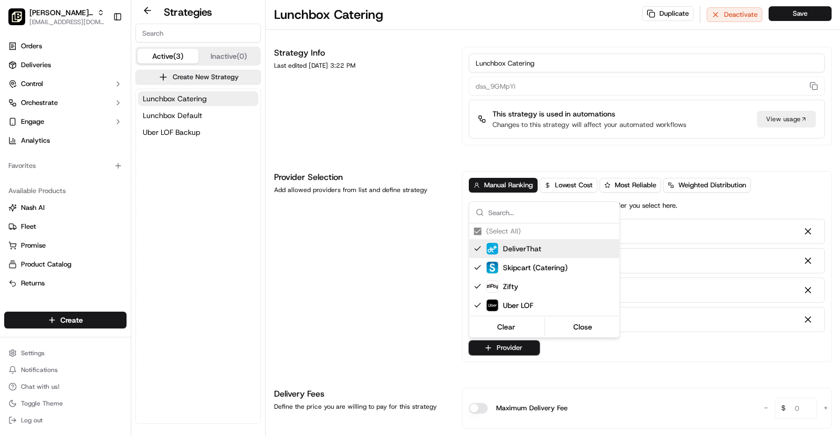
click at [791, 17] on html "[PERSON_NAME] (Casa Paloma) [EMAIL_ADDRESS][DOMAIN_NAME] Toggle Sidebar Orders …" at bounding box center [420, 218] width 840 height 436
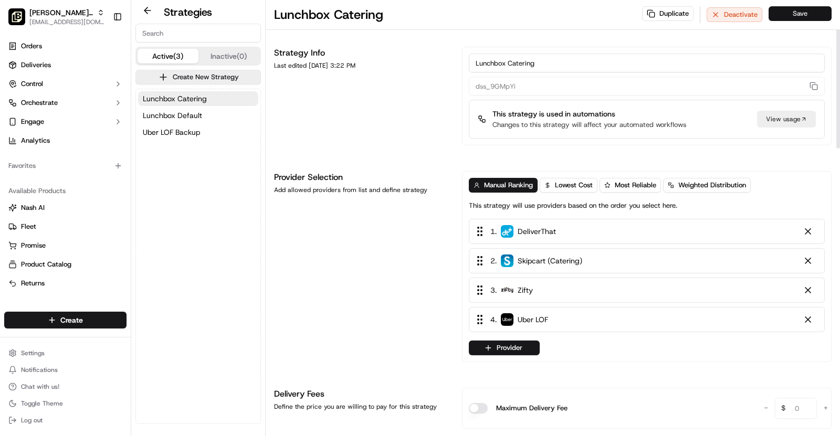
click at [817, 13] on button "Save" at bounding box center [800, 13] width 63 height 15
click at [71, 19] on span "[EMAIL_ADDRESS][DOMAIN_NAME]" at bounding box center [66, 22] width 75 height 8
type input "org_PwhEB5"
click at [201, 53] on div "[PERSON_NAME]" at bounding box center [190, 54] width 152 height 21
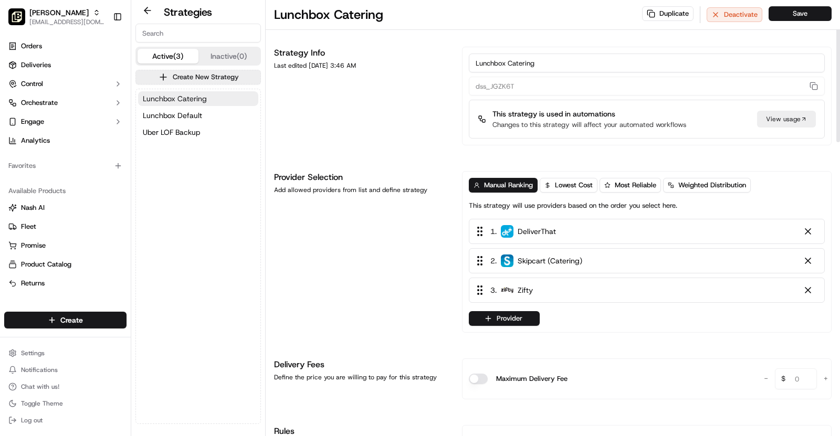
click at [225, 92] on button "Lunchbox Catering" at bounding box center [198, 98] width 120 height 15
click at [526, 321] on button "Provider" at bounding box center [504, 318] width 71 height 15
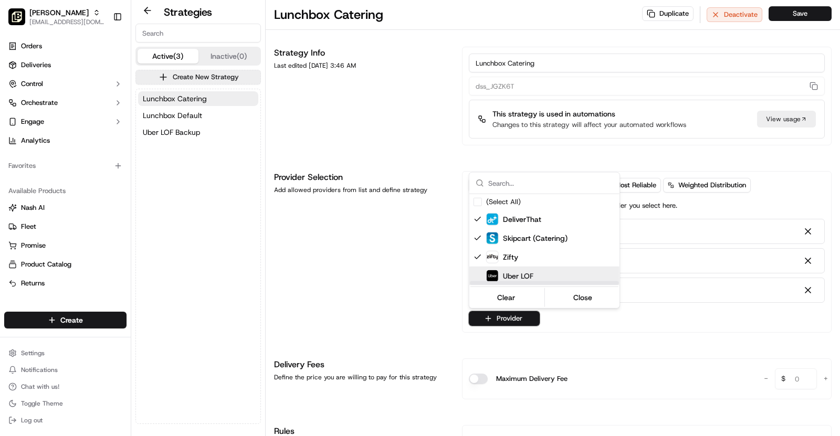
click at [547, 276] on div "Uber LOF" at bounding box center [570, 276] width 168 height 13
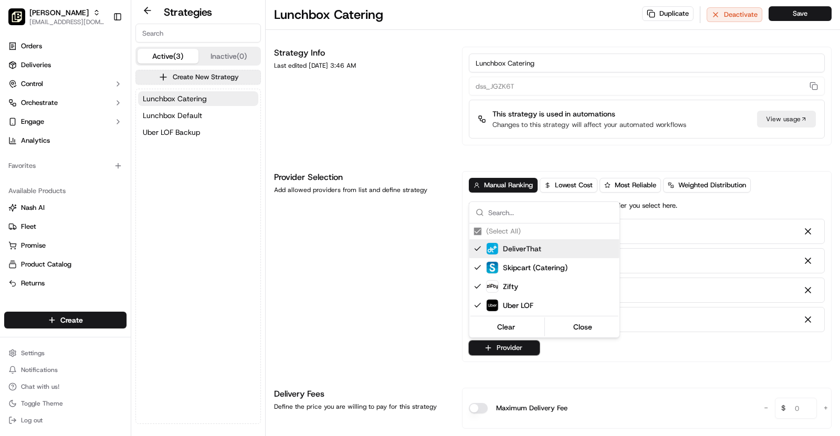
click at [812, 13] on html "[PERSON_NAME] - Gainey [EMAIL_ADDRESS][DOMAIN_NAME] Toggle Sidebar Orders Deliv…" at bounding box center [420, 218] width 840 height 436
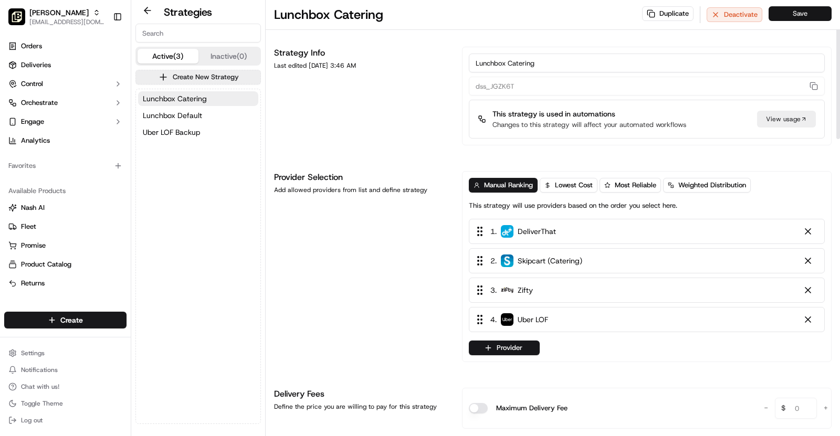
click at [804, 15] on button "Save" at bounding box center [800, 13] width 63 height 15
click at [797, 18] on button "Save" at bounding box center [800, 13] width 63 height 15
click at [193, 121] on button "Lunchbox Default" at bounding box center [198, 115] width 120 height 15
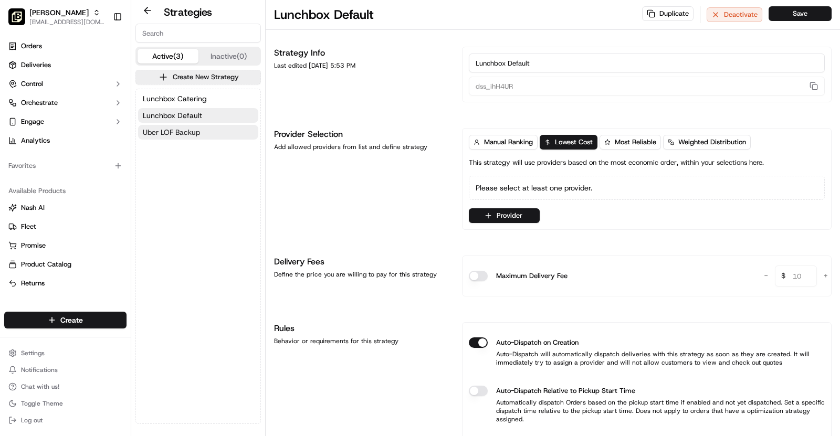
click at [193, 132] on span "Uber LOF Backup" at bounding box center [171, 132] width 57 height 11
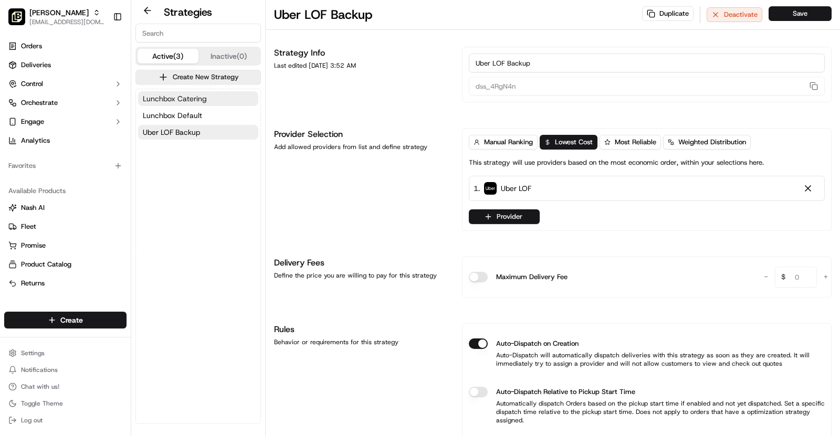
click at [189, 97] on span "Lunchbox Catering" at bounding box center [175, 98] width 64 height 11
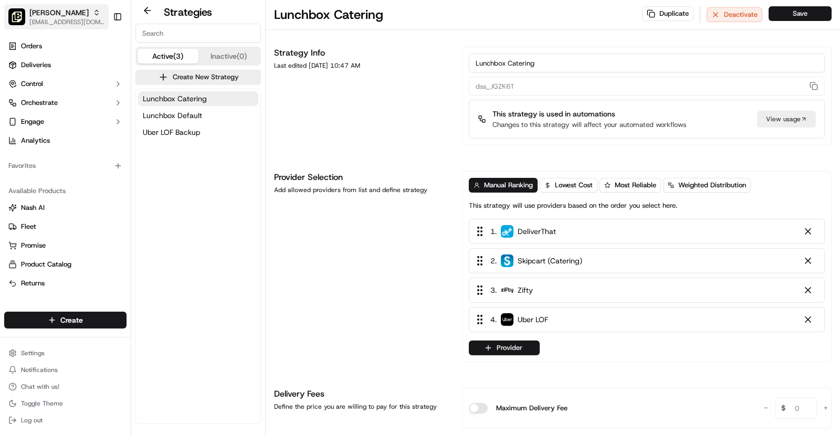
click at [64, 12] on span "[PERSON_NAME]" at bounding box center [58, 12] width 59 height 11
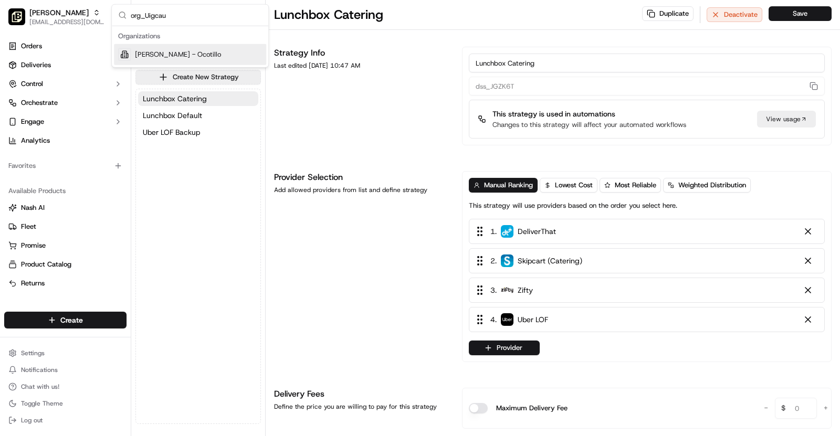
type input "org_Uigcau"
click at [202, 48] on div "[PERSON_NAME] - Ocotillo" at bounding box center [190, 54] width 152 height 21
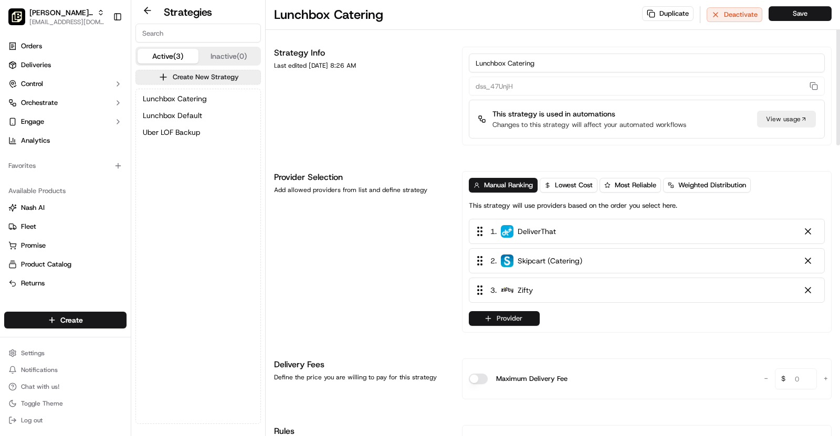
click at [522, 321] on button "Provider" at bounding box center [504, 318] width 71 height 15
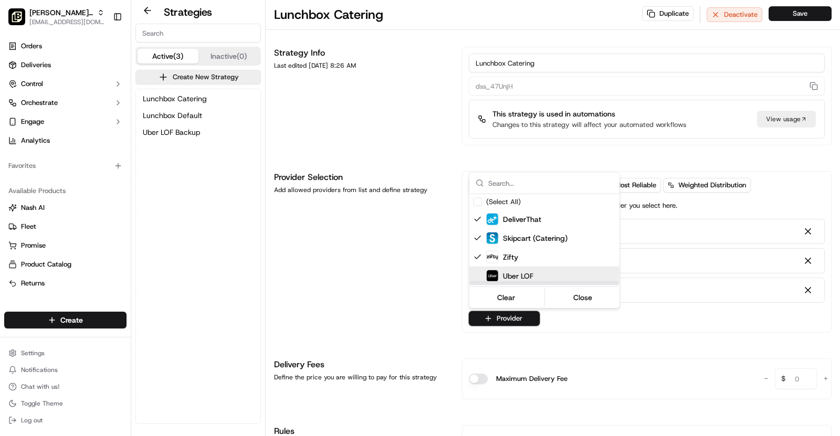
click at [530, 273] on span "Uber LOF" at bounding box center [518, 276] width 30 height 11
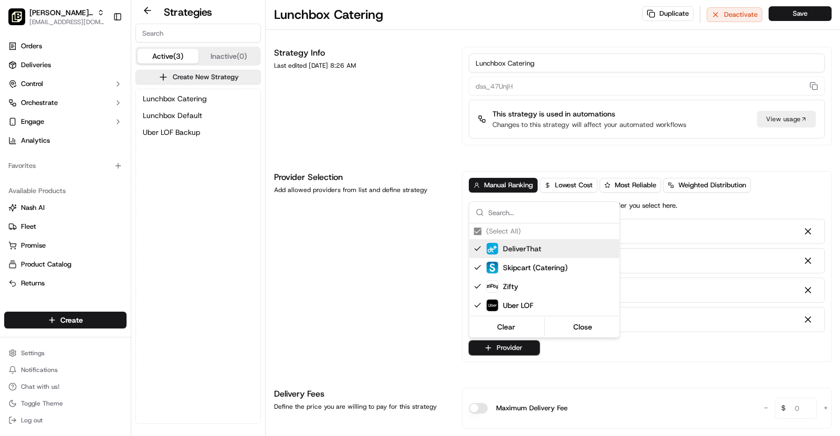
click at [408, 166] on html "[PERSON_NAME] - Ocotillo [EMAIL_ADDRESS][DOMAIN_NAME] Toggle Sidebar Orders Del…" at bounding box center [420, 218] width 840 height 436
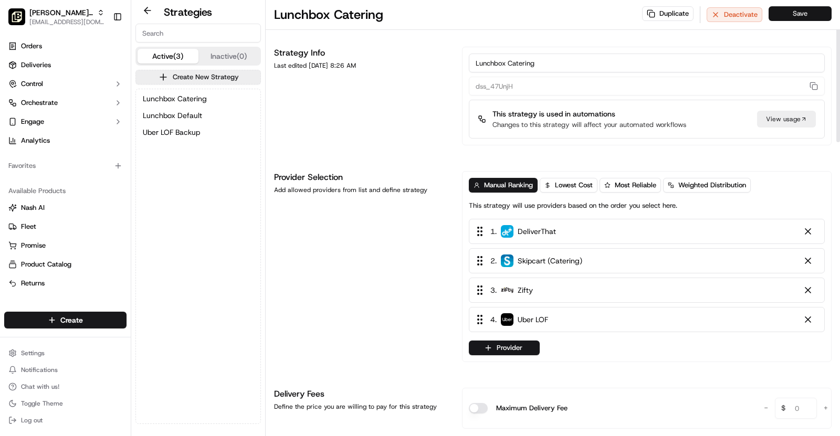
click at [798, 13] on button "Save" at bounding box center [800, 13] width 63 height 15
click at [192, 111] on span "Lunchbox Default" at bounding box center [172, 115] width 59 height 11
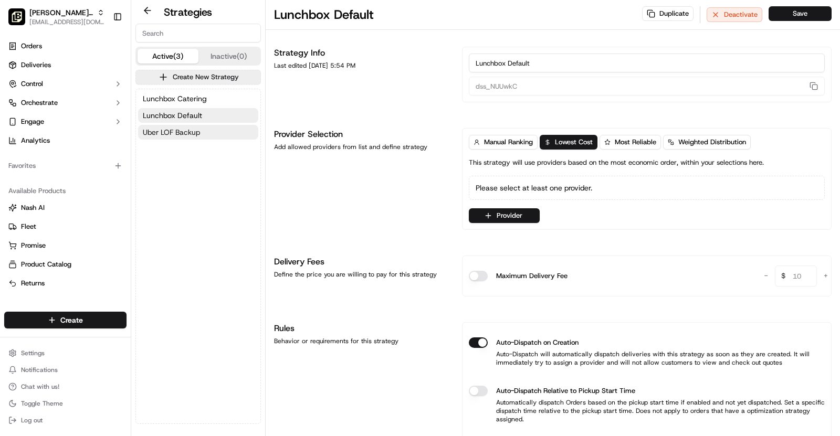
click at [192, 128] on span "Uber LOF Backup" at bounding box center [171, 132] width 57 height 11
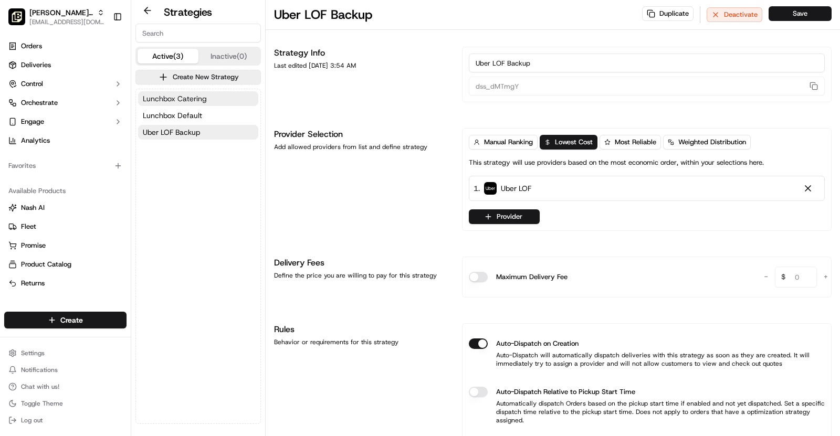
click at [193, 92] on button "Lunchbox Catering" at bounding box center [198, 98] width 120 height 15
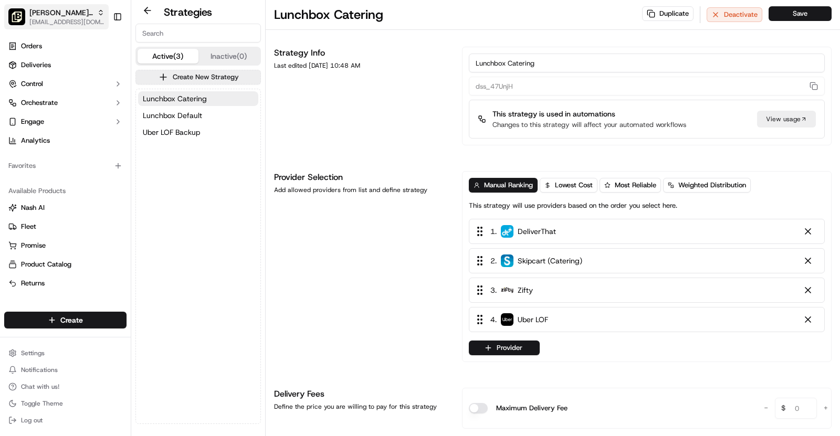
click at [94, 21] on span "[EMAIL_ADDRESS][DOMAIN_NAME]" at bounding box center [66, 22] width 75 height 8
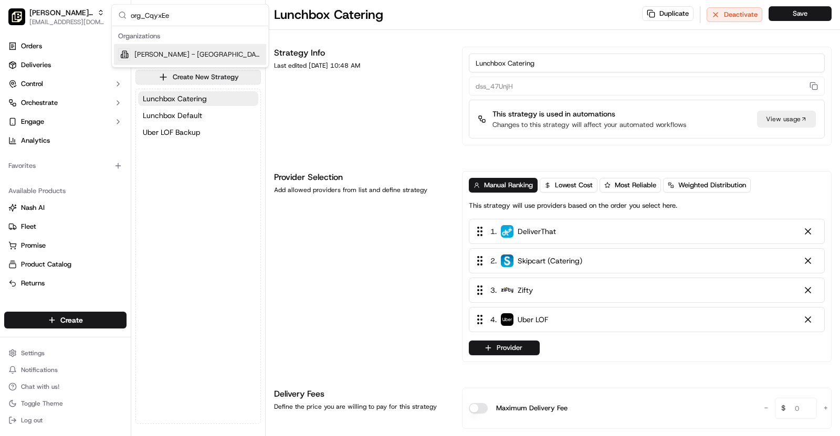
type input "org_CqyxEe"
click at [218, 45] on div "[PERSON_NAME] - [GEOGRAPHIC_DATA]" at bounding box center [190, 54] width 152 height 21
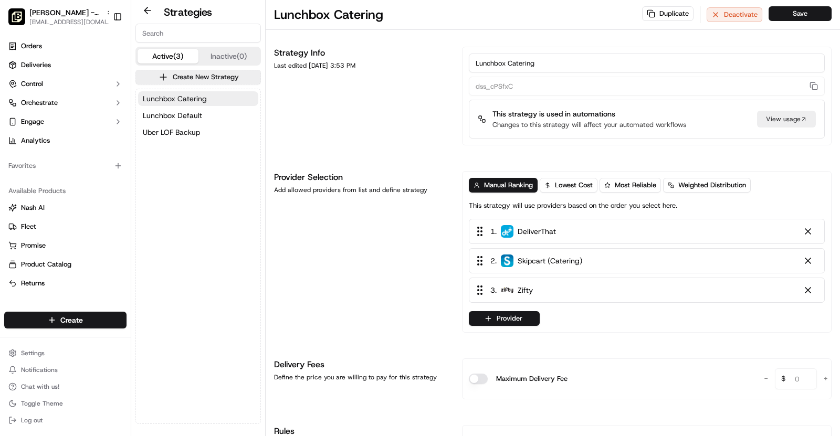
click at [220, 99] on button "Lunchbox Catering" at bounding box center [198, 98] width 120 height 15
click at [510, 316] on button "Provider" at bounding box center [504, 318] width 71 height 15
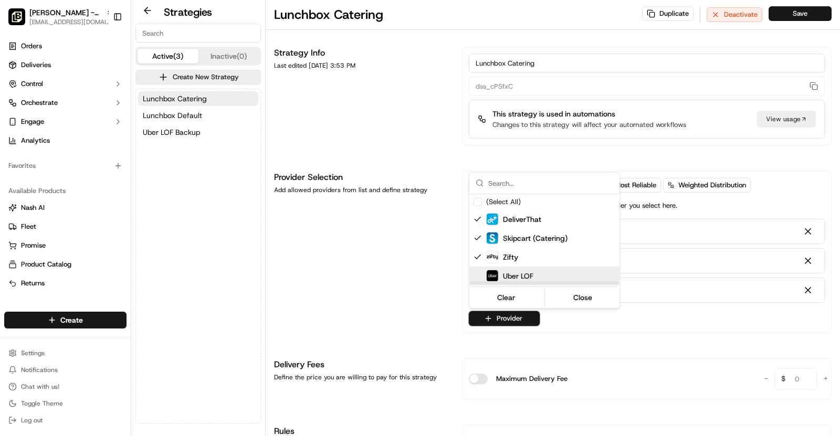
click at [523, 282] on div "Suggestions" at bounding box center [544, 284] width 149 height 4
click at [537, 271] on div "Uber LOF" at bounding box center [570, 276] width 168 height 13
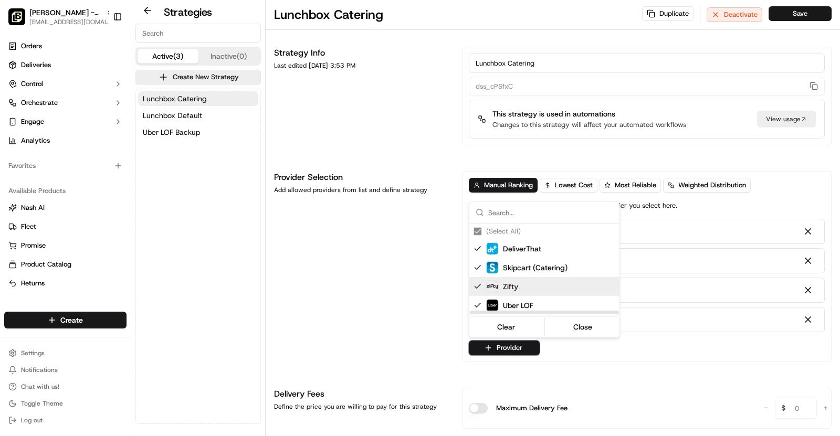
click at [387, 301] on html "[PERSON_NAME] - Arlington Parks [EMAIL_ADDRESS][DOMAIN_NAME] Toggle Sidebar Ord…" at bounding box center [420, 218] width 840 height 436
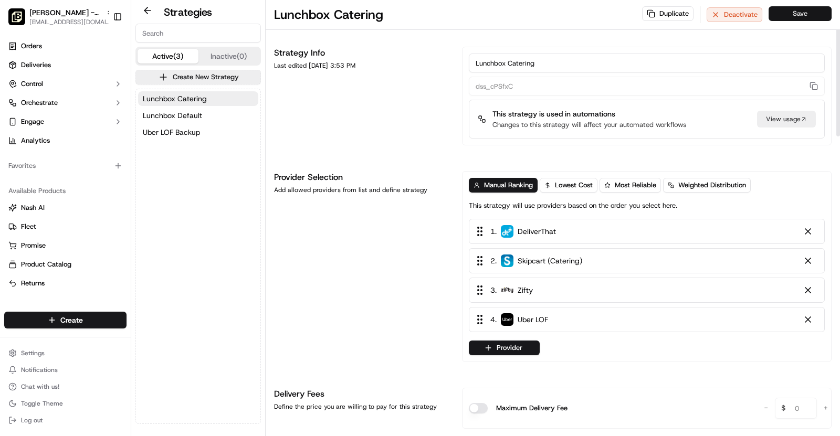
click at [804, 15] on button "Save" at bounding box center [800, 13] width 63 height 15
click at [192, 131] on span "Uber LOF Backup" at bounding box center [171, 132] width 57 height 11
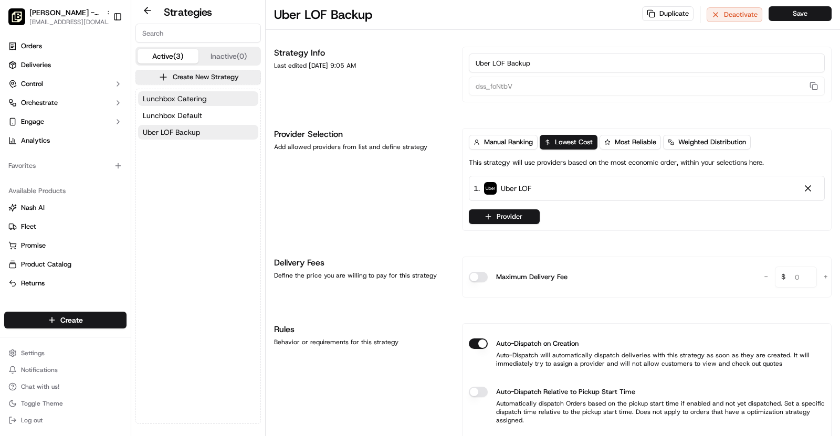
click at [200, 95] on span "Lunchbox Catering" at bounding box center [175, 98] width 64 height 11
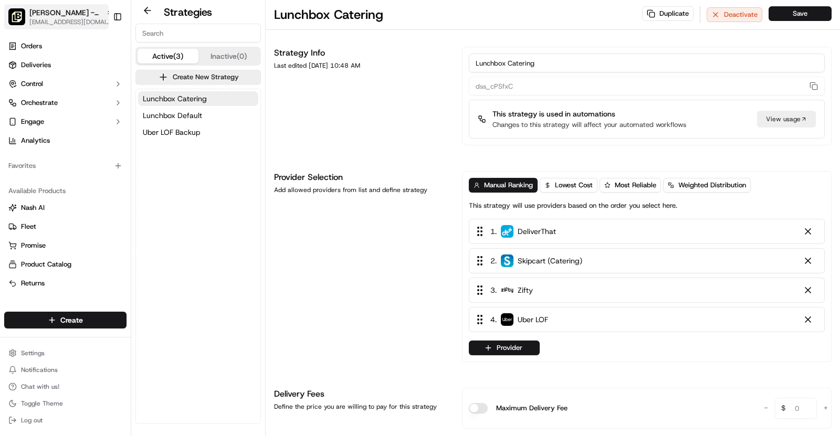
click at [72, 15] on span "[PERSON_NAME] - [GEOGRAPHIC_DATA]" at bounding box center [65, 12] width 72 height 11
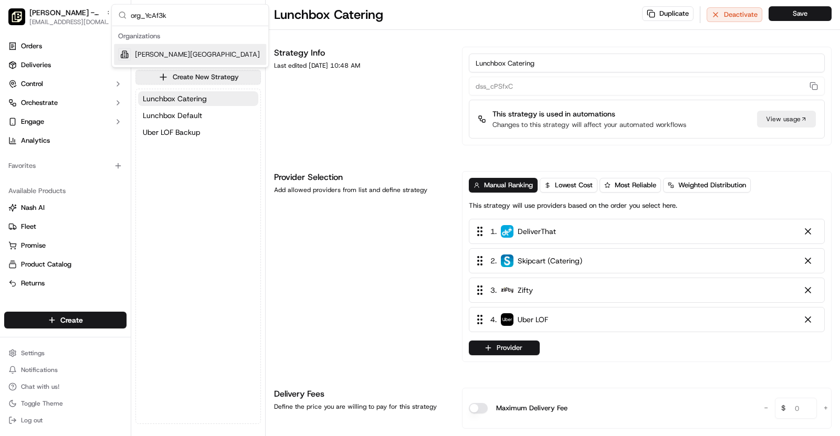
type input "org_YcAf3k"
click at [185, 55] on span "[PERSON_NAME][GEOGRAPHIC_DATA]" at bounding box center [197, 54] width 125 height 9
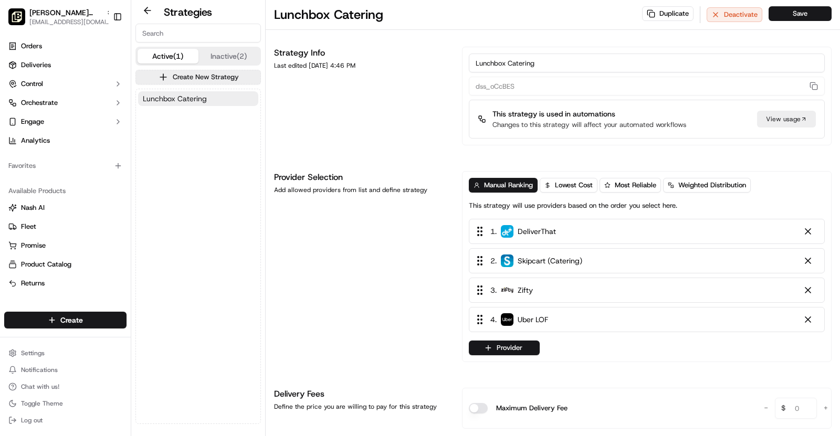
click at [191, 98] on span "Lunchbox Catering" at bounding box center [175, 98] width 64 height 11
click at [783, 13] on button "Save" at bounding box center [800, 13] width 63 height 15
click at [84, 14] on span "[PERSON_NAME][GEOGRAPHIC_DATA]" at bounding box center [65, 12] width 72 height 11
type input "org_CqyxEe"
click at [190, 51] on span "[PERSON_NAME] - [GEOGRAPHIC_DATA]" at bounding box center [198, 54] width 128 height 9
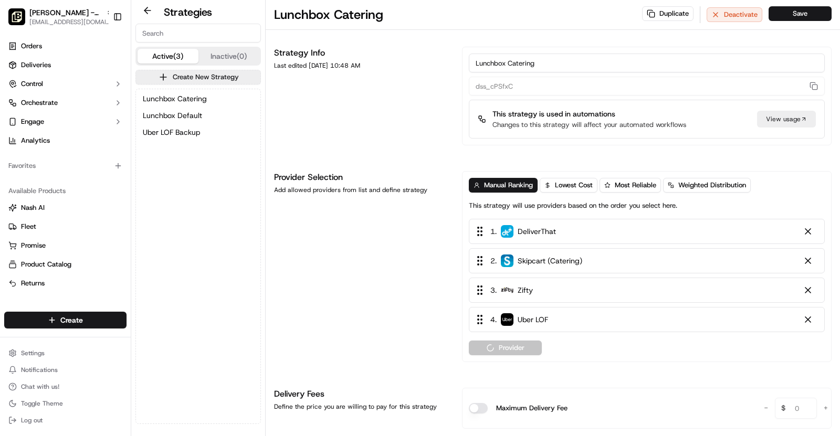
click at [215, 100] on button "Lunchbox Catering" at bounding box center [198, 98] width 120 height 15
click at [61, 15] on span "[PERSON_NAME] - [GEOGRAPHIC_DATA]" at bounding box center [65, 12] width 72 height 11
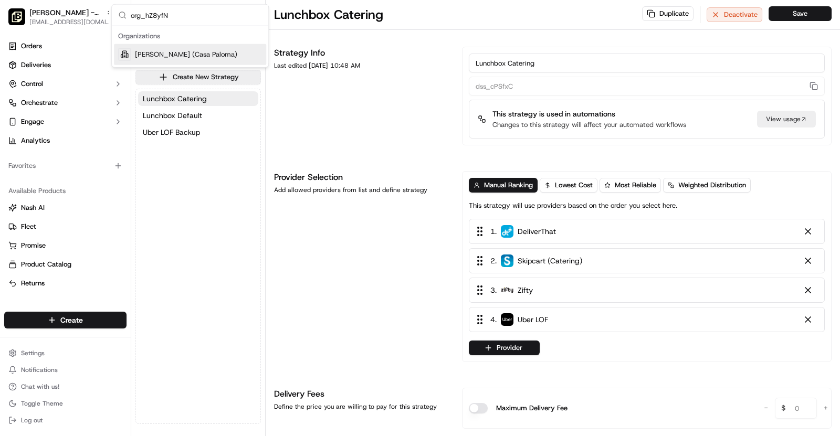
type input "org_hZ8yfN"
click at [183, 52] on span "[PERSON_NAME] (Casa Paloma)" at bounding box center [186, 54] width 102 height 9
click at [198, 99] on span "Lunchbox Catering" at bounding box center [175, 98] width 64 height 11
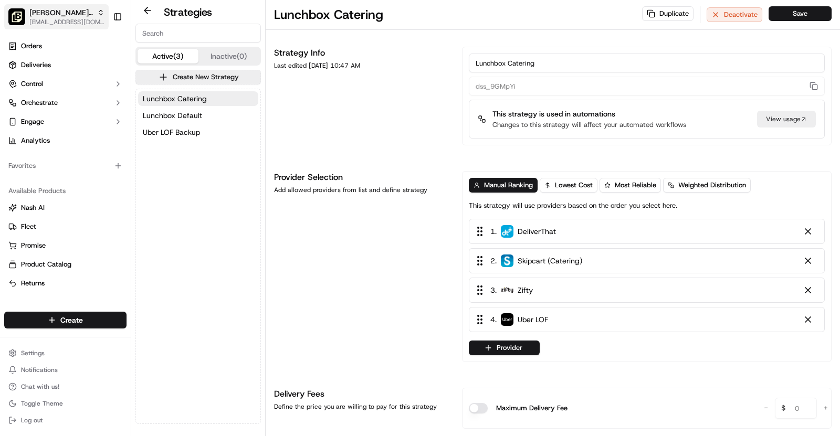
click at [76, 18] on span "[EMAIL_ADDRESS][DOMAIN_NAME]" at bounding box center [66, 22] width 75 height 8
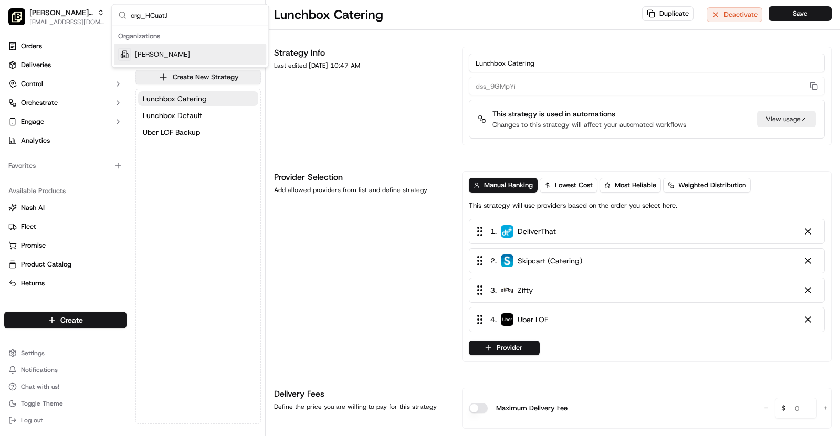
type input "org_HCuatJ"
click at [209, 53] on div "[PERSON_NAME]" at bounding box center [190, 54] width 152 height 21
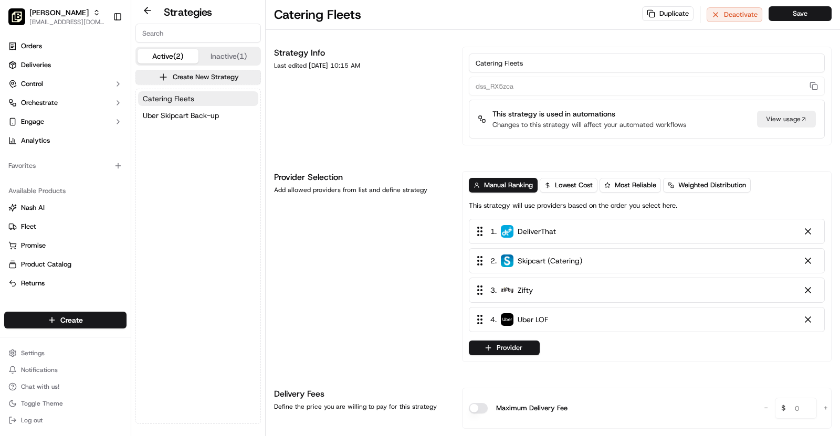
click at [197, 98] on button "Catering Fleets" at bounding box center [198, 98] width 120 height 15
click at [81, 9] on span "[PERSON_NAME]" at bounding box center [58, 12] width 59 height 11
type input "org_YcAf3k"
click at [190, 50] on span "[PERSON_NAME][GEOGRAPHIC_DATA]" at bounding box center [197, 54] width 125 height 9
click at [199, 101] on span "Lunchbox Catering" at bounding box center [175, 98] width 64 height 11
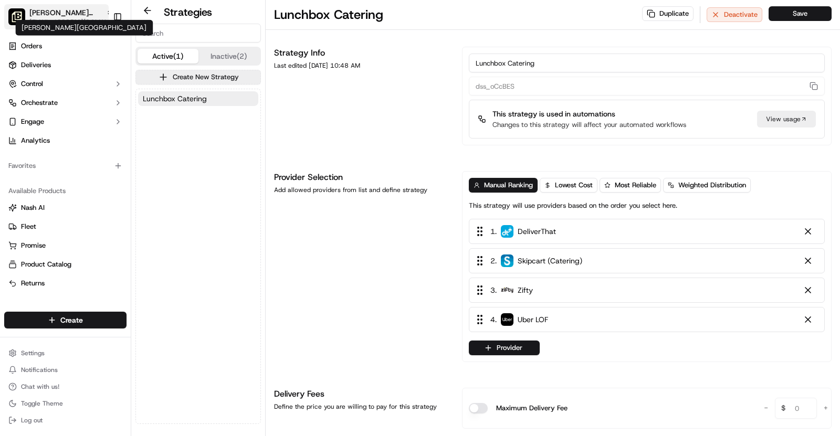
click at [88, 13] on span "[PERSON_NAME][GEOGRAPHIC_DATA]" at bounding box center [65, 12] width 72 height 11
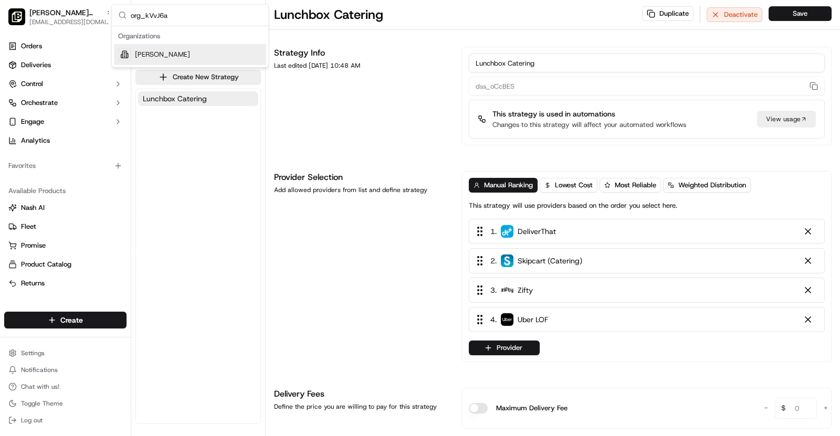
type input "org_kVvJ6a"
click at [190, 51] on span "[PERSON_NAME]" at bounding box center [162, 54] width 55 height 9
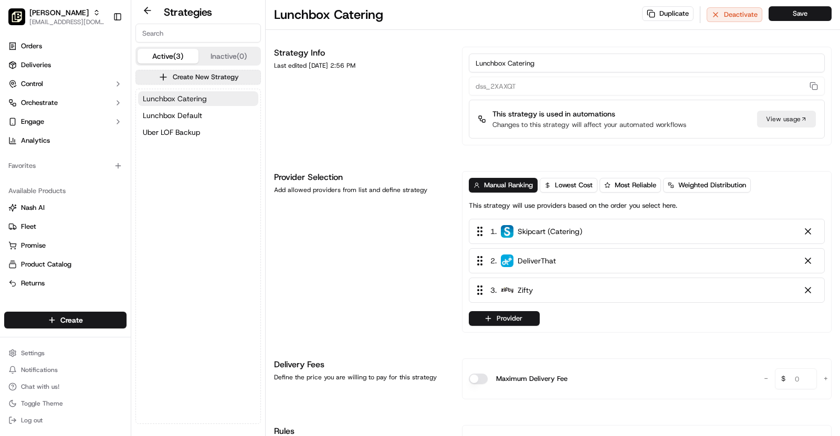
click at [204, 99] on span "Lunchbox Catering" at bounding box center [175, 98] width 64 height 11
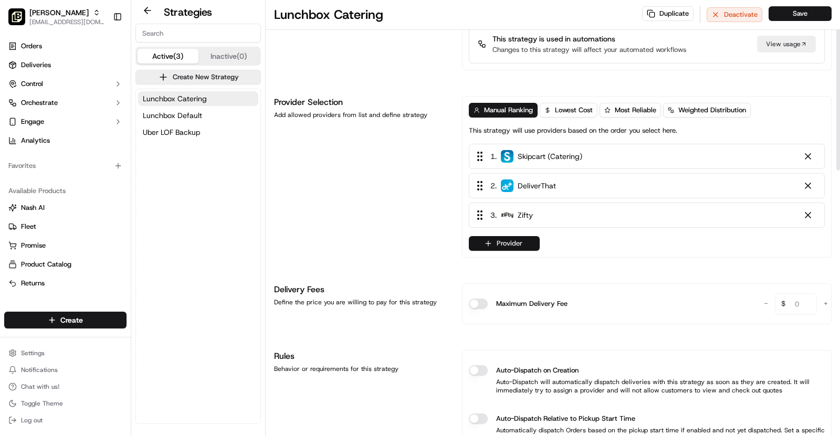
click at [514, 239] on button "Provider" at bounding box center [504, 243] width 71 height 15
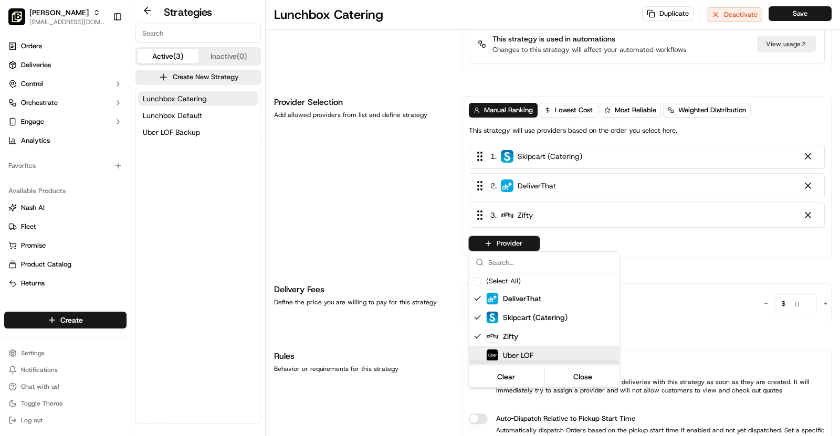
click at [559, 355] on div "Uber LOF" at bounding box center [570, 355] width 168 height 13
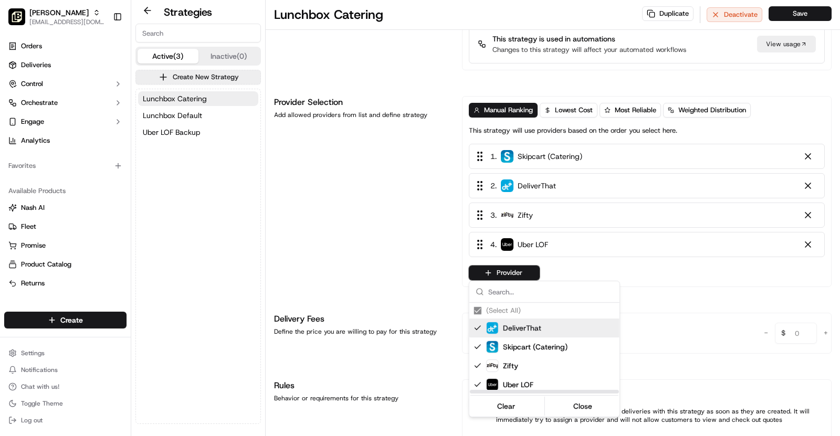
click at [374, 284] on html "[PERSON_NAME] - Shenandoah [EMAIL_ADDRESS][DOMAIN_NAME] Toggle Sidebar Orders D…" at bounding box center [420, 218] width 840 height 436
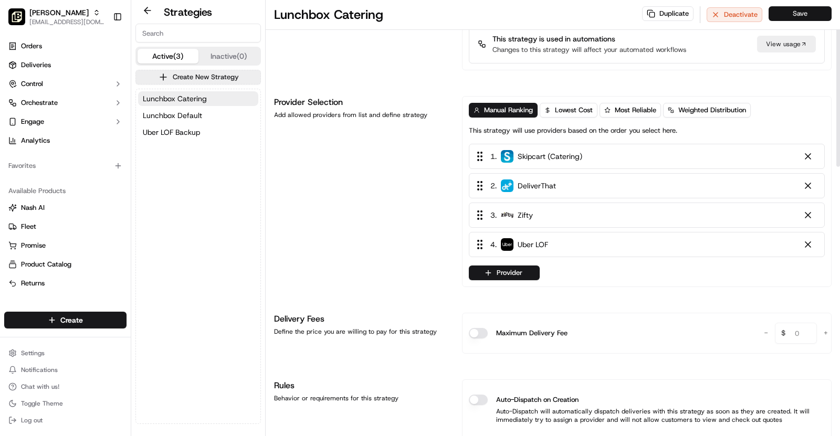
click at [800, 15] on button "Save" at bounding box center [800, 13] width 63 height 15
click at [809, 9] on button "Save" at bounding box center [800, 13] width 63 height 15
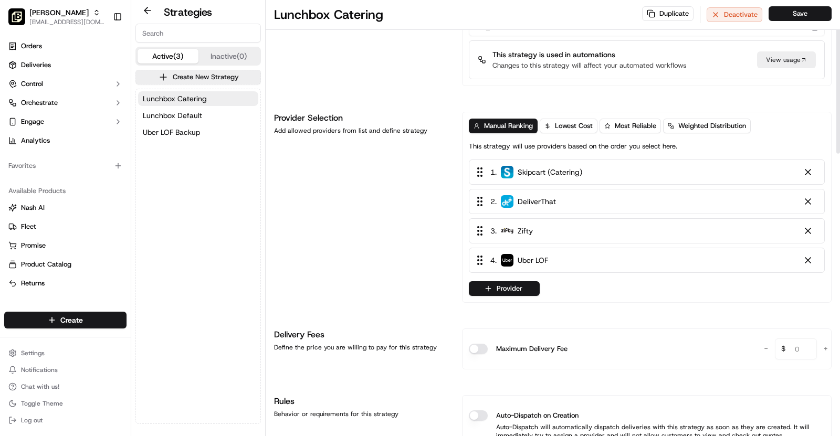
scroll to position [0, 0]
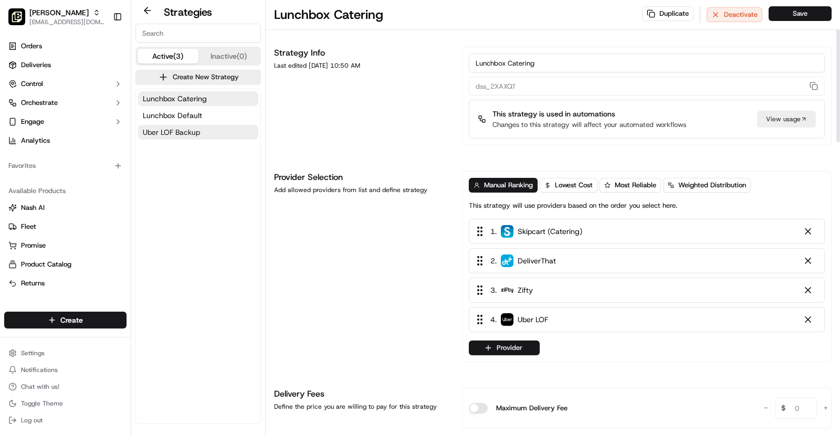
click at [207, 128] on button "Uber LOF Backup" at bounding box center [198, 132] width 120 height 15
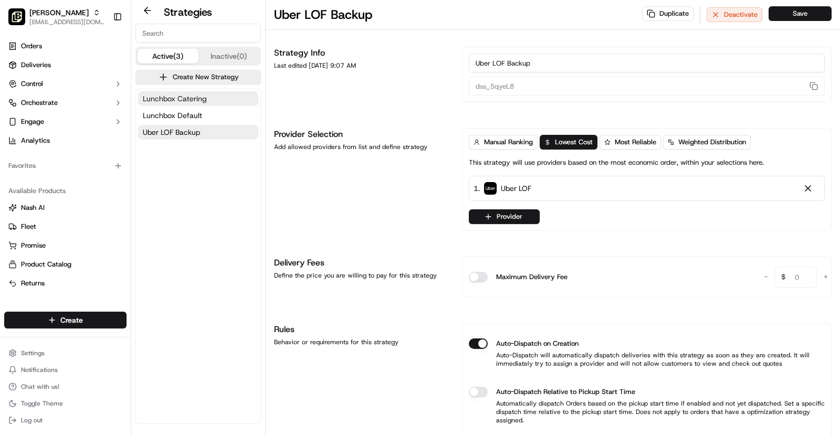
click at [206, 105] on button "Lunchbox Catering" at bounding box center [198, 98] width 120 height 15
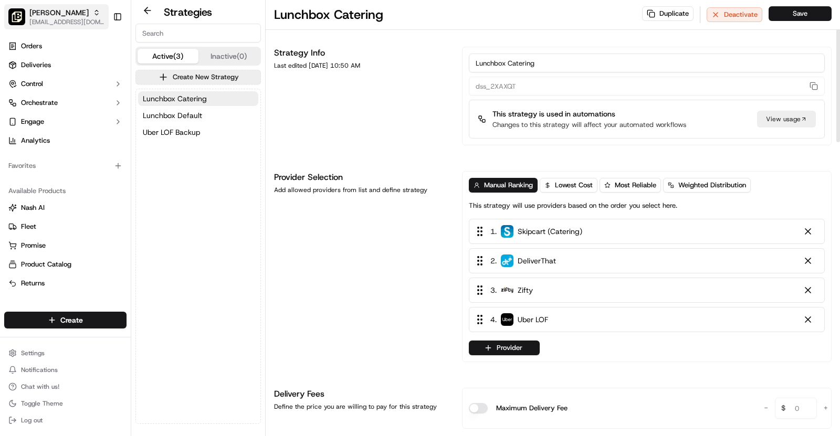
click at [51, 10] on span "[PERSON_NAME]" at bounding box center [58, 12] width 59 height 11
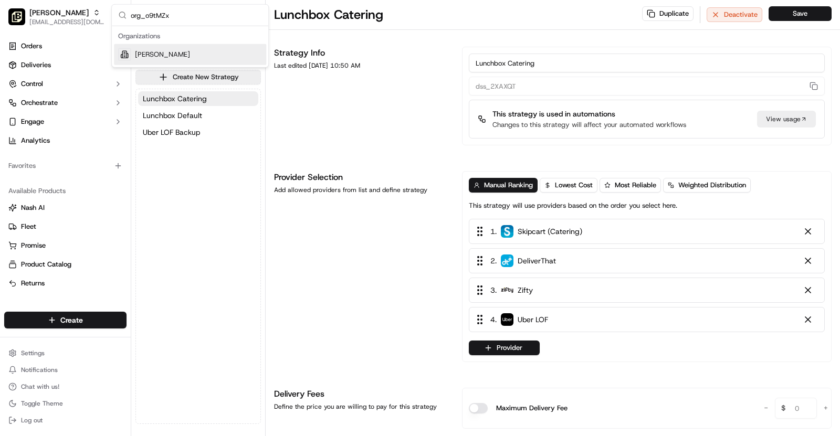
type input "org_o9tMZx"
click at [194, 56] on div "[PERSON_NAME]" at bounding box center [190, 54] width 152 height 21
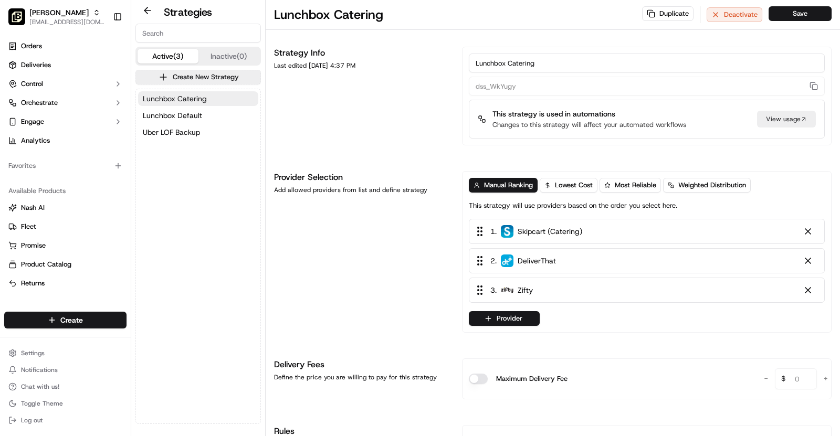
click at [204, 98] on span "Lunchbox Catering" at bounding box center [175, 98] width 64 height 11
click at [529, 315] on button "Provider" at bounding box center [504, 318] width 71 height 15
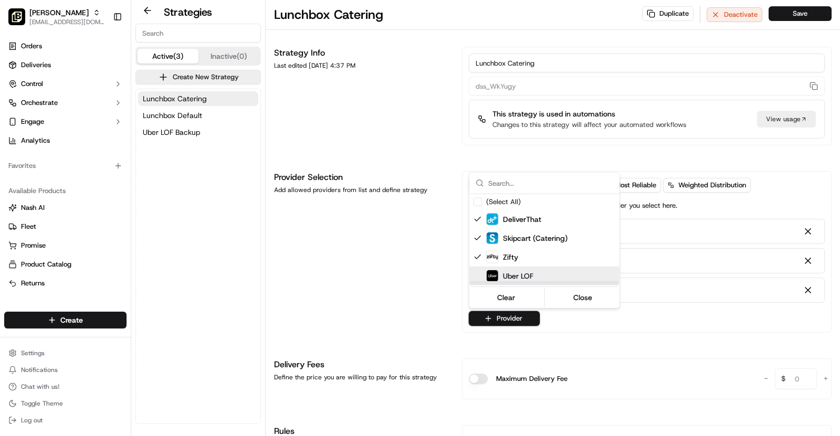
click at [518, 274] on span "Uber LOF" at bounding box center [518, 276] width 30 height 11
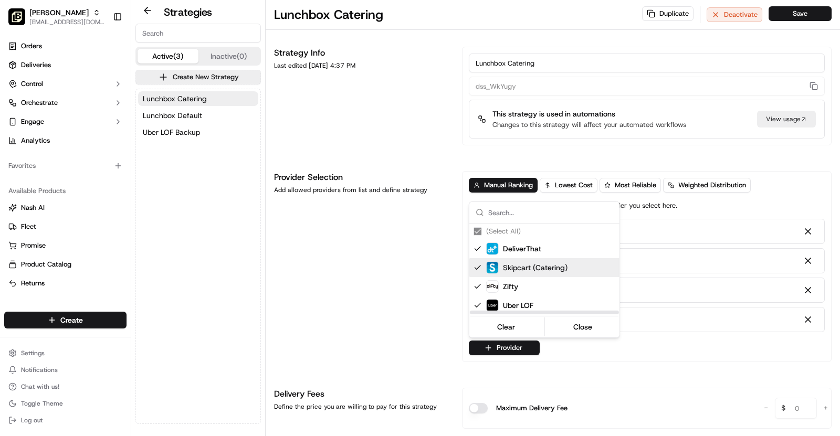
click at [388, 293] on html "[PERSON_NAME] - Allen [EMAIL_ADDRESS][DOMAIN_NAME] Toggle Sidebar Orders Delive…" at bounding box center [420, 218] width 840 height 436
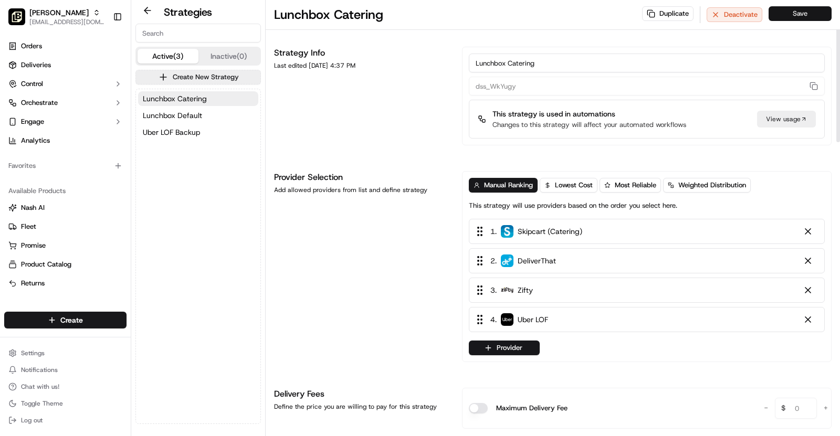
click at [796, 14] on button "Save" at bounding box center [800, 13] width 63 height 15
click at [95, 14] on icon "button" at bounding box center [96, 15] width 3 height 2
type input "org_KQrLgr"
click at [180, 52] on span "[PERSON_NAME] - [GEOGRAPHIC_DATA]" at bounding box center [198, 54] width 128 height 9
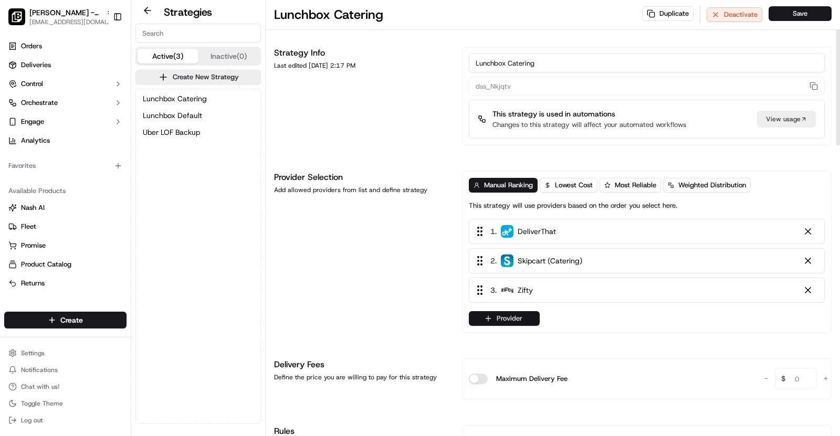
click at [496, 314] on button "Provider" at bounding box center [504, 318] width 71 height 15
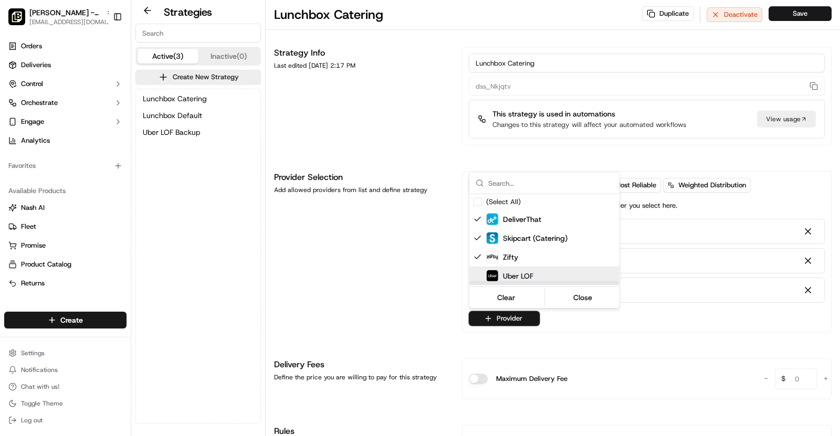
click at [544, 274] on div "Uber LOF" at bounding box center [570, 276] width 168 height 13
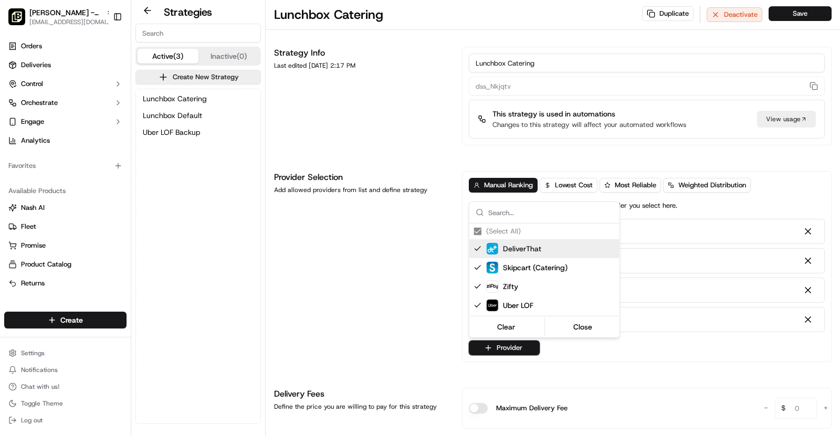
click at [804, 16] on html "[PERSON_NAME] - Canyon Pointe [EMAIL_ADDRESS][DOMAIN_NAME] Toggle Sidebar Order…" at bounding box center [420, 218] width 840 height 436
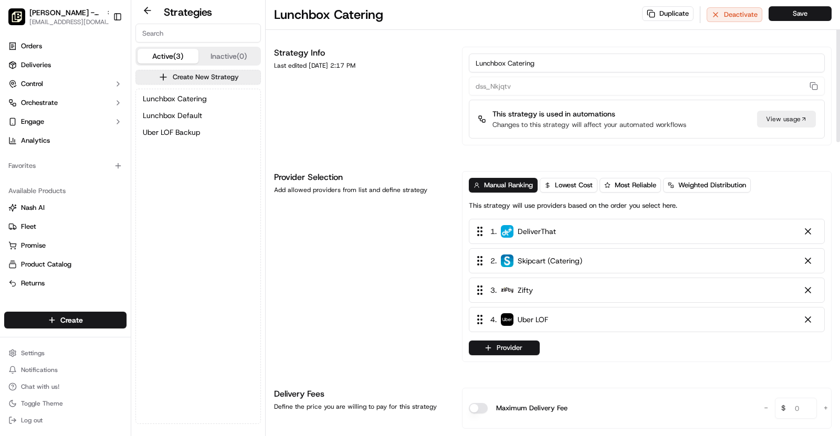
click at [804, 16] on button "Save" at bounding box center [800, 13] width 63 height 15
